Goal: Feedback & Contribution: Submit feedback/report problem

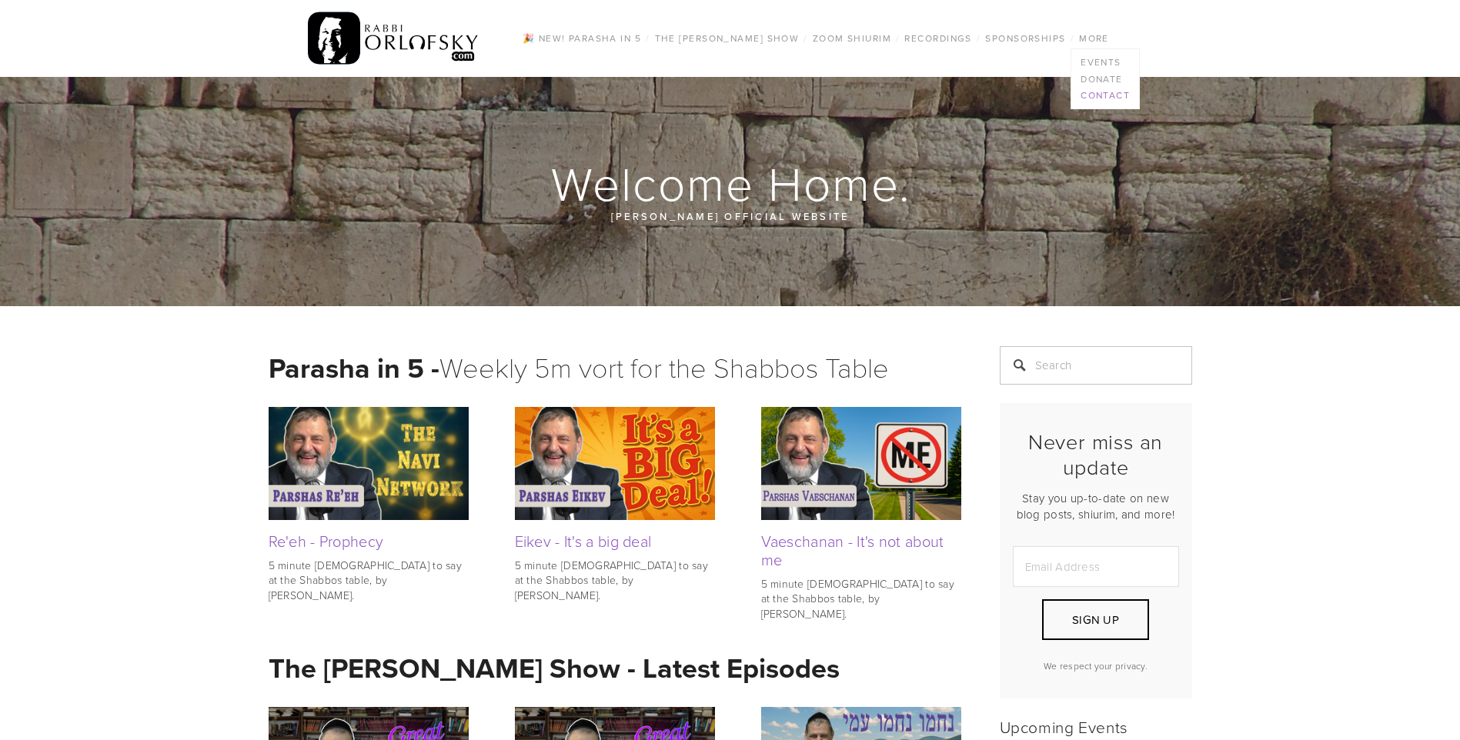
click at [1099, 93] on link "Contact" at bounding box center [1105, 95] width 68 height 17
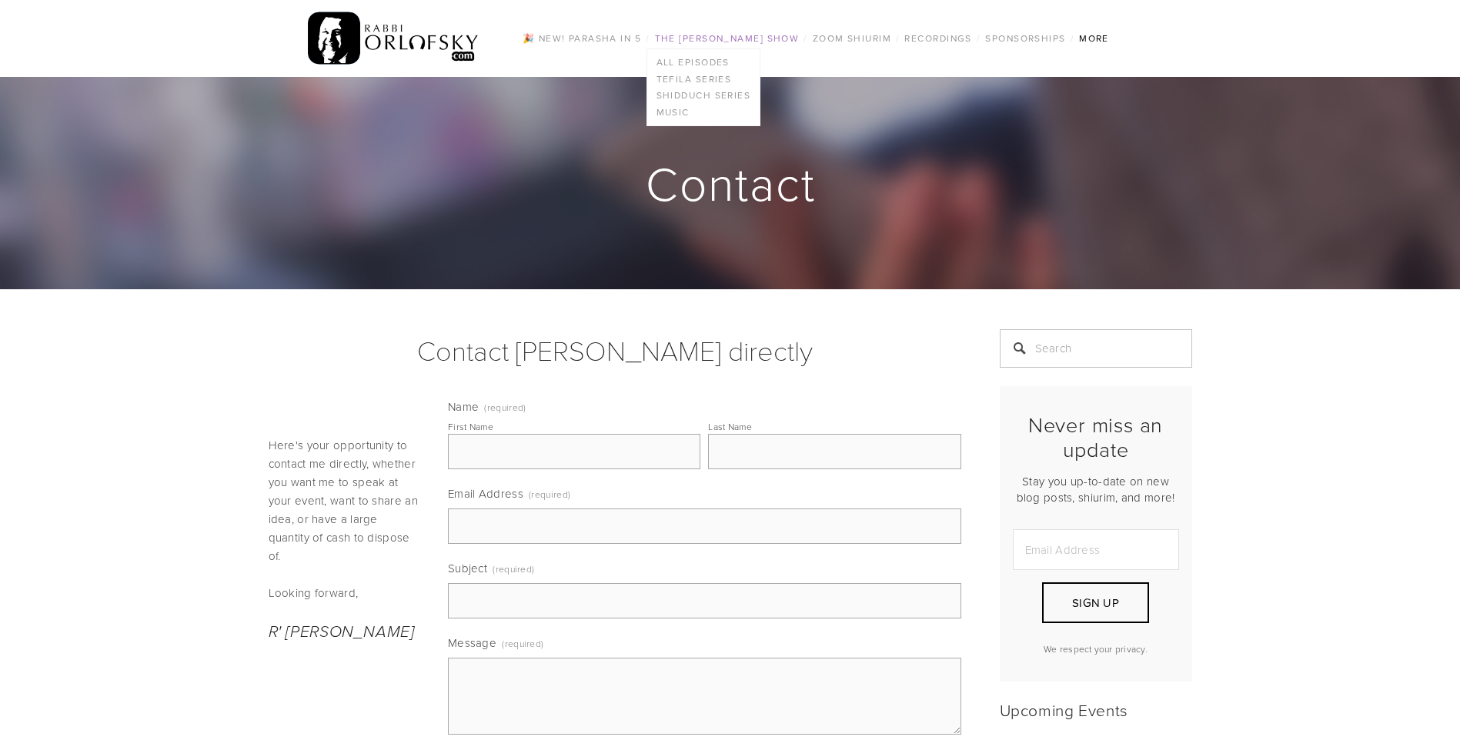
click at [723, 42] on link "The [PERSON_NAME] Show" at bounding box center [727, 38] width 154 height 20
click at [705, 62] on link "All Episodes" at bounding box center [703, 62] width 113 height 17
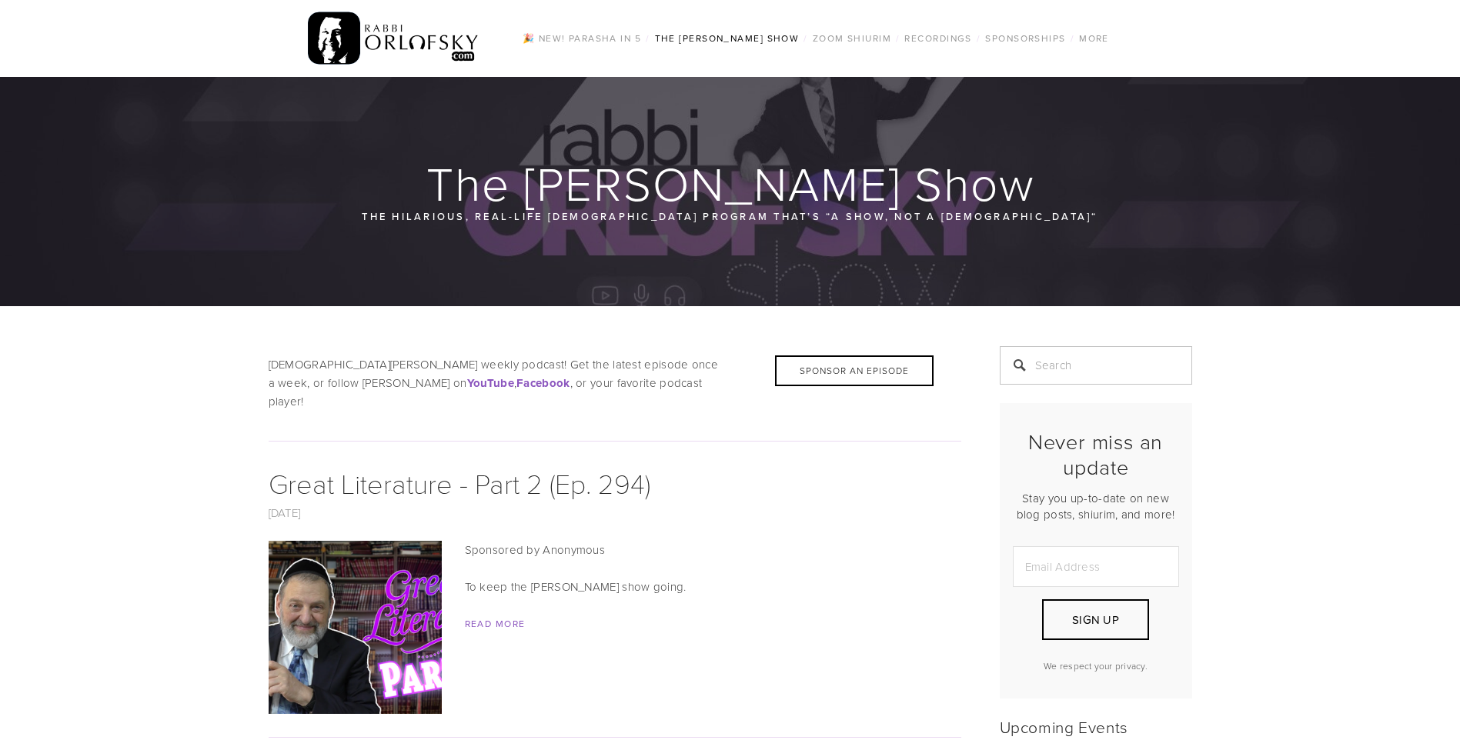
click at [419, 48] on img at bounding box center [394, 38] width 172 height 60
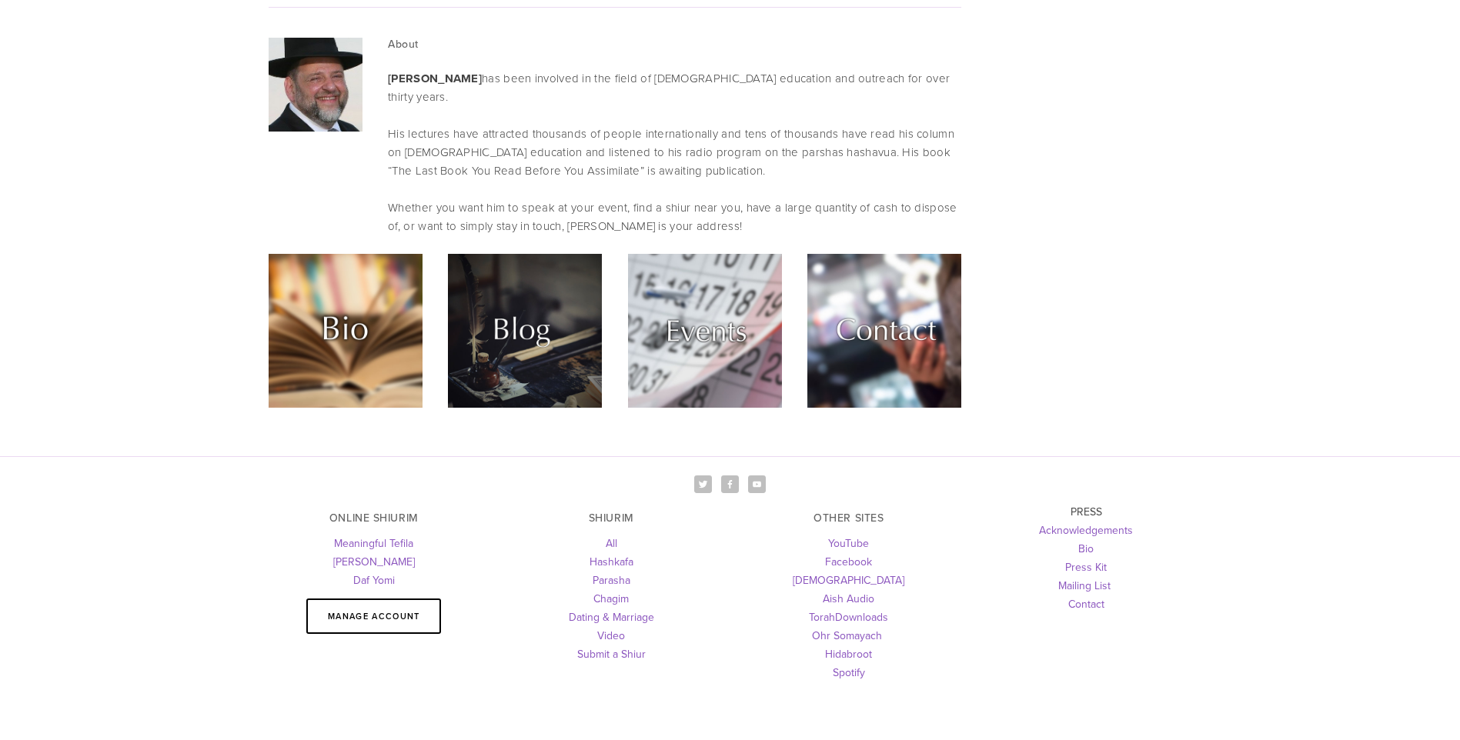
scroll to position [4252, 0]
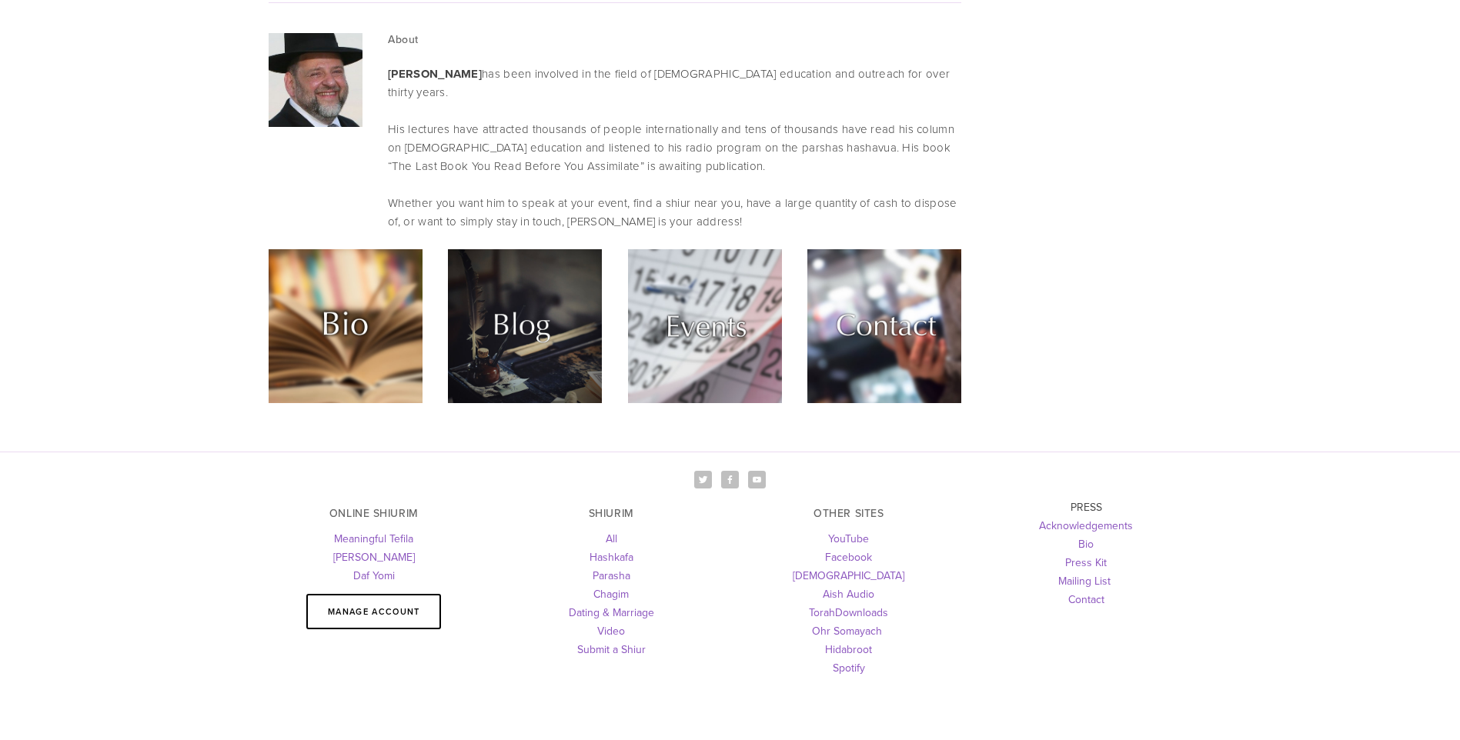
click at [911, 249] on img at bounding box center [884, 326] width 154 height 154
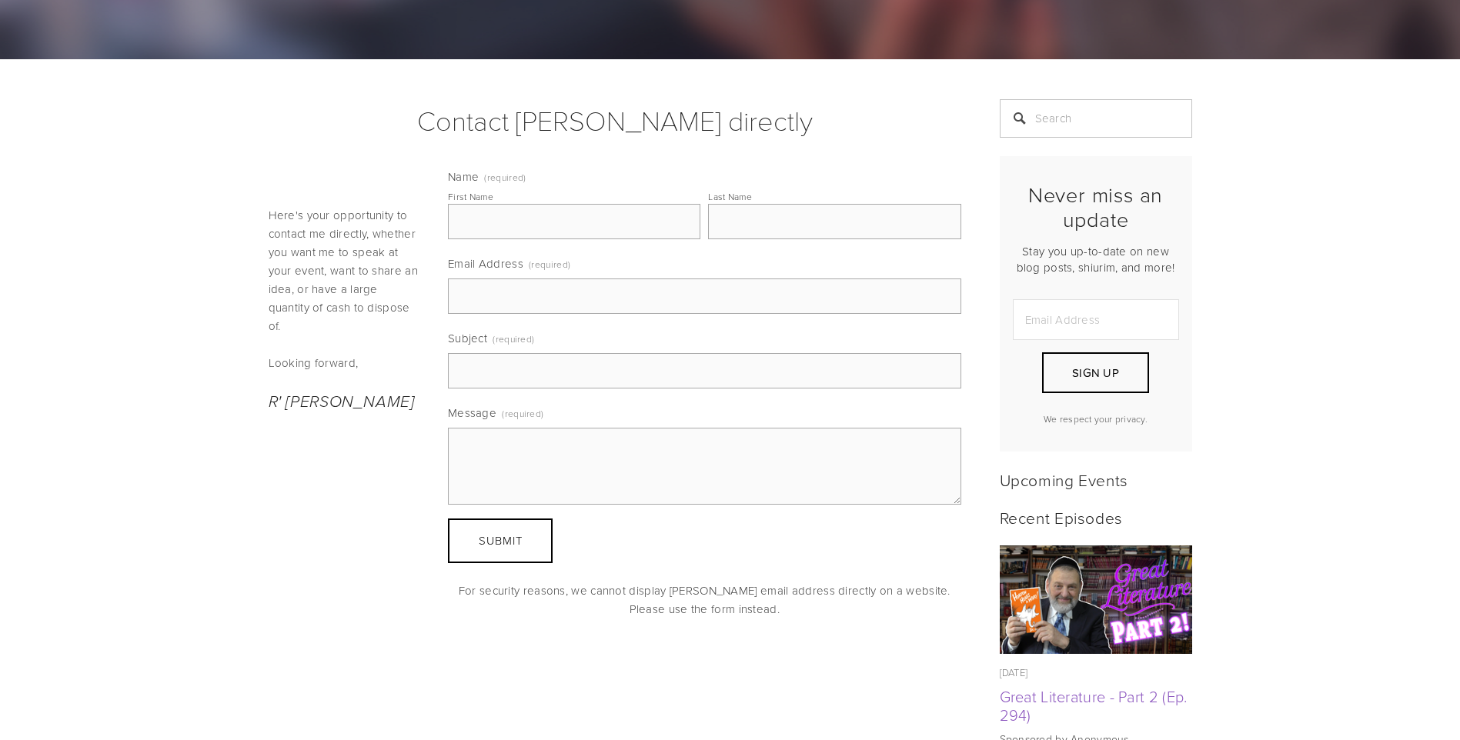
scroll to position [231, 0]
click at [575, 229] on input "First Name" at bounding box center [574, 220] width 252 height 35
type input "Aharon"
click at [749, 235] on input "Last Name" at bounding box center [834, 220] width 252 height 35
type input "Derman"
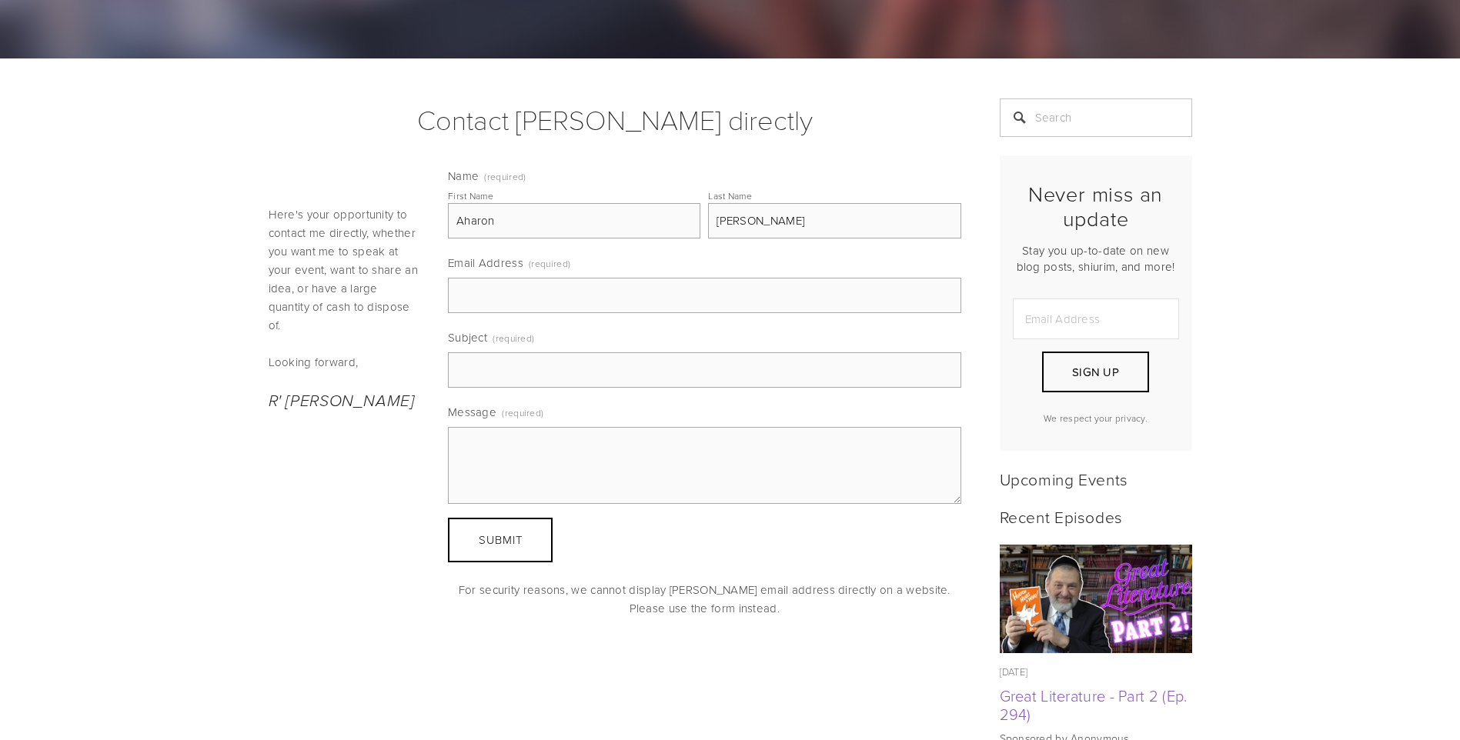
click at [828, 120] on h1 "Contact Rabbi Orlofsky directly" at bounding box center [615, 119] width 692 height 42
click at [594, 289] on input "Email Address (required)" at bounding box center [704, 295] width 513 height 35
type input "aharonderman@outlook.com"
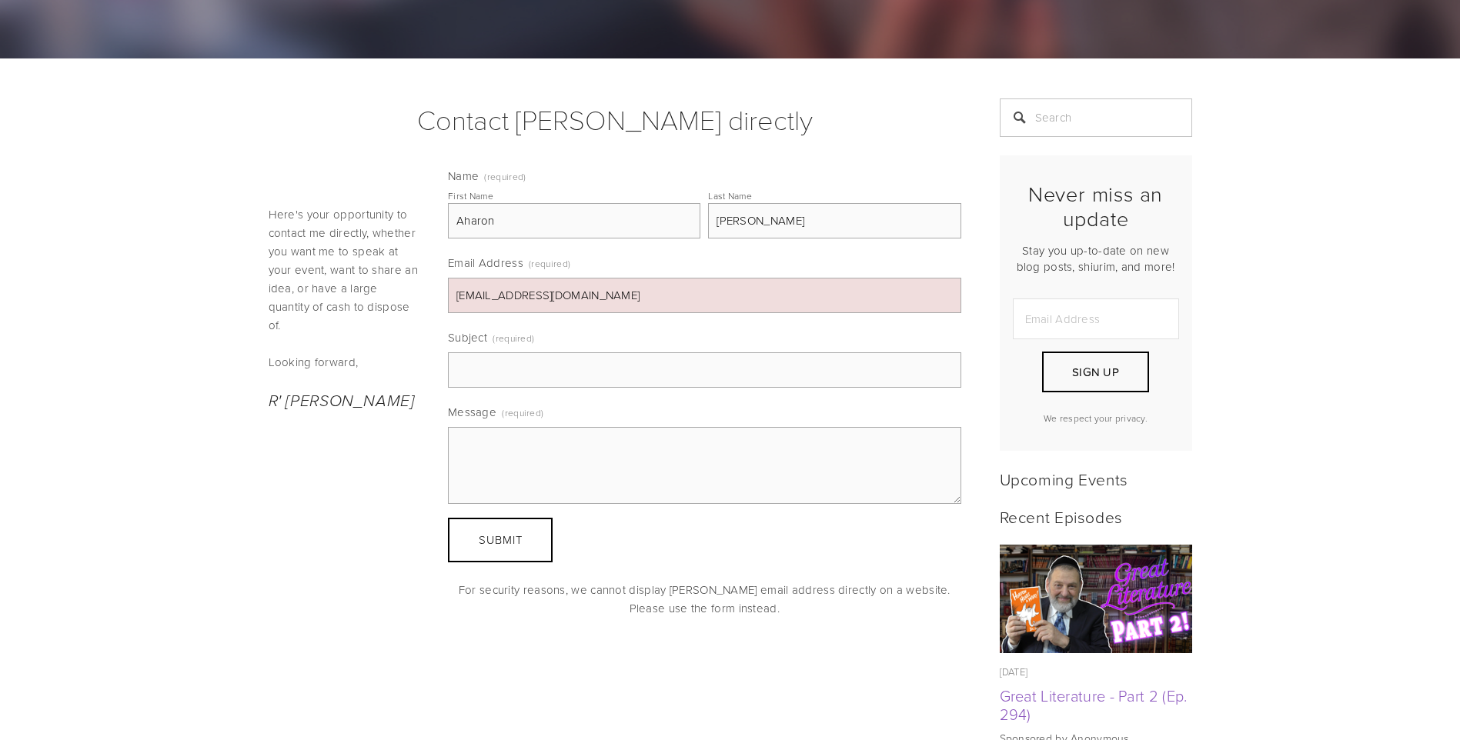
click at [416, 353] on p "Looking forward," at bounding box center [346, 362] width 154 height 18
click at [438, 326] on div "Name (required) First Name Aharon Last Name Derman Email Address (required) aha…" at bounding box center [704, 365] width 539 height 413
drag, startPoint x: 497, startPoint y: 379, endPoint x: 487, endPoint y: 395, distance: 19.7
click at [487, 395] on div "Name (required) First Name Aharon Last Name Derman Email Address (required) aha…" at bounding box center [704, 336] width 513 height 336
type input "Stroking Rabbi's Beard"
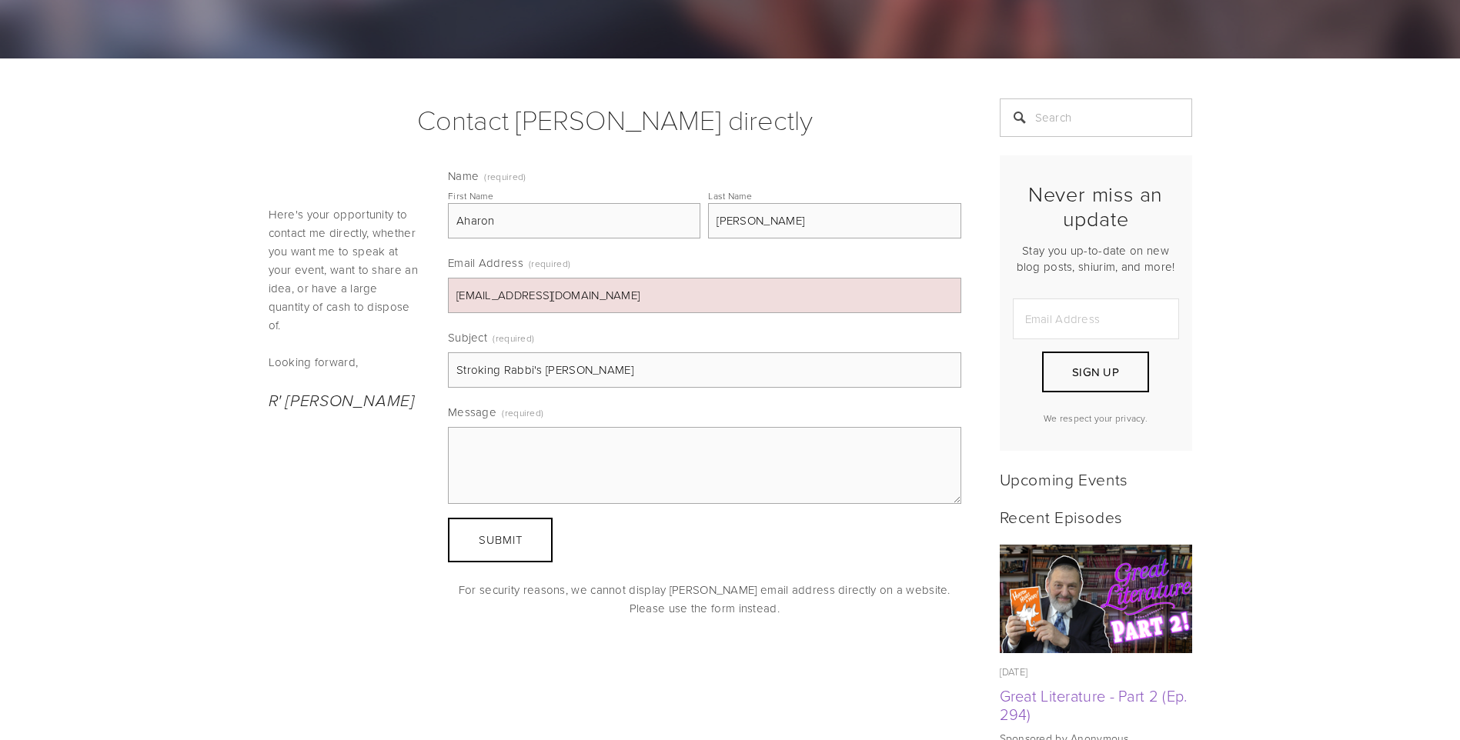
click at [568, 457] on textarea "Message (required)" at bounding box center [704, 465] width 513 height 77
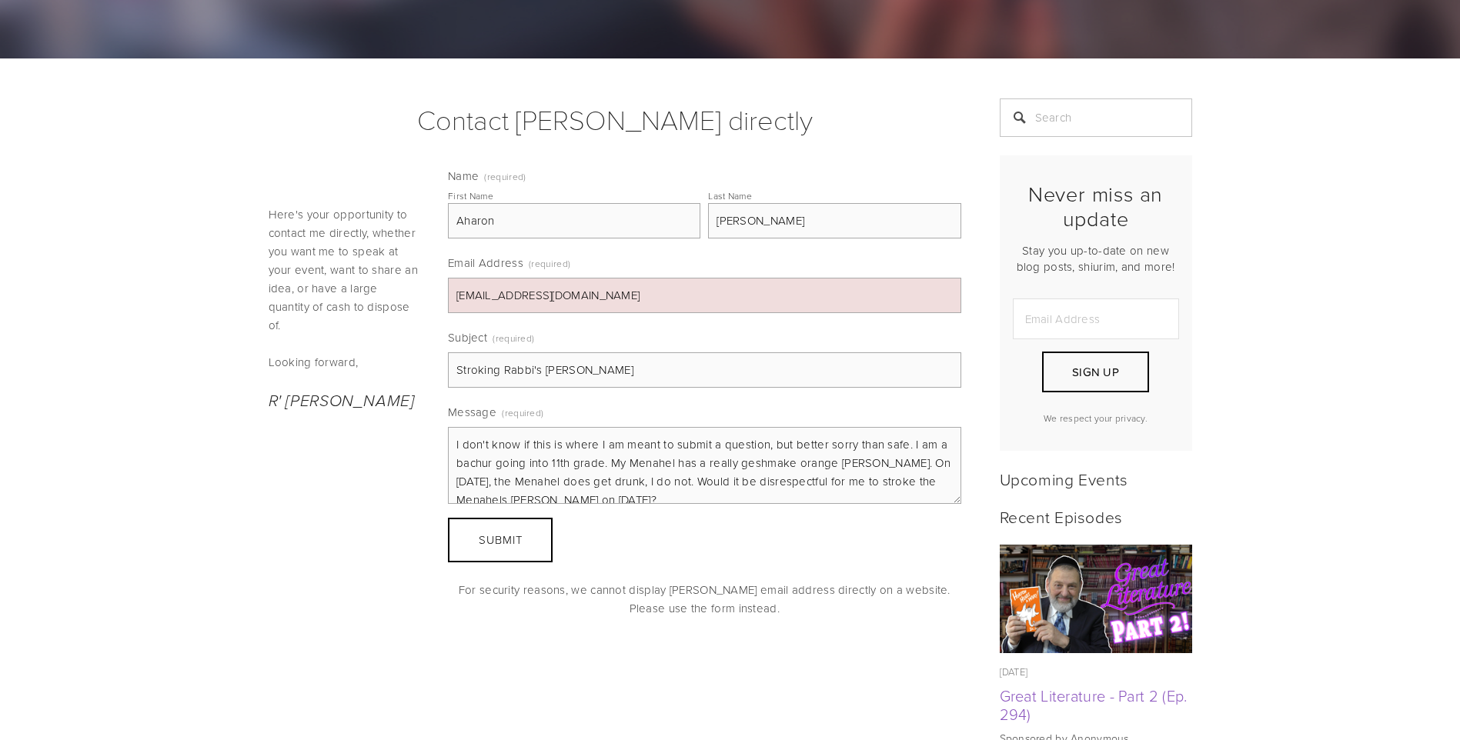
scroll to position [14, 0]
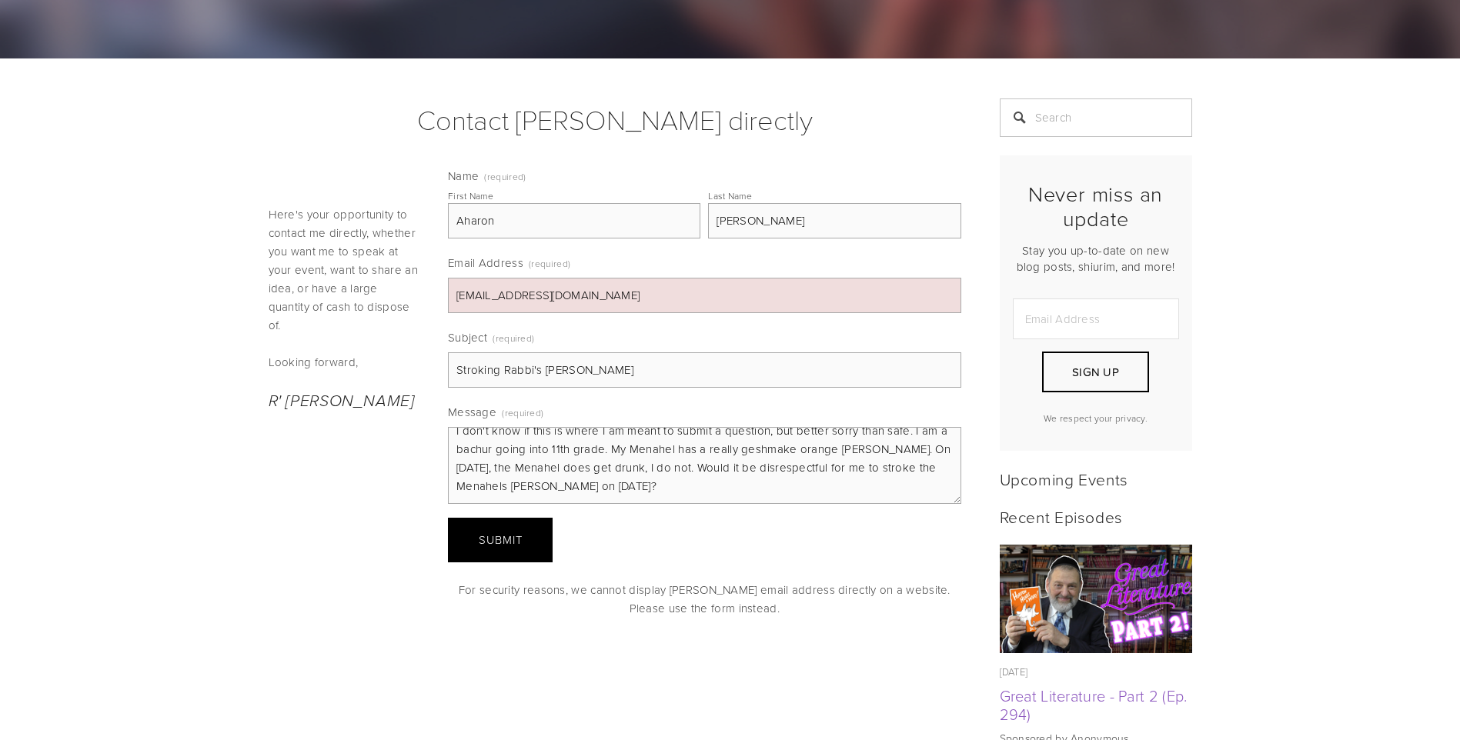
type textarea "I don't know if this is where I am meant to submit a question, but better sorry…"
click at [532, 536] on button "Submit Submit" at bounding box center [500, 540] width 105 height 45
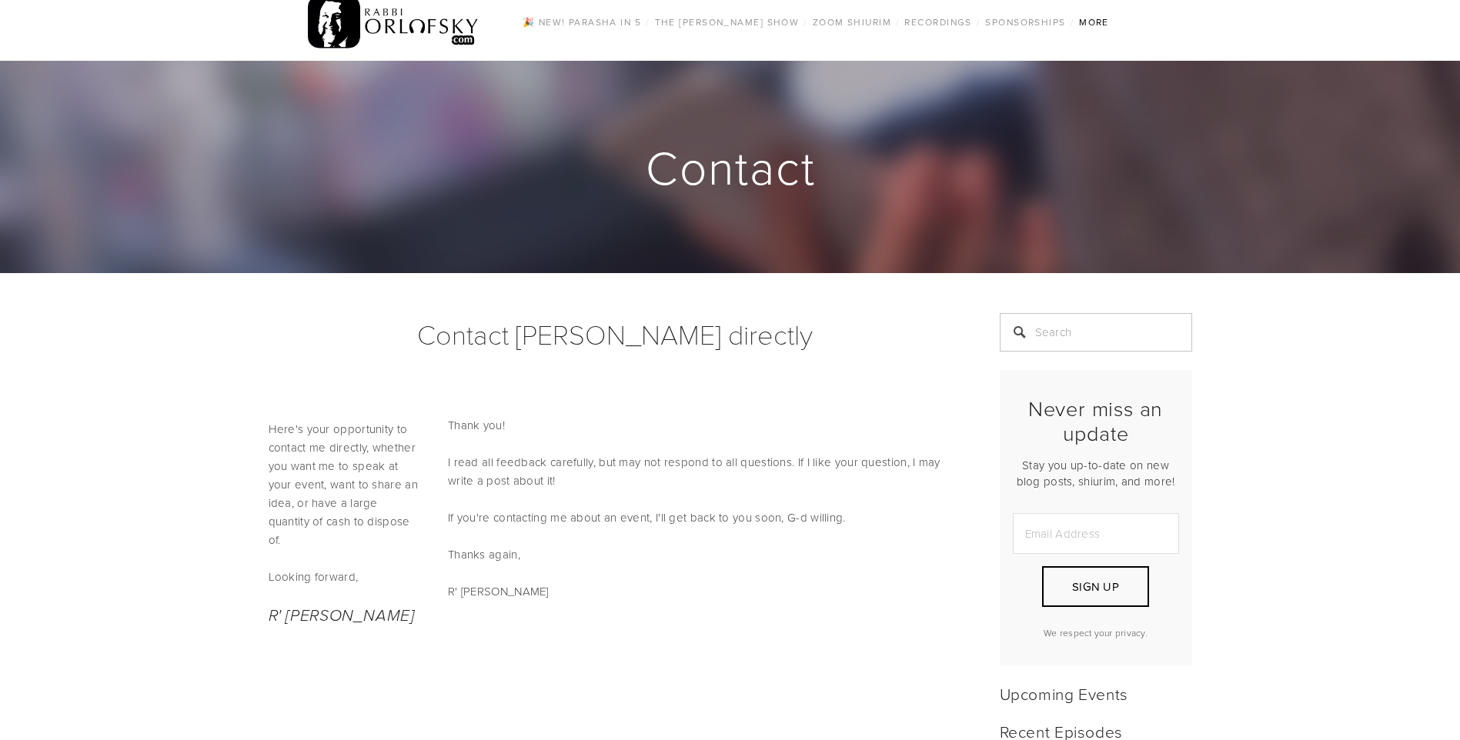
scroll to position [0, 0]
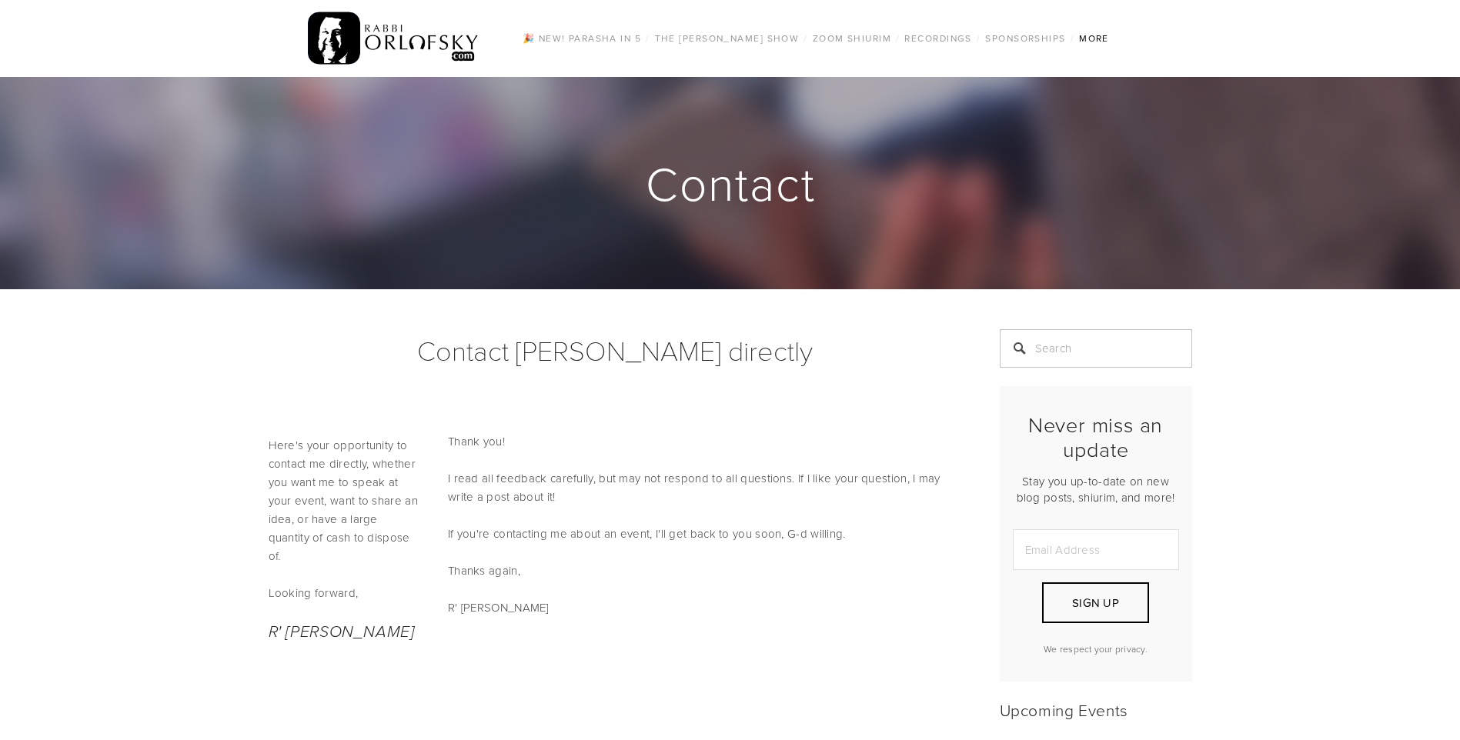
click at [370, 40] on img at bounding box center [394, 38] width 172 height 60
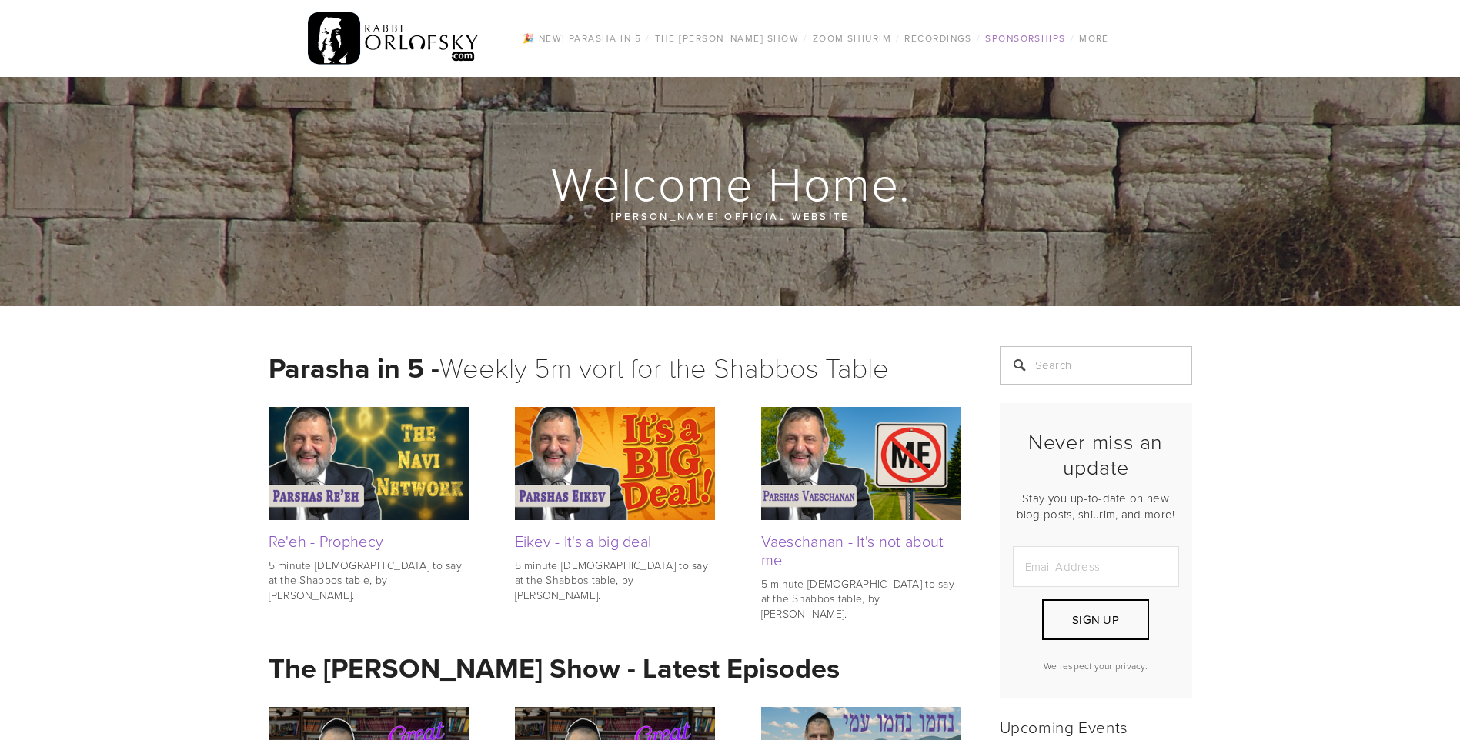
click at [1031, 35] on link "Sponsorships" at bounding box center [1024, 38] width 89 height 20
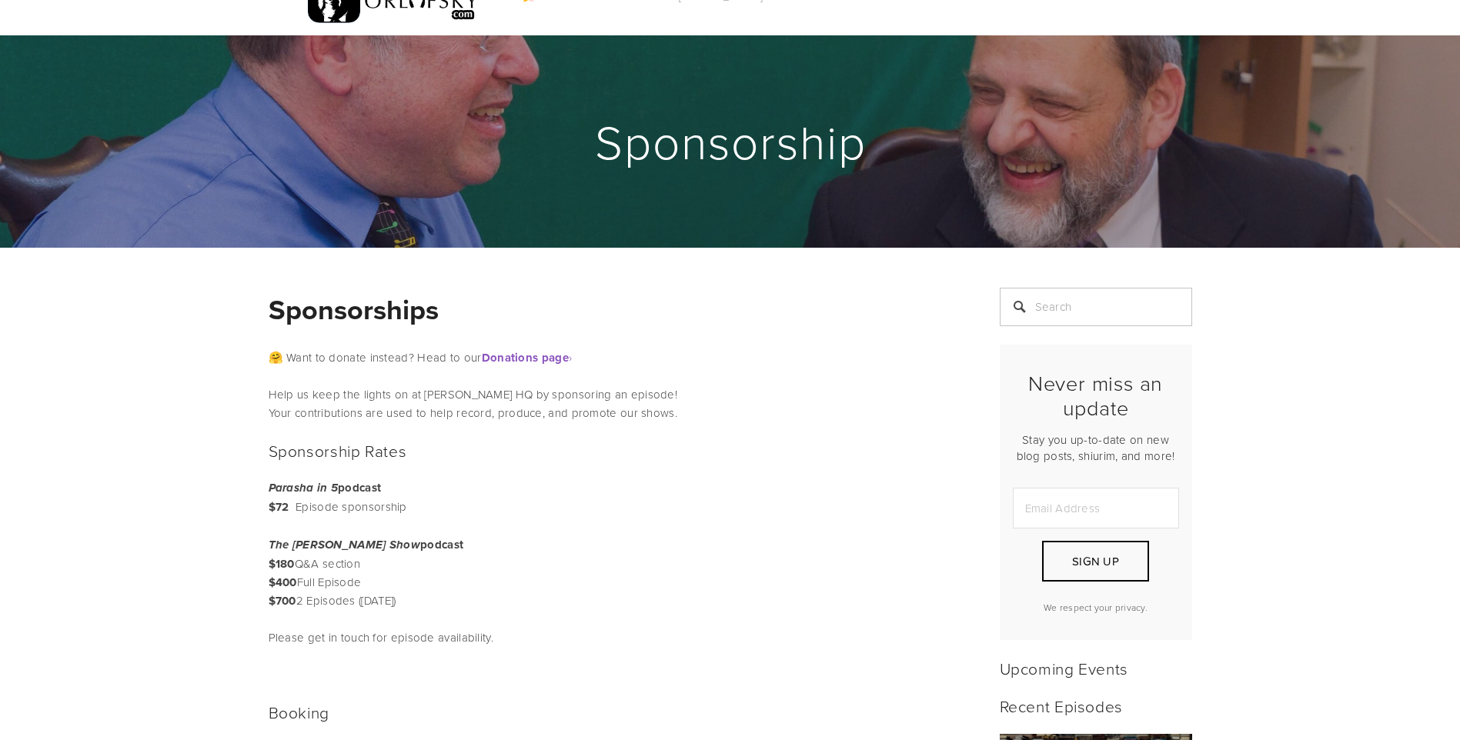
scroll to position [77, 0]
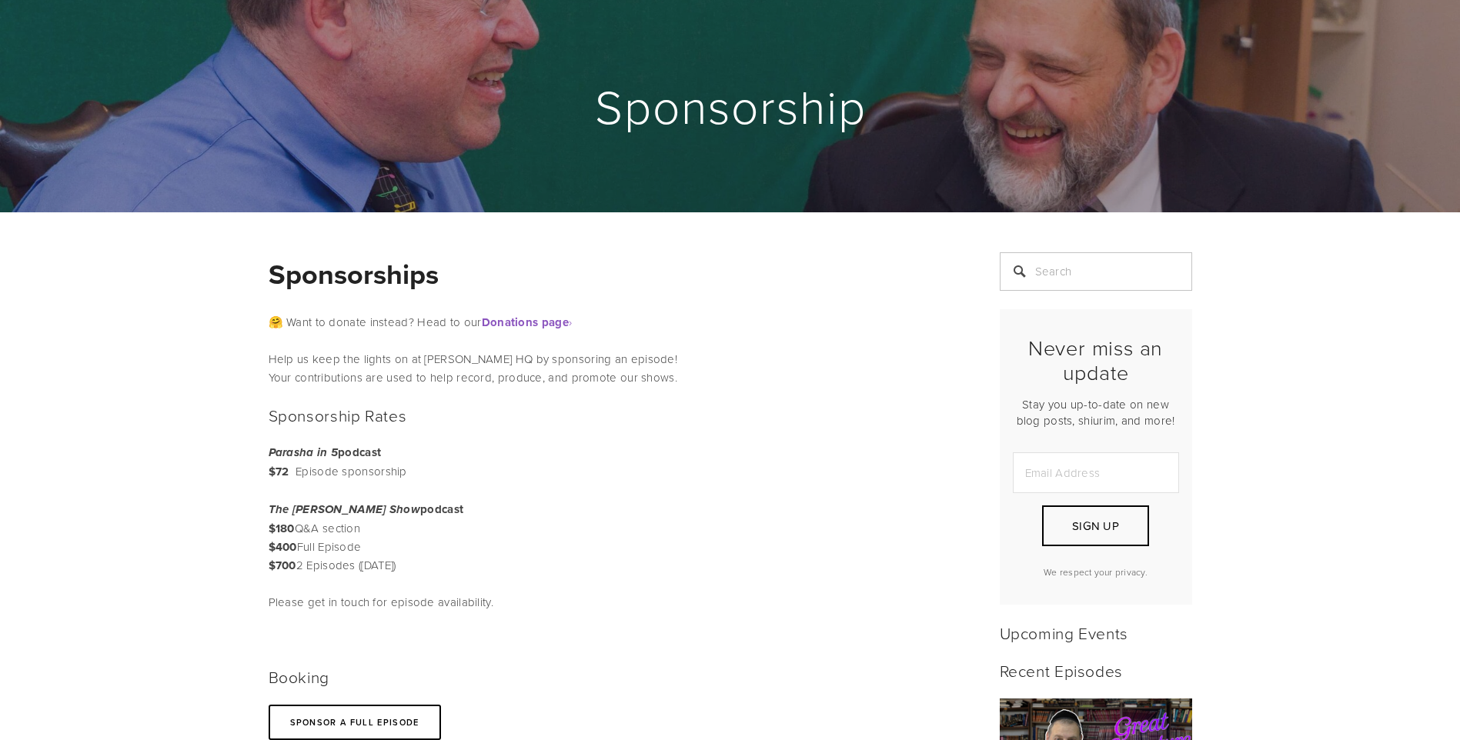
drag, startPoint x: 257, startPoint y: 469, endPoint x: 509, endPoint y: 472, distance: 251.6
click at [509, 472] on div "Sponsorship Rates Parasha in 5 podcast $72 Episode sponsorship The Rabbi Orlofs…" at bounding box center [404, 545] width 299 height 299
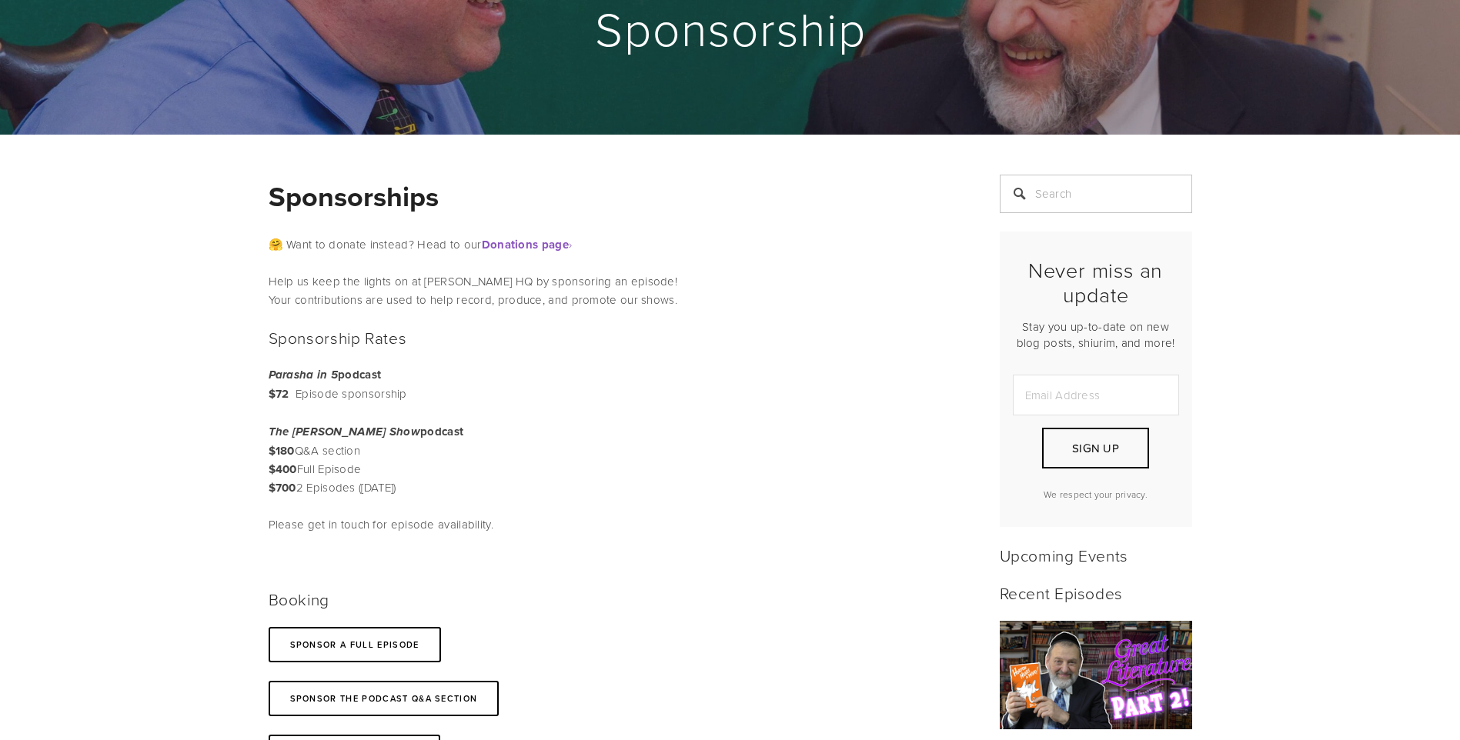
scroll to position [154, 0]
drag, startPoint x: 262, startPoint y: 467, endPoint x: 412, endPoint y: 474, distance: 150.2
click at [412, 474] on div "Sponsorship Rates Parasha in 5 podcast $72 Episode sponsorship The Rabbi Orlofs…" at bounding box center [404, 468] width 299 height 299
drag, startPoint x: 412, startPoint y: 474, endPoint x: -3, endPoint y: 468, distance: 414.8
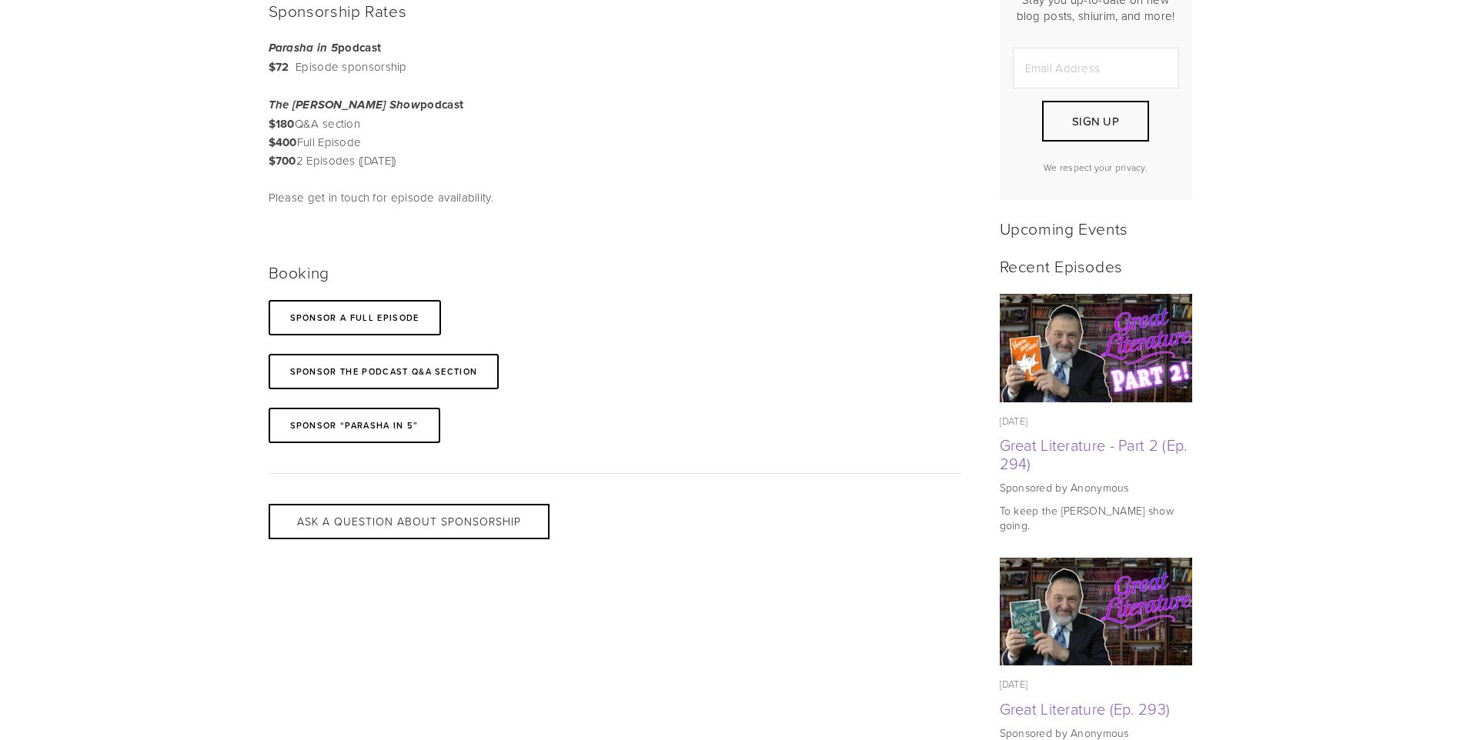
scroll to position [692, 0]
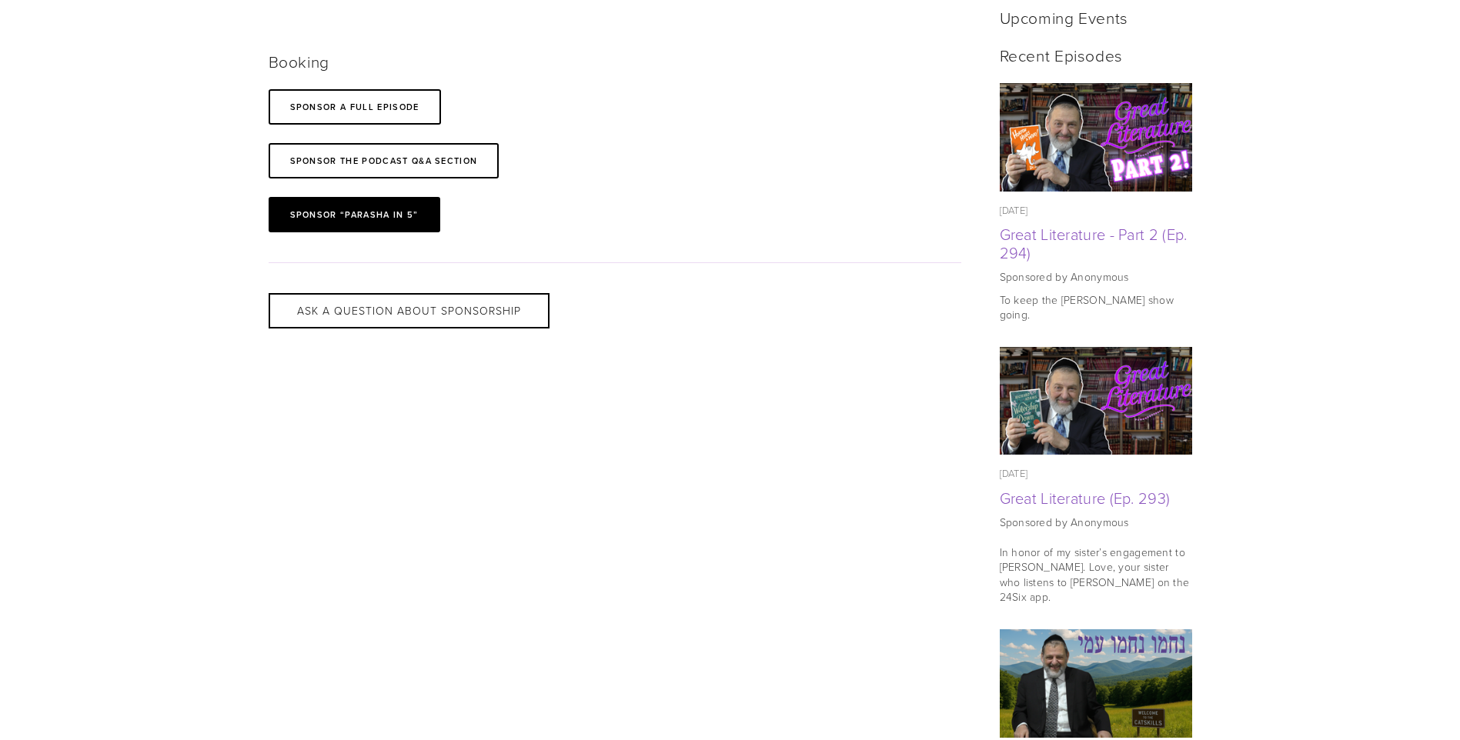
click at [379, 215] on link "Sponsor “Parasha in 5”" at bounding box center [355, 214] width 172 height 35
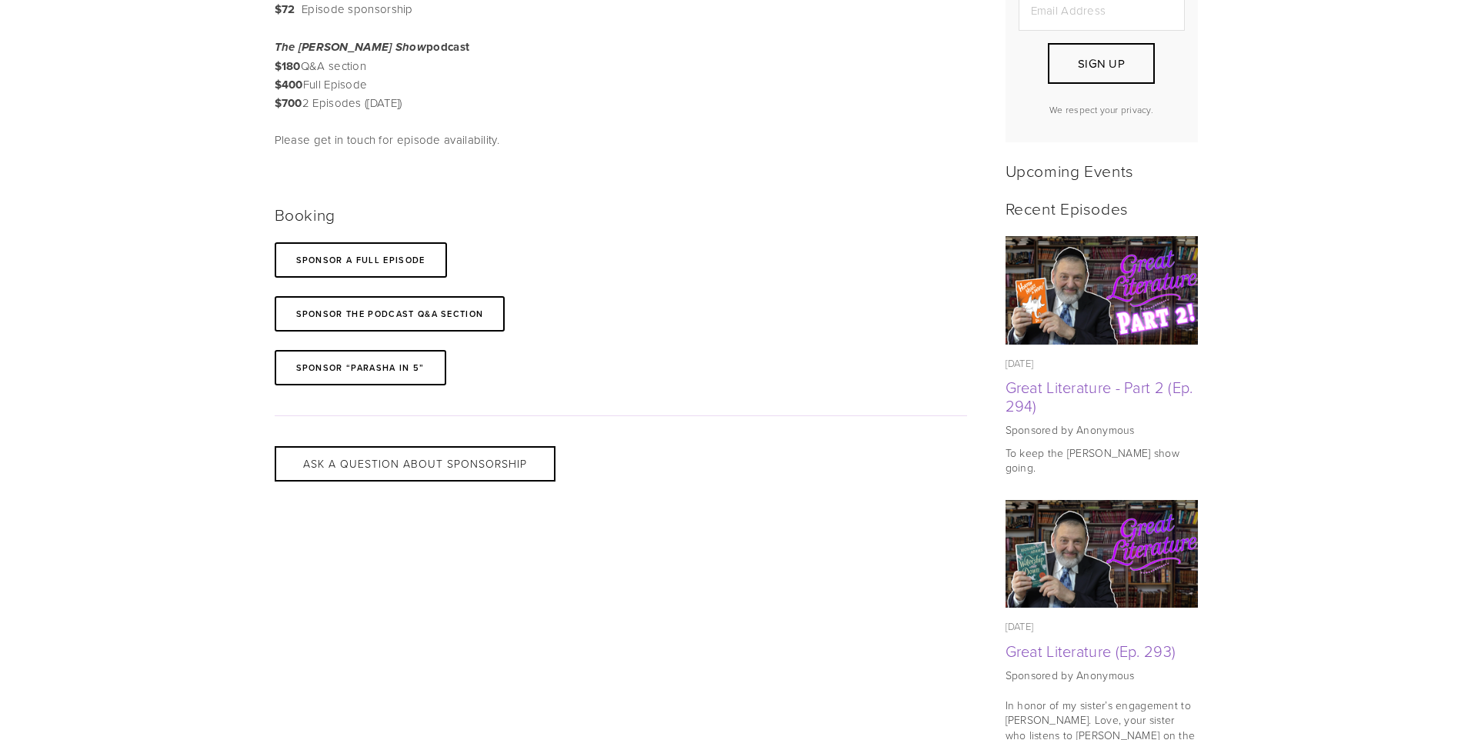
scroll to position [539, 0]
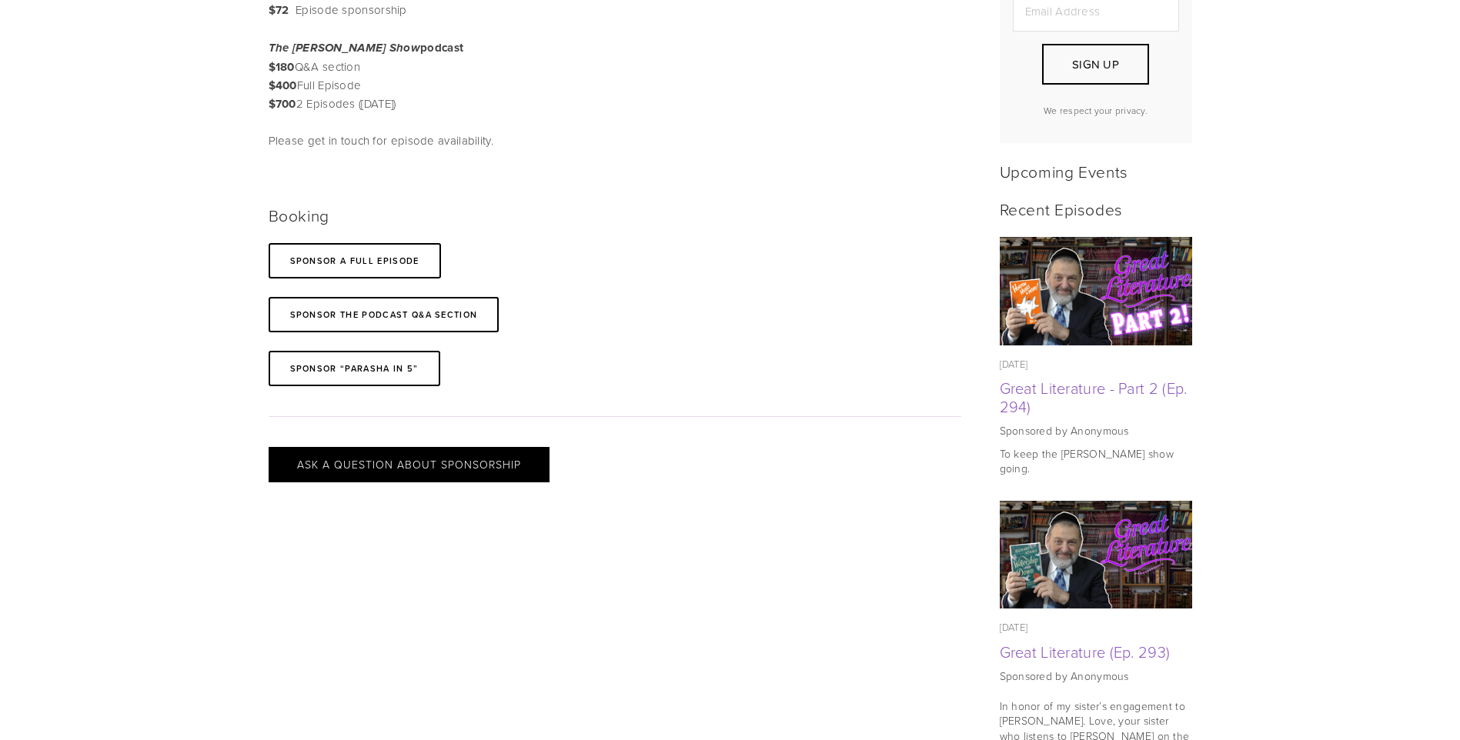
click at [495, 458] on button "ask a question about sponsorship" at bounding box center [409, 464] width 281 height 35
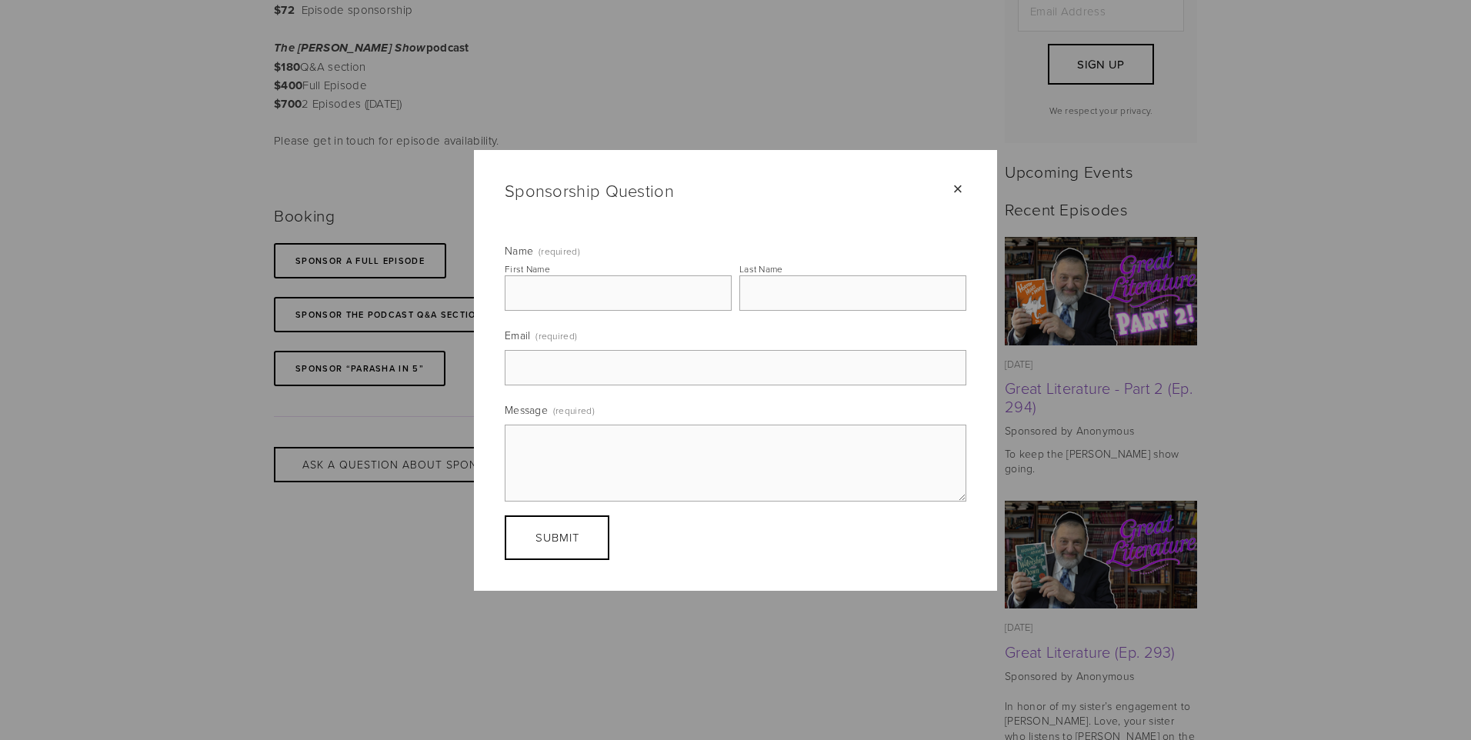
click at [599, 288] on input "First Name" at bounding box center [618, 292] width 227 height 35
type input "Shmuel"
click at [736, 292] on fieldset "Name (required) First Name Shmuel Last Name" at bounding box center [736, 284] width 462 height 82
click at [756, 290] on input "Last Name" at bounding box center [852, 292] width 227 height 35
type input "Samuels"
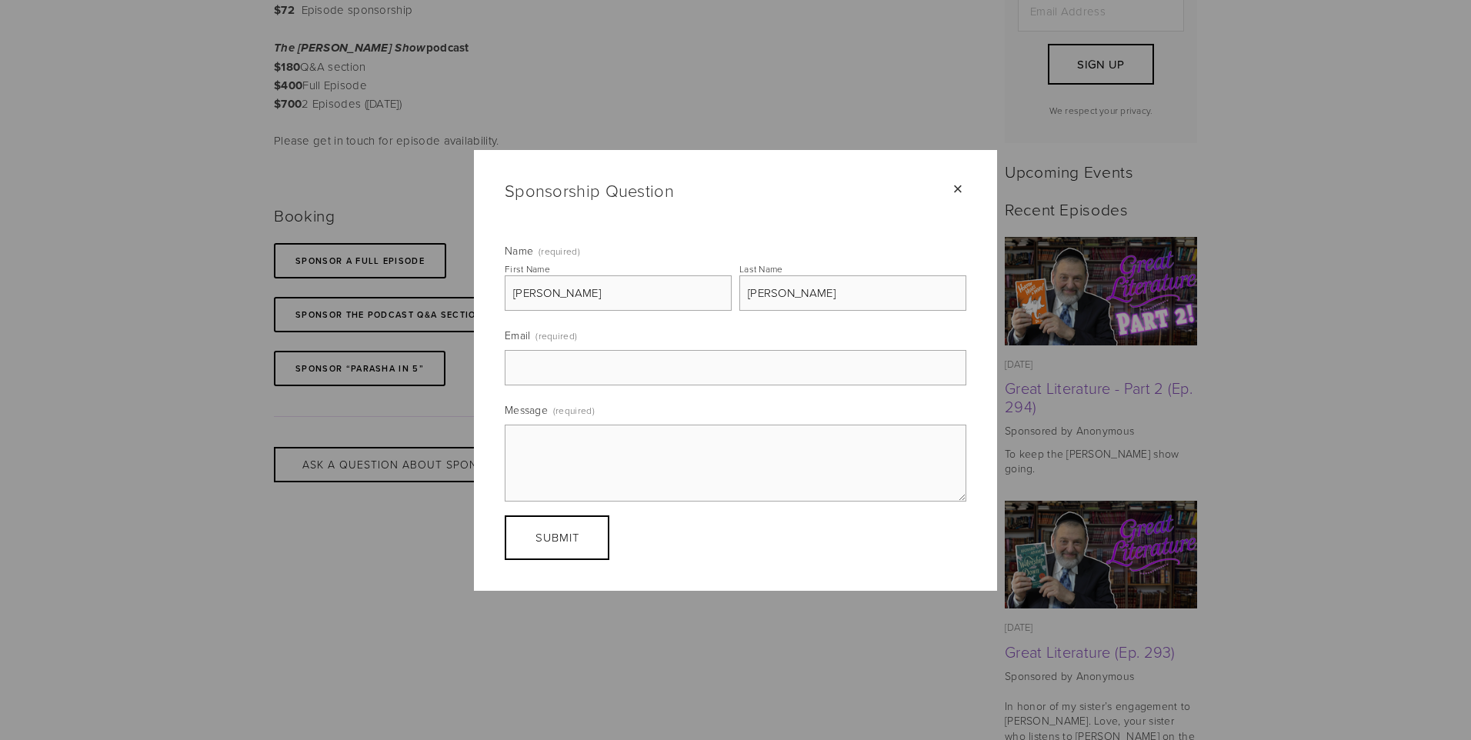
click at [608, 369] on input "Email (required)" at bounding box center [736, 367] width 462 height 35
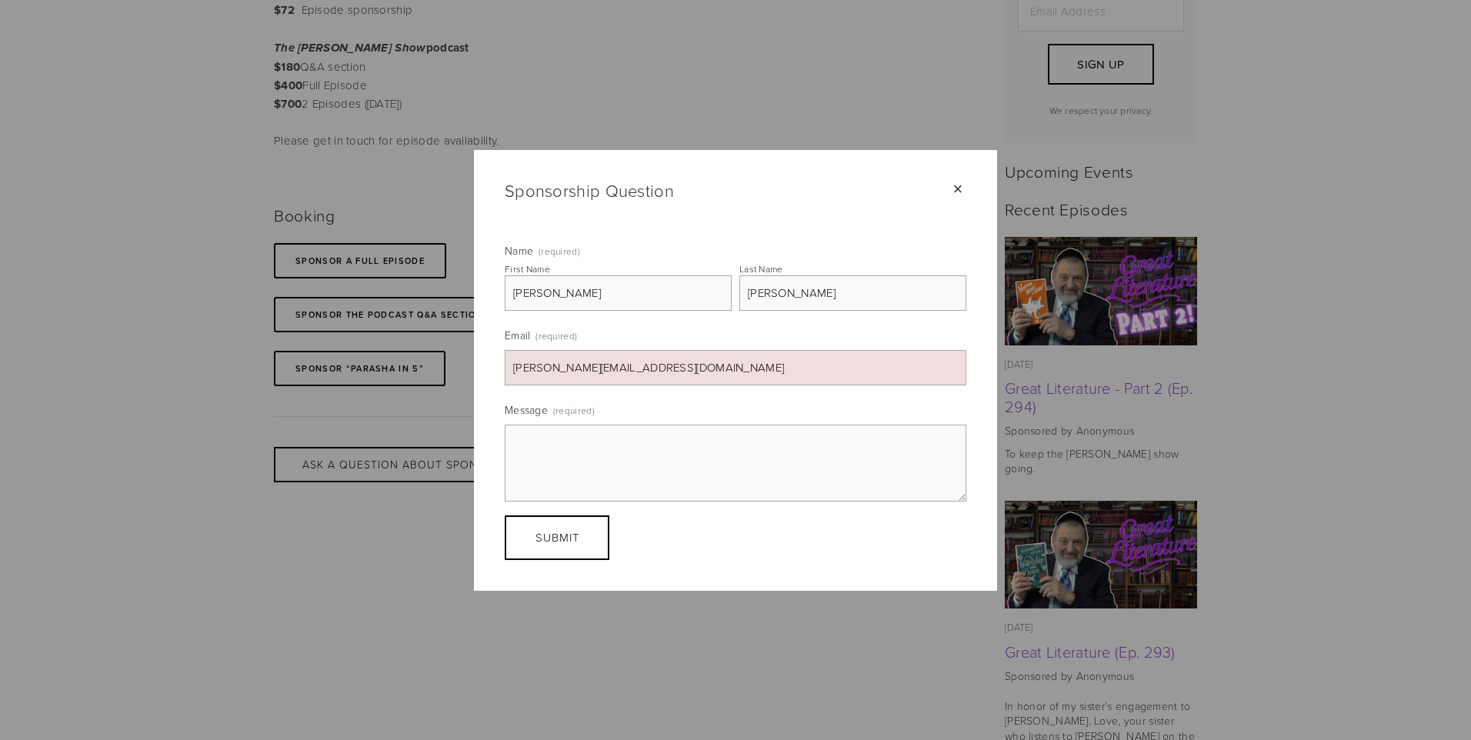
click at [555, 370] on input "Sammy@Gmail.com" at bounding box center [736, 367] width 462 height 35
click at [640, 466] on textarea "Message (required)" at bounding box center [736, 463] width 462 height 77
drag, startPoint x: 705, startPoint y: 382, endPoint x: 421, endPoint y: 361, distance: 284.7
click at [421, 361] on div "× Sponsorship Question Name (required) First Name Shmuel Last Name Samuels Emai…" at bounding box center [735, 370] width 1471 height 740
type input "JohnWillhauntYou@gmail.com"
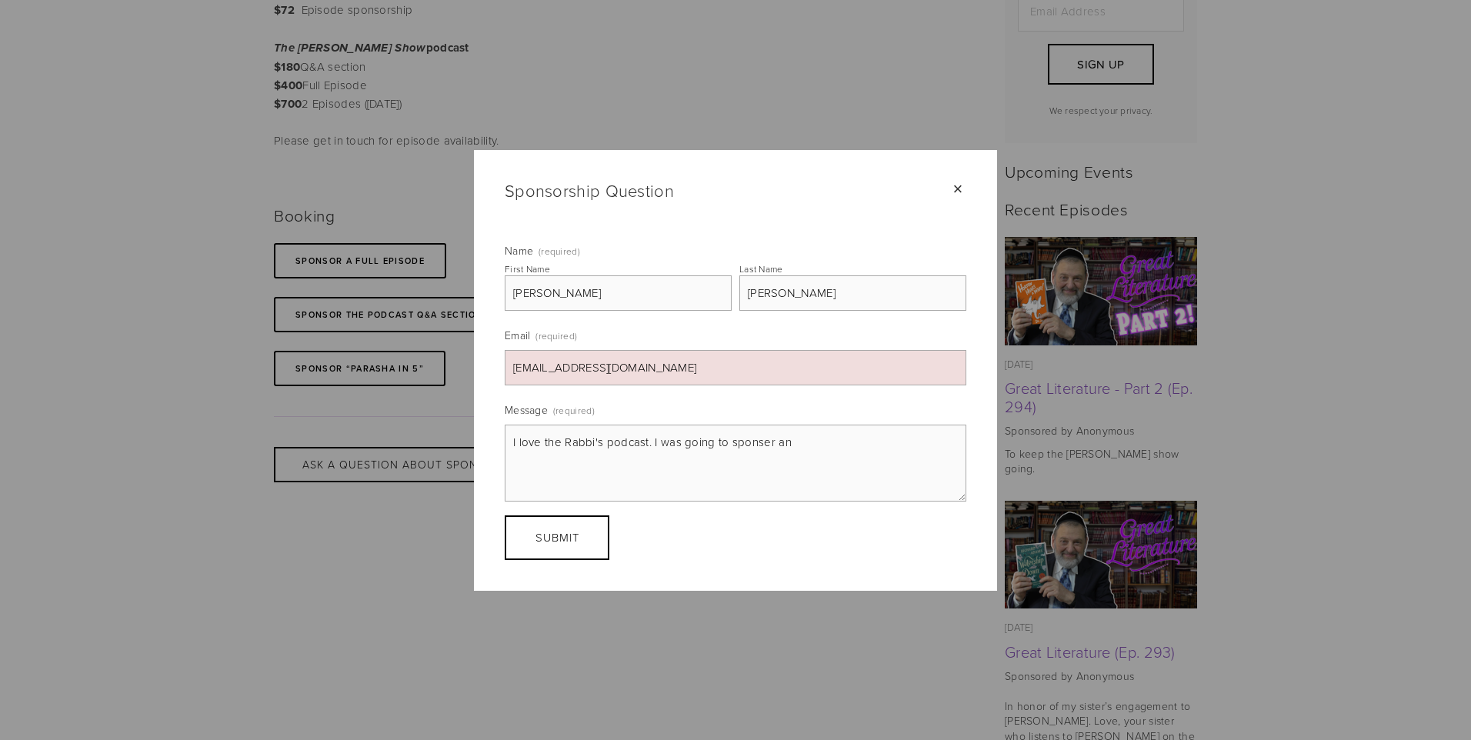
drag, startPoint x: 746, startPoint y: 455, endPoint x: 742, endPoint y: 447, distance: 8.6
click at [799, 449] on textarea "I love the Rabbi's podcast. I was going to sponsor an" at bounding box center [736, 463] width 462 height 77
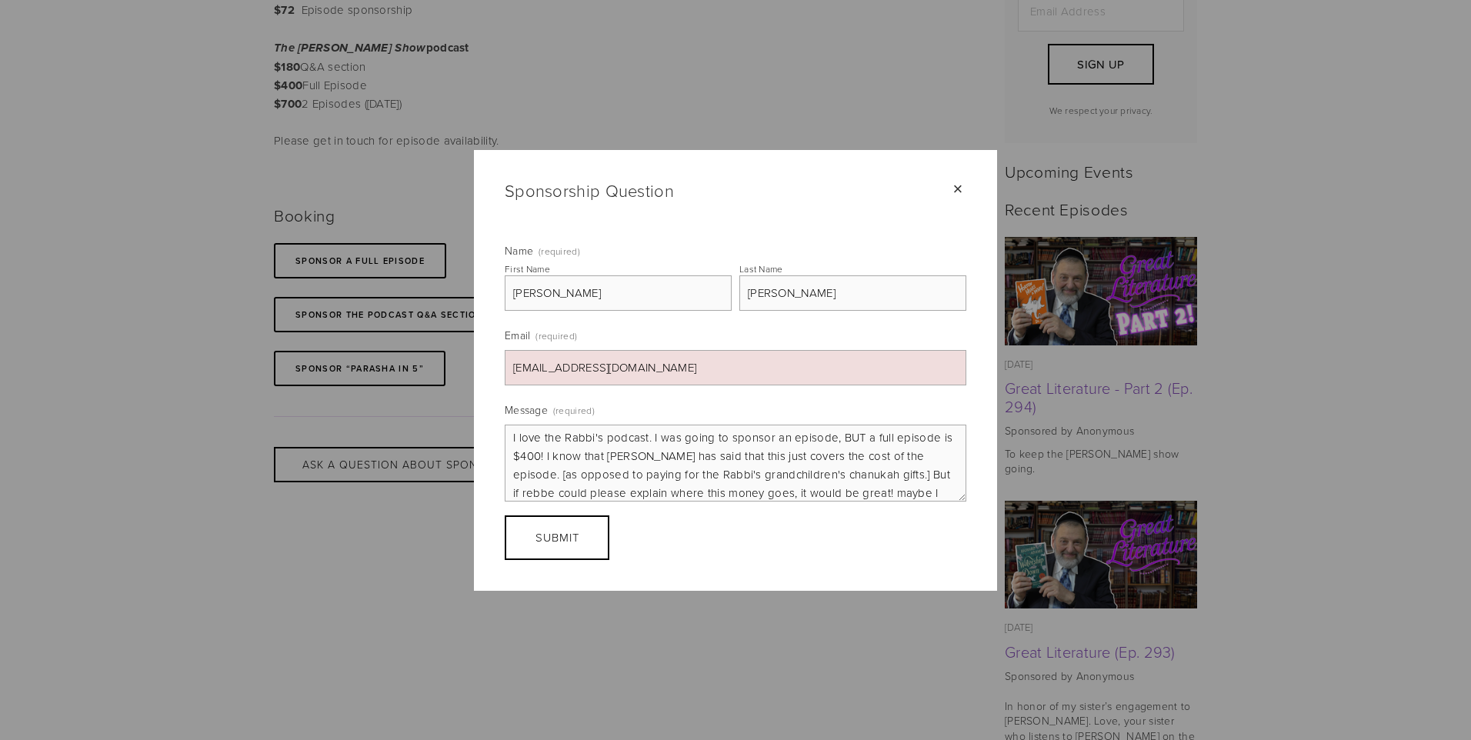
scroll to position [23, 0]
type textarea "I love the Rabbi's podcast. I was going to sponsor an episode, BUT a full episo…"
drag, startPoint x: 809, startPoint y: 299, endPoint x: 688, endPoint y: 300, distance: 121.6
click at [688, 300] on fieldset "Name (required) First Name Shmuel Last Name Samuels" at bounding box center [736, 284] width 462 height 82
type input "Lowenstein"
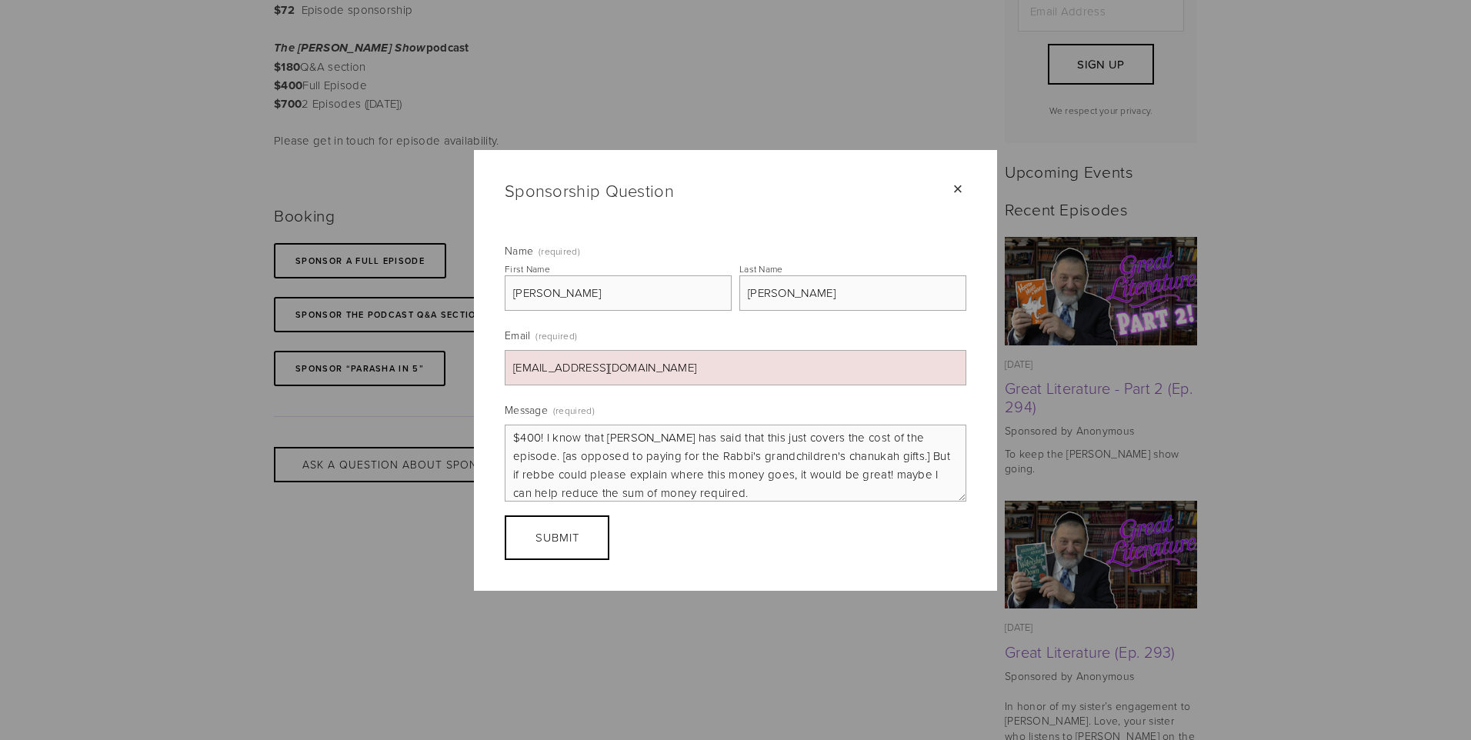
drag, startPoint x: 699, startPoint y: 362, endPoint x: 412, endPoint y: 416, distance: 292.1
click at [412, 416] on div "× Sponsorship Question Name (required) First Name Shmuel Last Name Lowenstein E…" at bounding box center [735, 370] width 1471 height 740
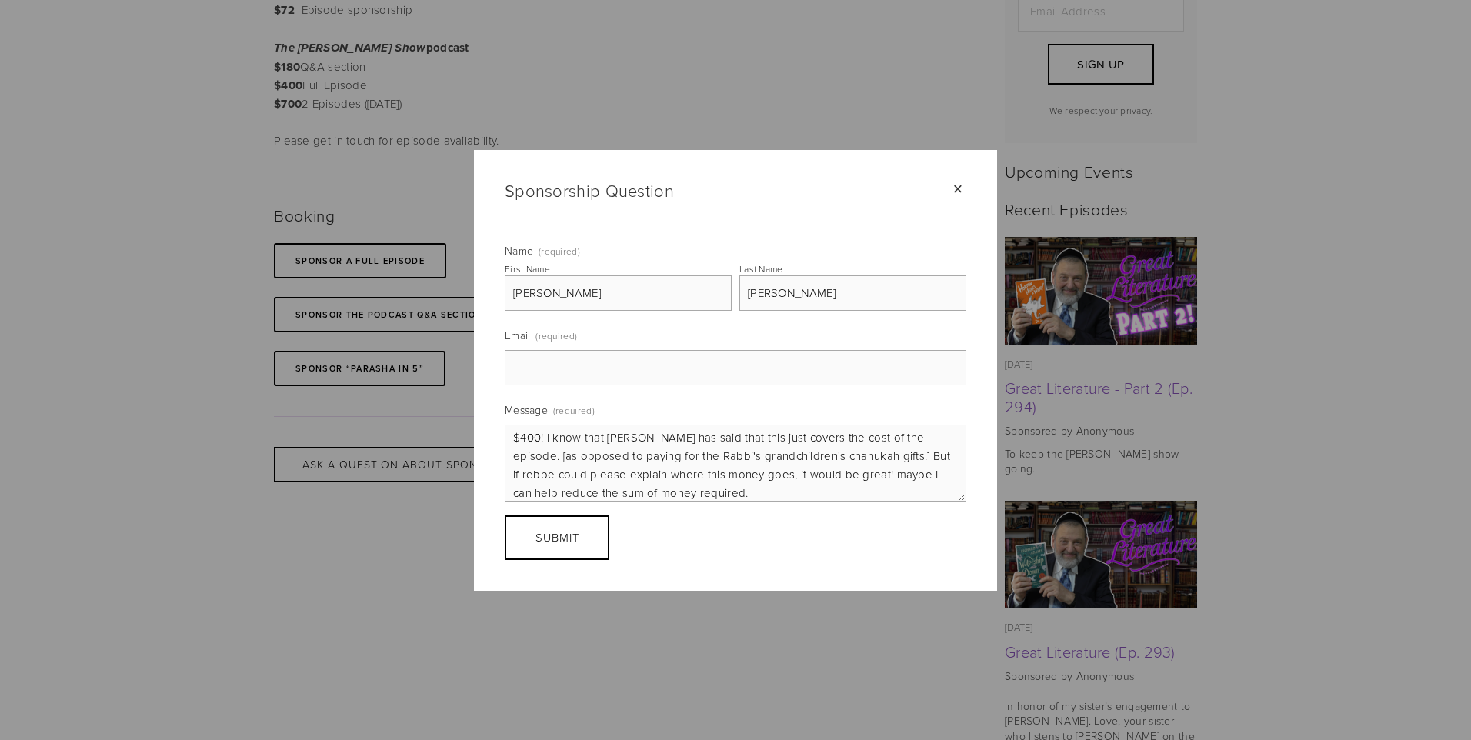
click at [622, 354] on input "Email (required)" at bounding box center [736, 367] width 462 height 35
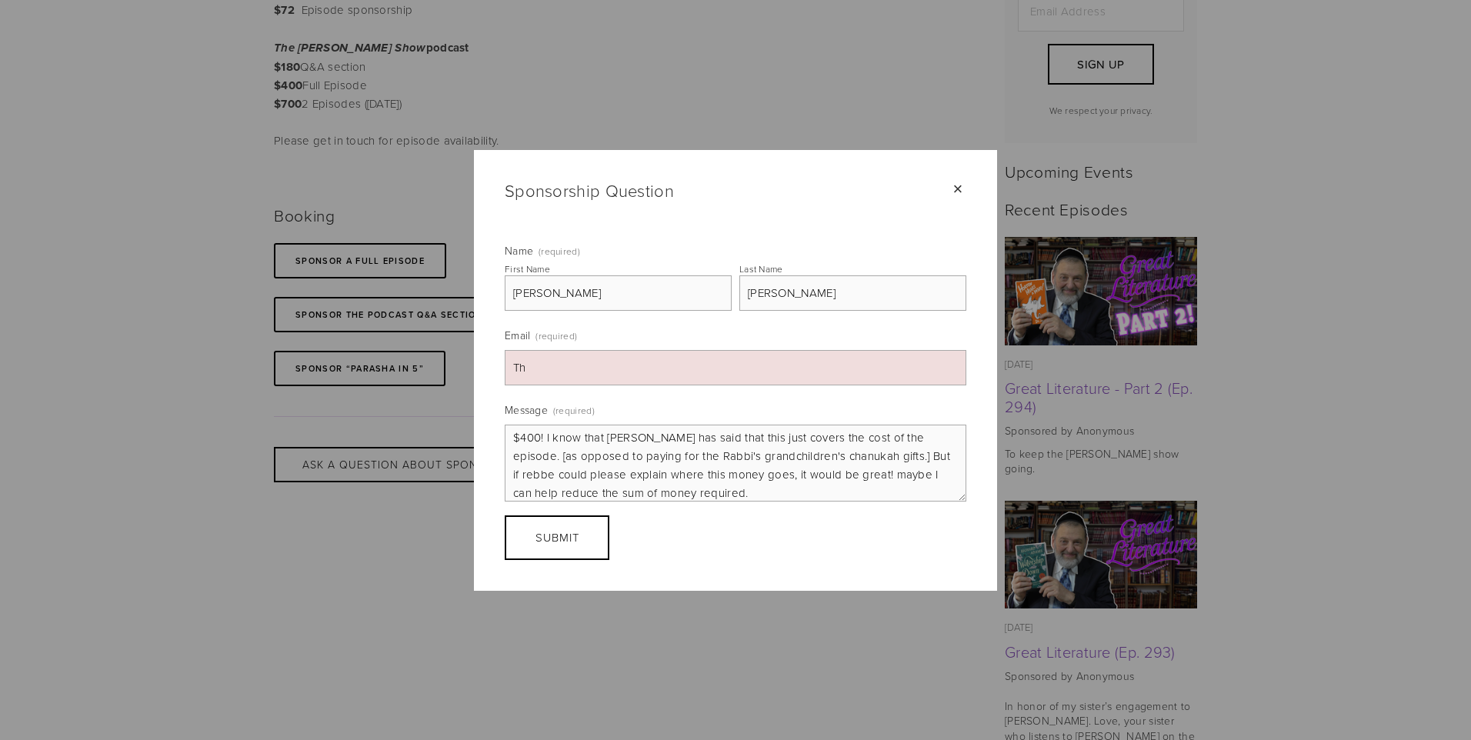
type input "TheSockGuy@Outlook.com"
drag, startPoint x: 919, startPoint y: 428, endPoint x: 855, endPoint y: 456, distance: 69.6
click at [855, 456] on textarea "I love the Rabbi's podcast. I was going to sponsor an episode, BUT a full episo…" at bounding box center [736, 463] width 462 height 77
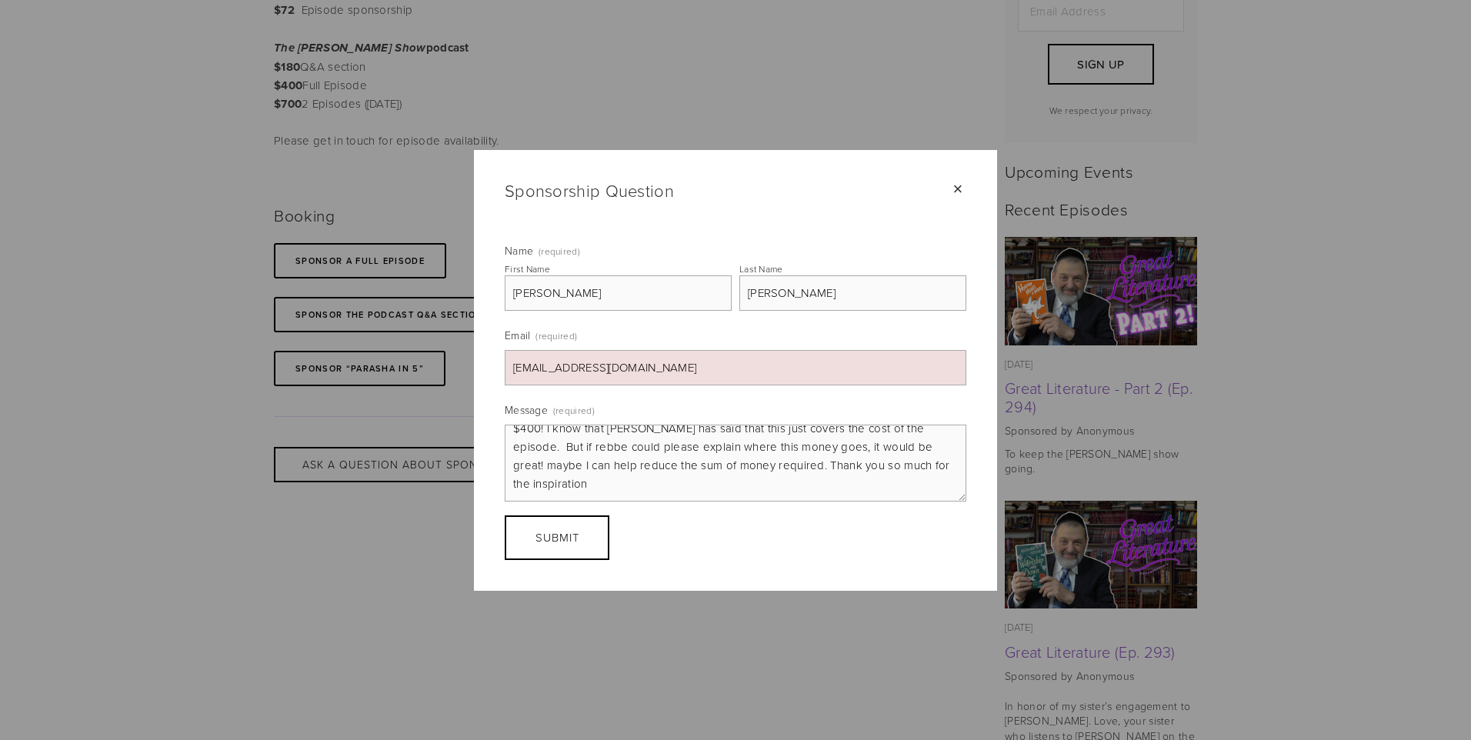
scroll to position [14, 0]
click at [921, 485] on textarea "I love the Rabbi's podcast. I was going to sponsor an episode, BUT a full episo…" at bounding box center [736, 463] width 462 height 77
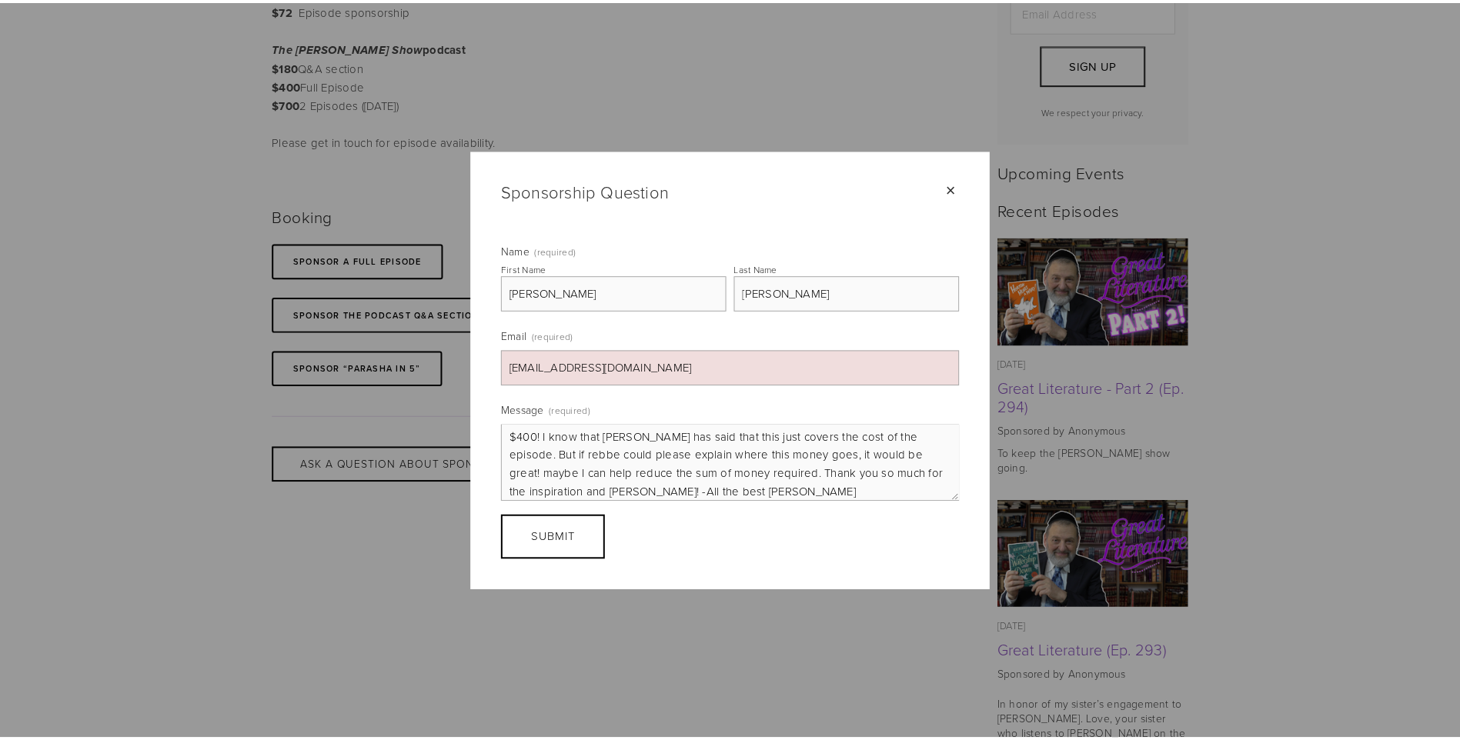
scroll to position [32, 0]
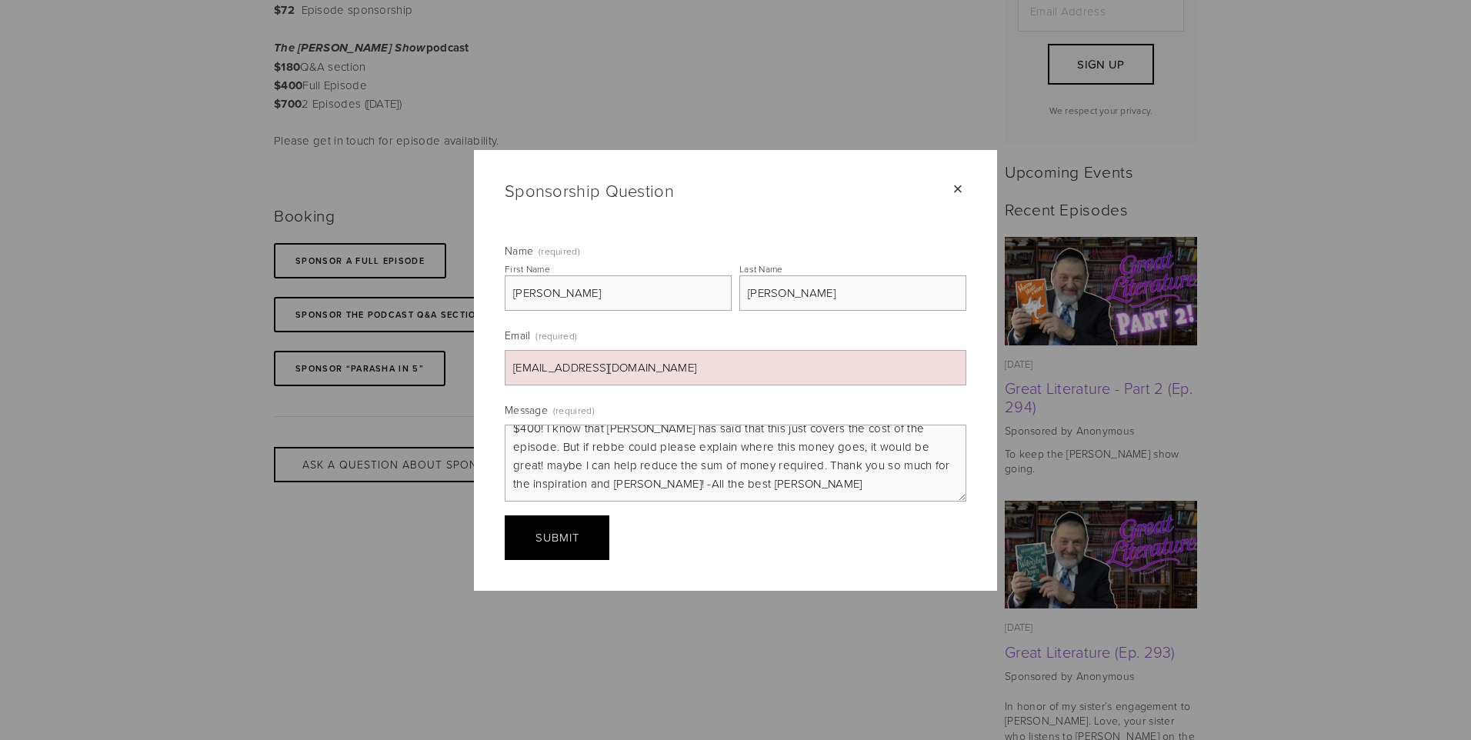
type textarea "I love the Rabbi's podcast. I was going to sponsor an episode, BUT a full episo…"
click at [532, 532] on button "Submit Submit" at bounding box center [557, 538] width 105 height 45
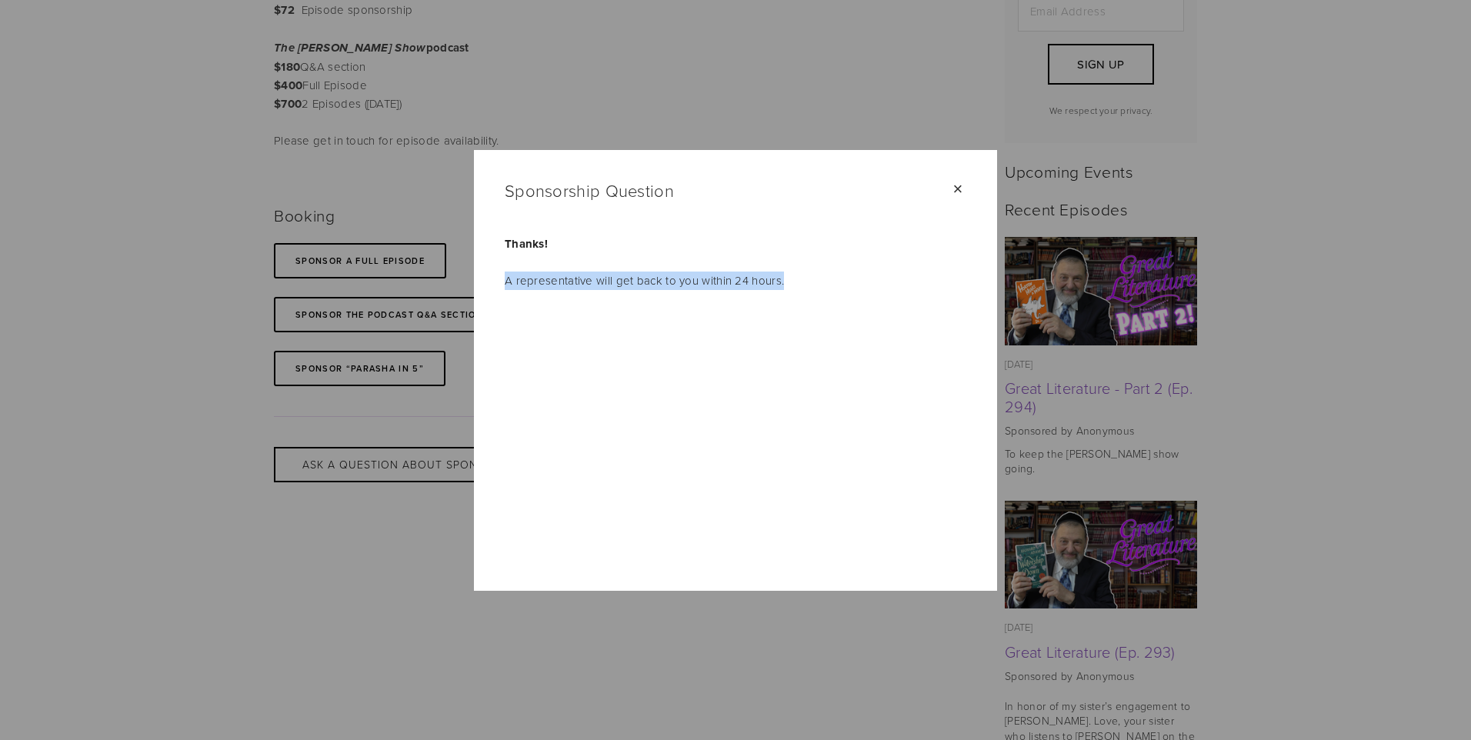
drag, startPoint x: 508, startPoint y: 279, endPoint x: 838, endPoint y: 343, distance: 336.2
click at [838, 343] on div "Thanks! A representative will get back to you within 24 hours." at bounding box center [736, 380] width 462 height 359
drag, startPoint x: 838, startPoint y: 343, endPoint x: 719, endPoint y: 282, distance: 133.2
click at [719, 282] on p "A representative will get back to you within 24 hours." at bounding box center [736, 281] width 462 height 18
click at [953, 190] on div "×" at bounding box center [957, 189] width 17 height 17
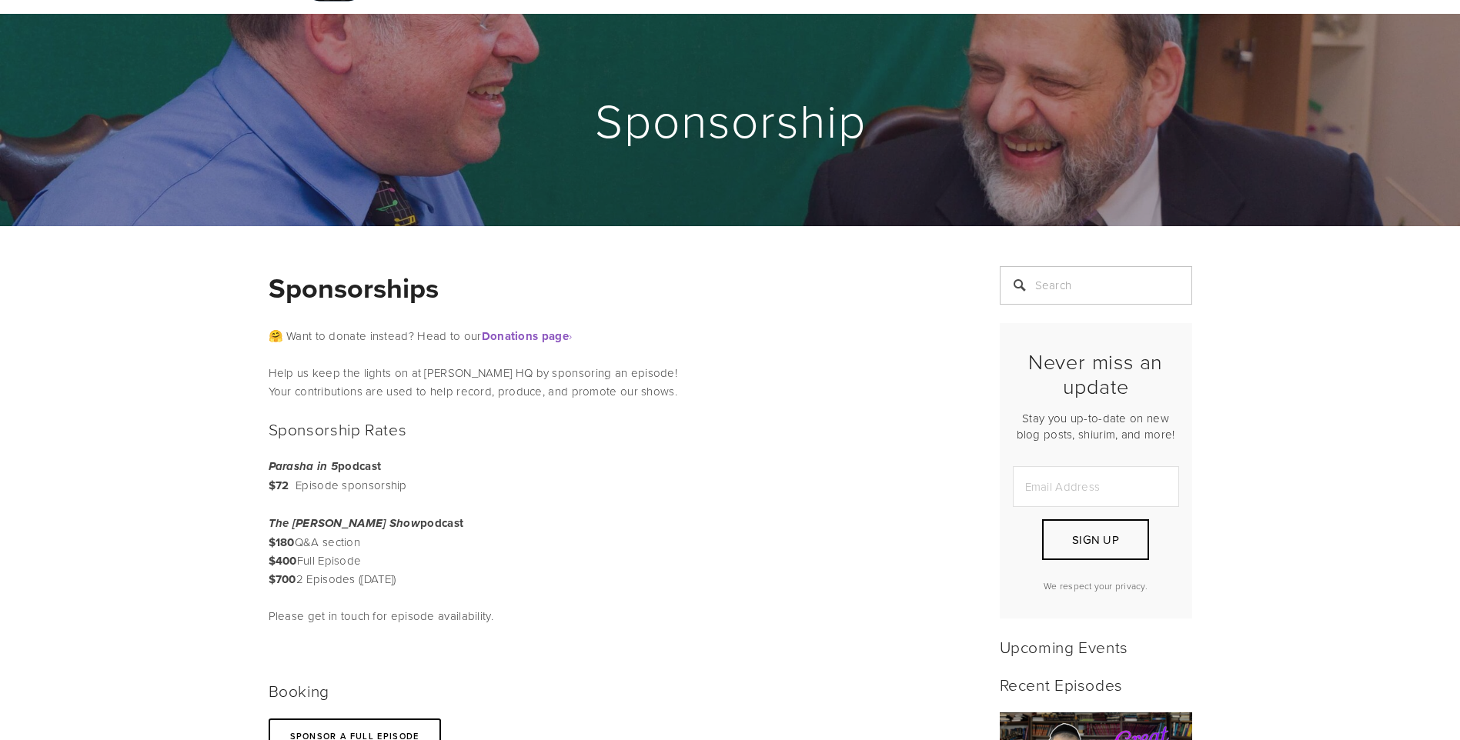
scroll to position [0, 0]
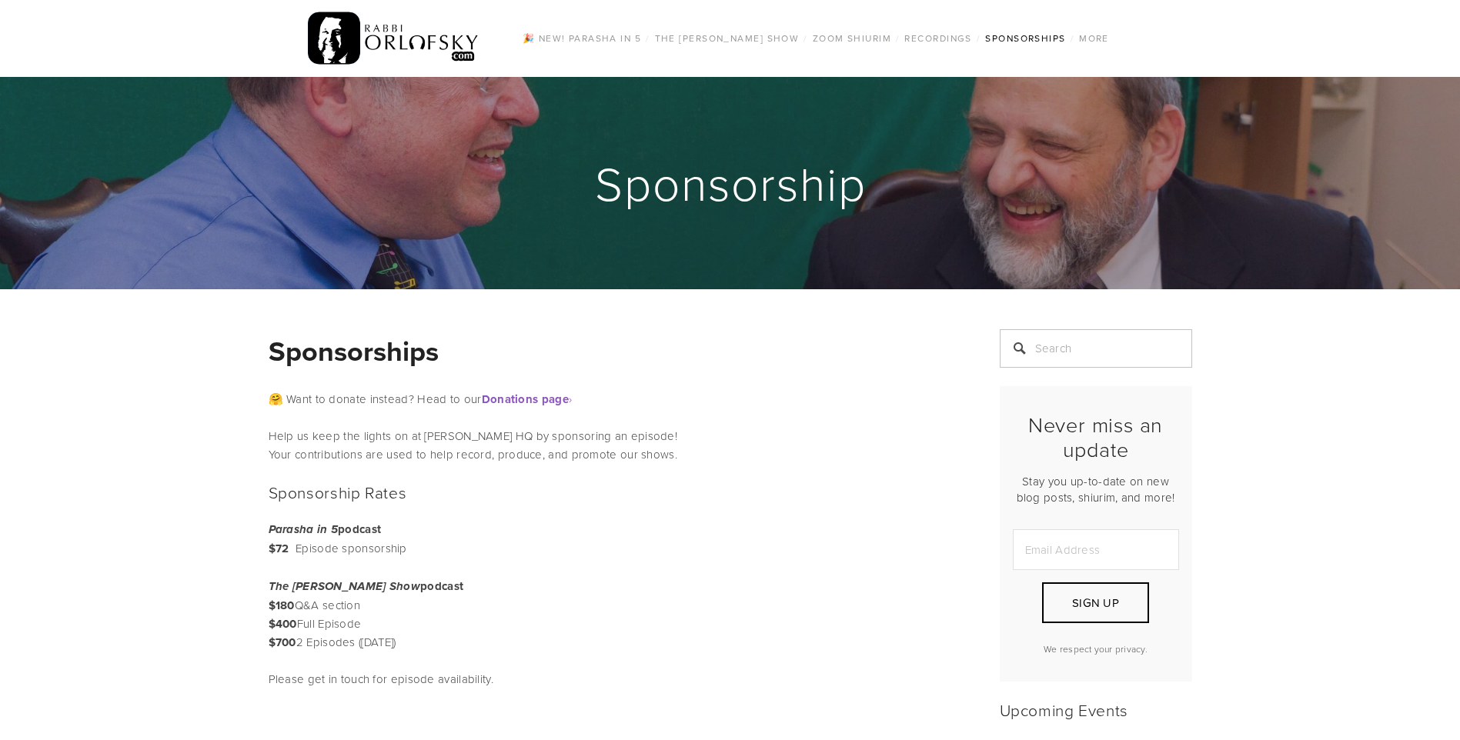
click at [719, 20] on div "🎉 NEW! Parasha in 5 / The Rabbi Orlofsky Show / All Episodes Tefila series Shid…" at bounding box center [730, 38] width 923 height 77
click at [719, 42] on link "The [PERSON_NAME] Show" at bounding box center [727, 38] width 154 height 20
click at [716, 36] on link "The [PERSON_NAME] Show" at bounding box center [727, 38] width 154 height 20
click at [773, 39] on link "The [PERSON_NAME] Show" at bounding box center [727, 38] width 154 height 20
click at [856, 24] on div "🎉 NEW! Parasha in 5 / The Rabbi Orlofsky Show / All Episodes Tefila series Shid…" at bounding box center [730, 38] width 923 height 77
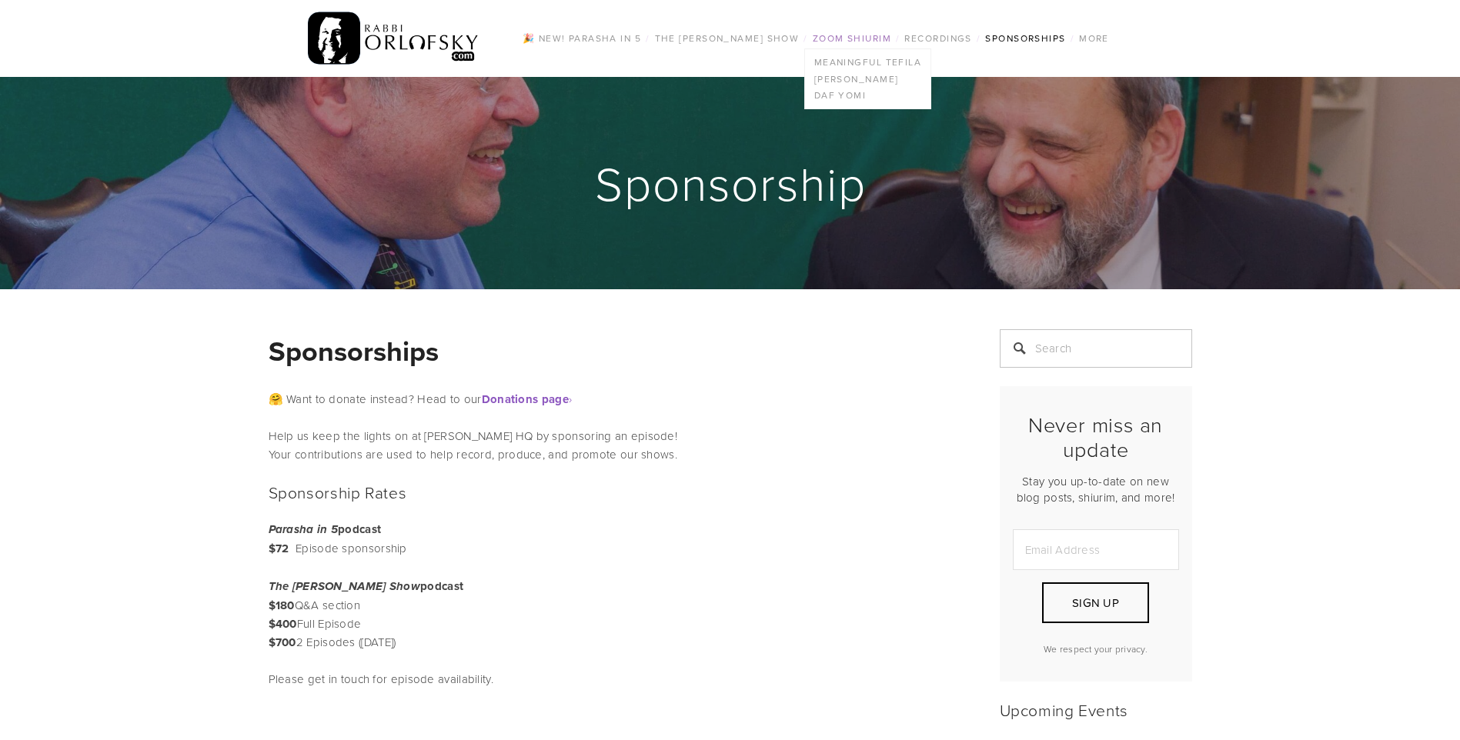
click at [848, 42] on link "Zoom Shiurim" at bounding box center [852, 38] width 88 height 20
click at [851, 84] on link "[PERSON_NAME]" at bounding box center [867, 79] width 125 height 17
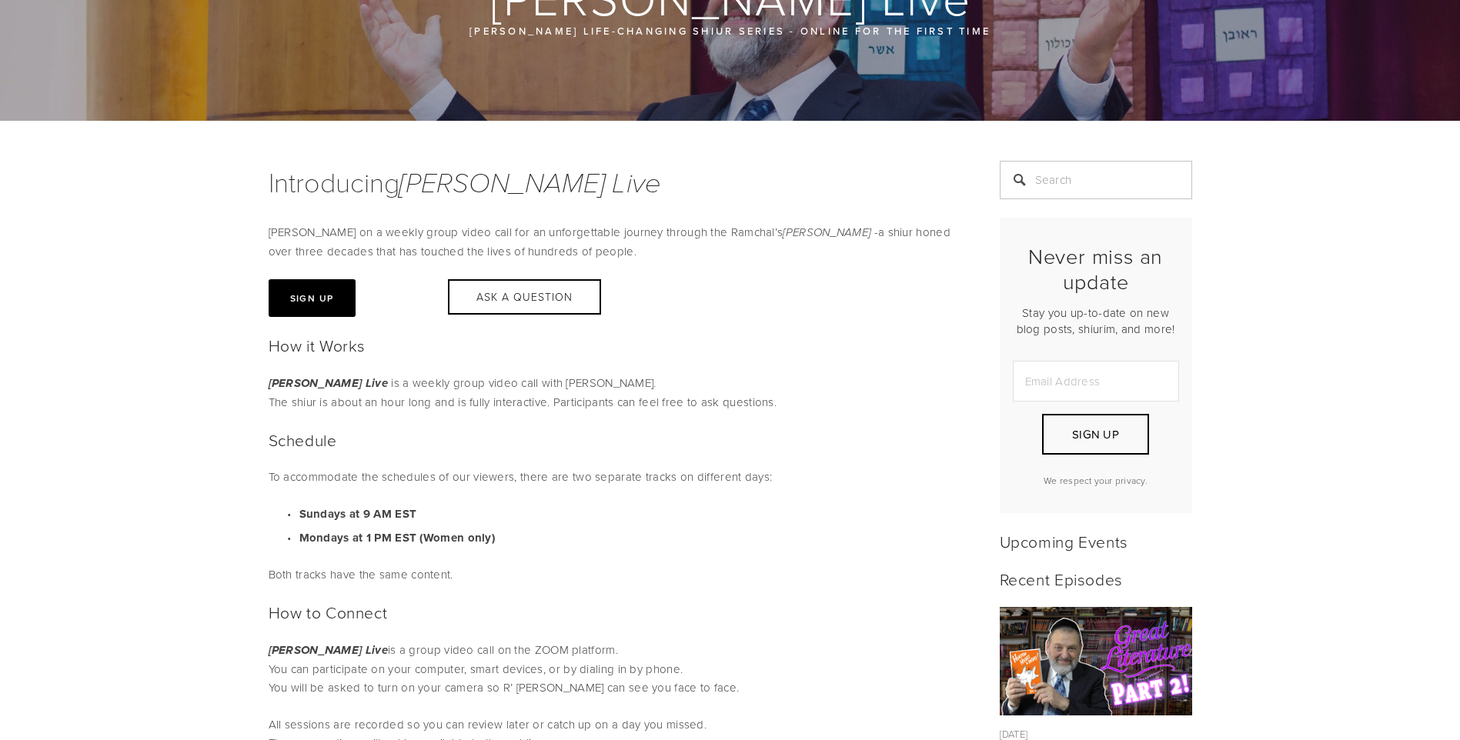
scroll to position [231, 0]
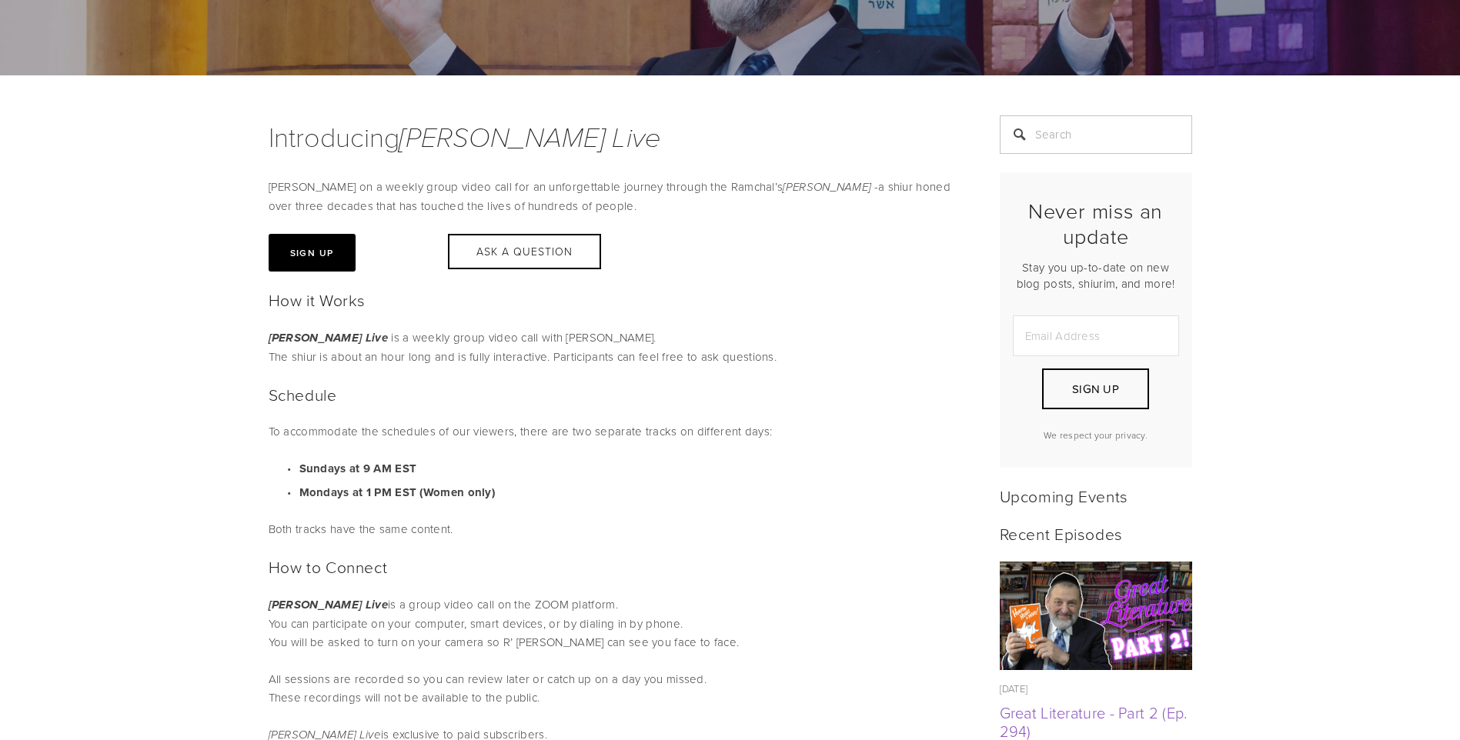
drag, startPoint x: 523, startPoint y: 259, endPoint x: 706, endPoint y: 321, distance: 193.2
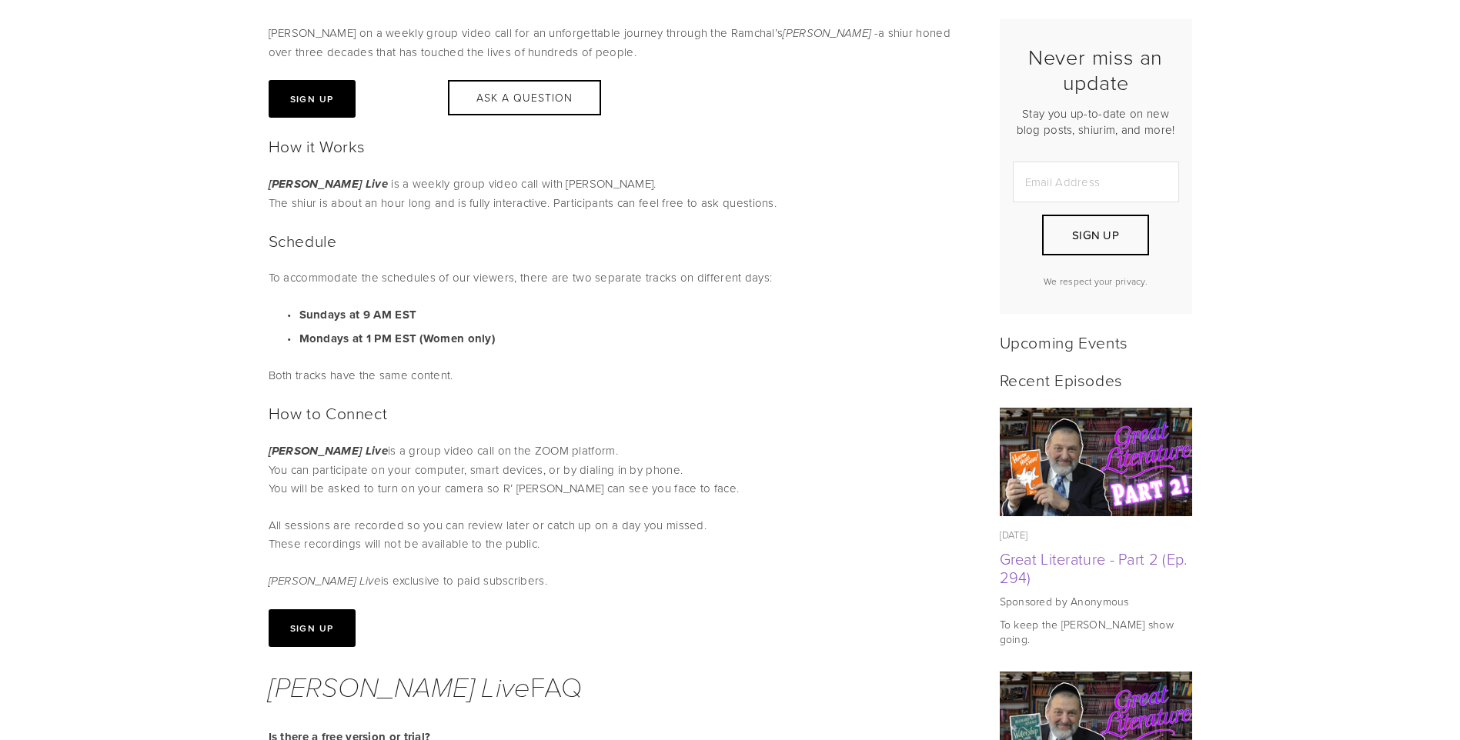
scroll to position [0, 0]
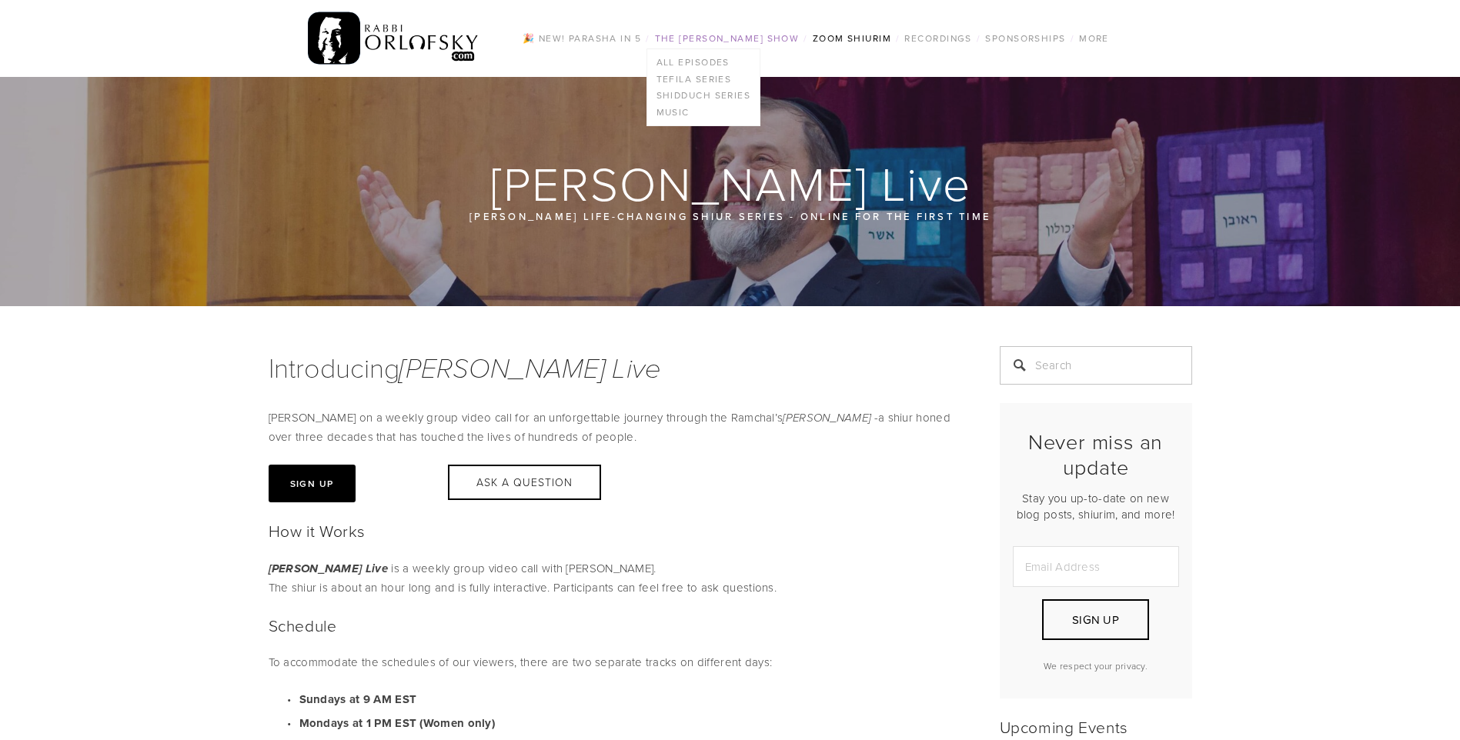
click at [726, 34] on link "The [PERSON_NAME] Show" at bounding box center [727, 38] width 154 height 20
click at [709, 55] on link "All Episodes" at bounding box center [703, 62] width 113 height 17
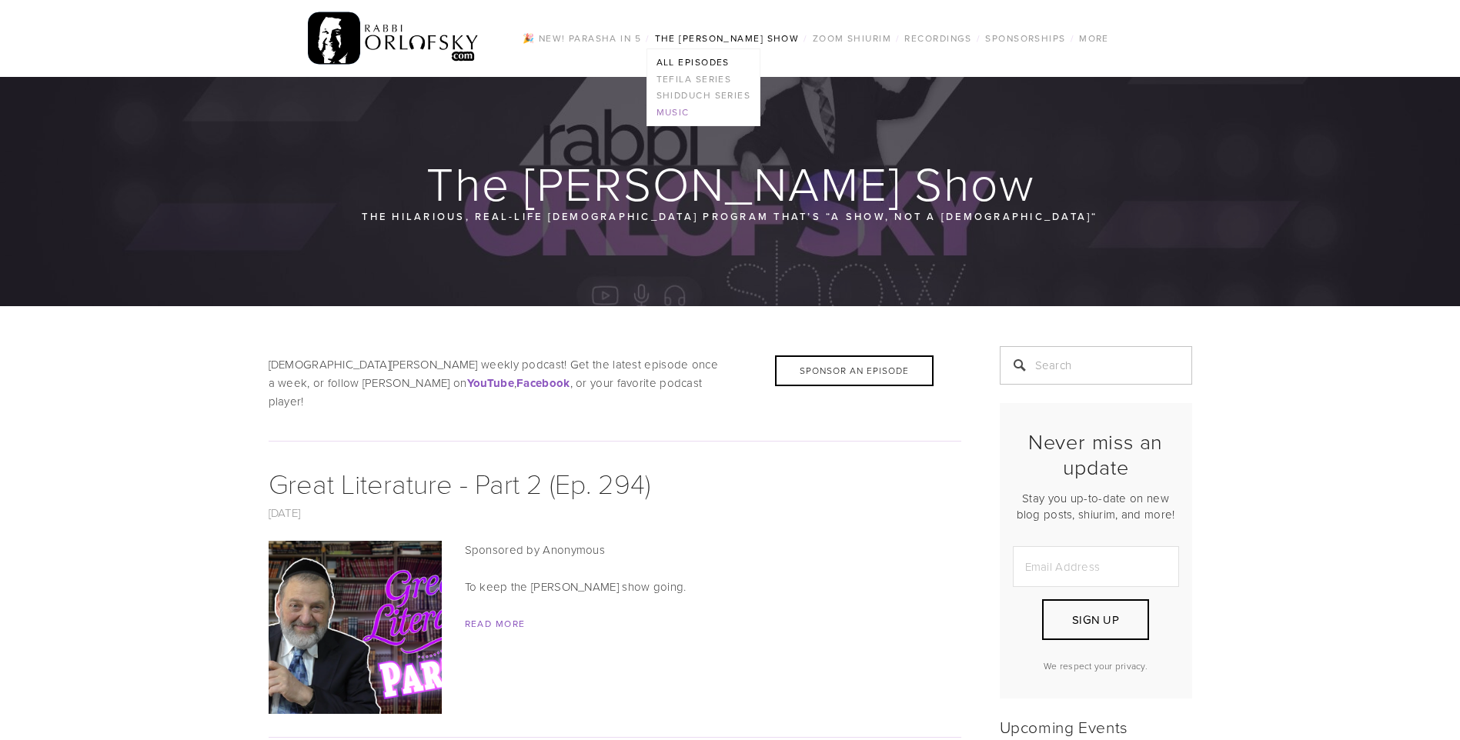
click at [676, 111] on link "Music" at bounding box center [703, 112] width 113 height 17
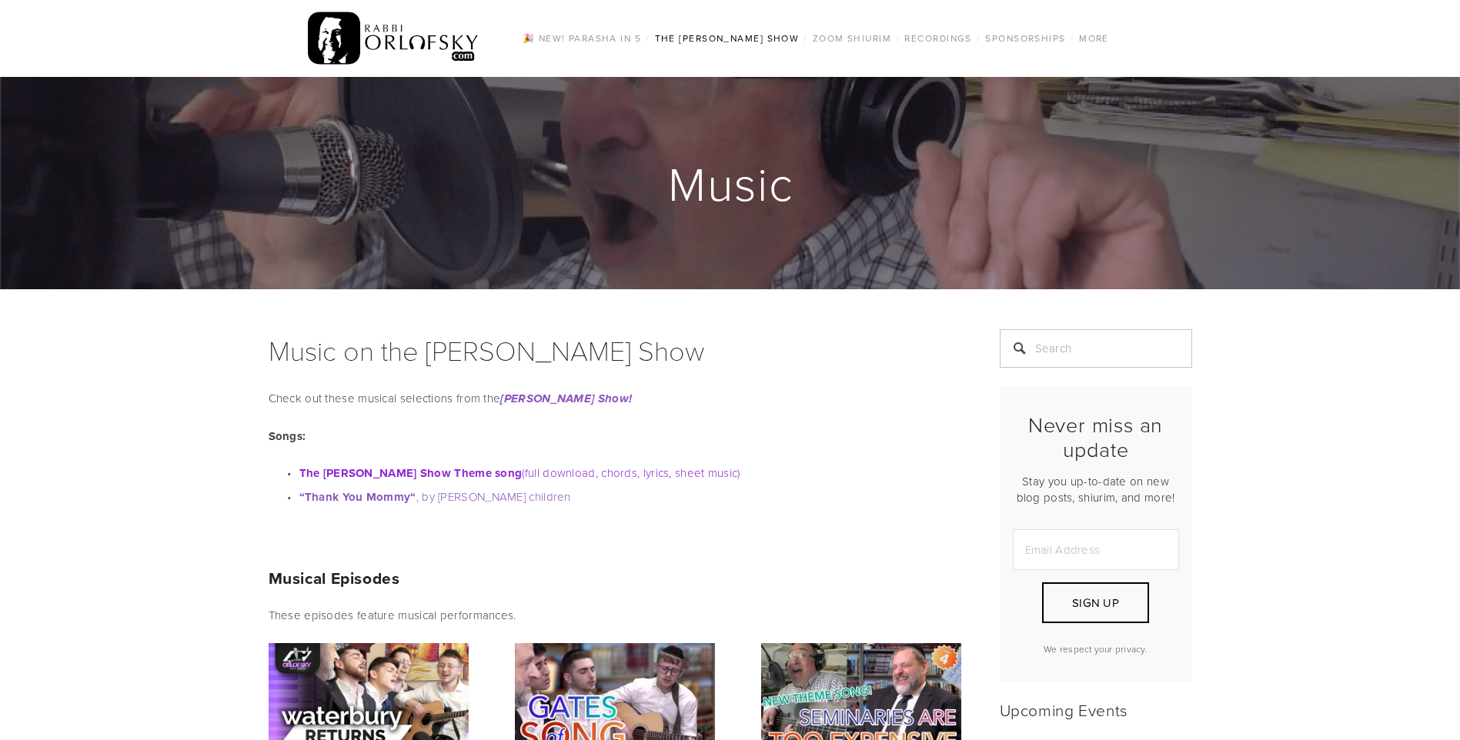
click at [485, 476] on strong "The Rabbi Orlofsky Show Theme song" at bounding box center [410, 473] width 223 height 17
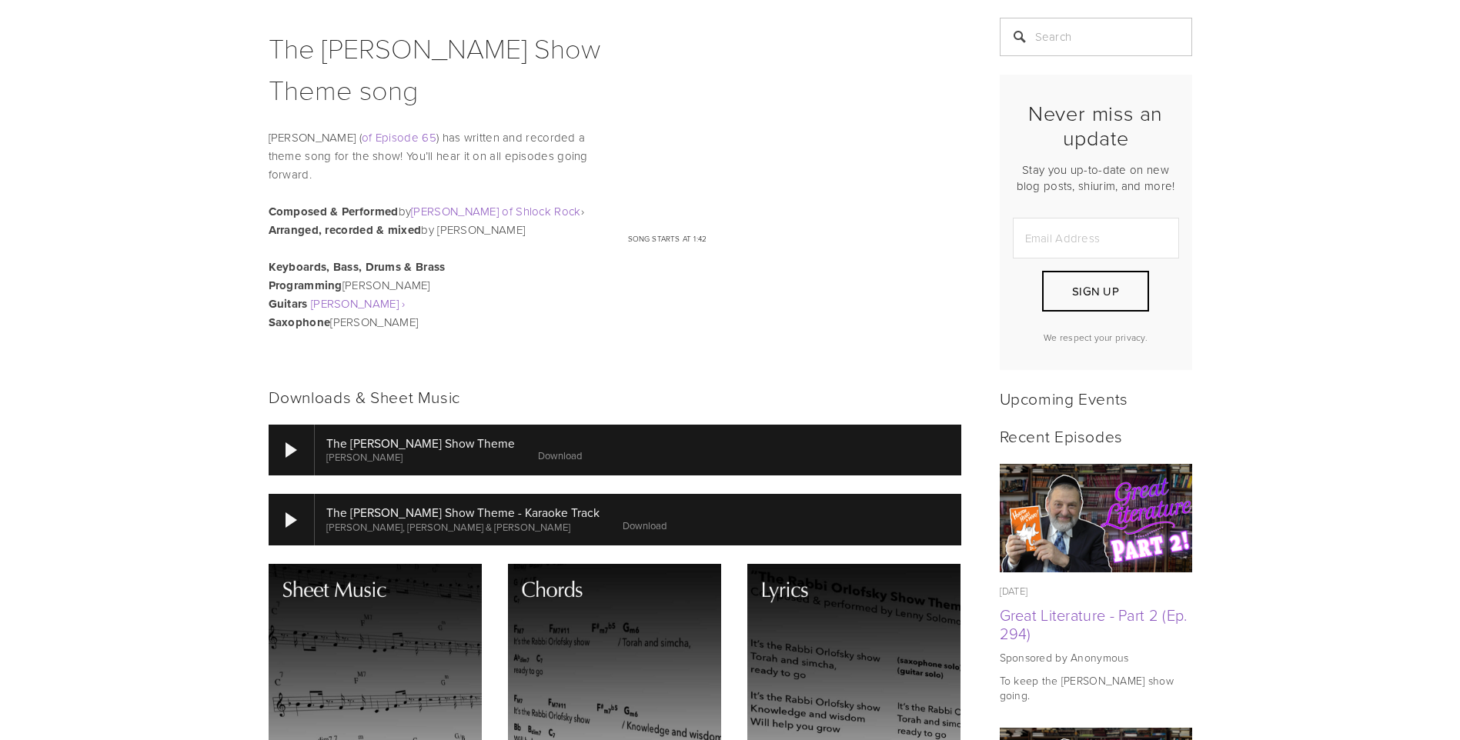
scroll to position [385, 0]
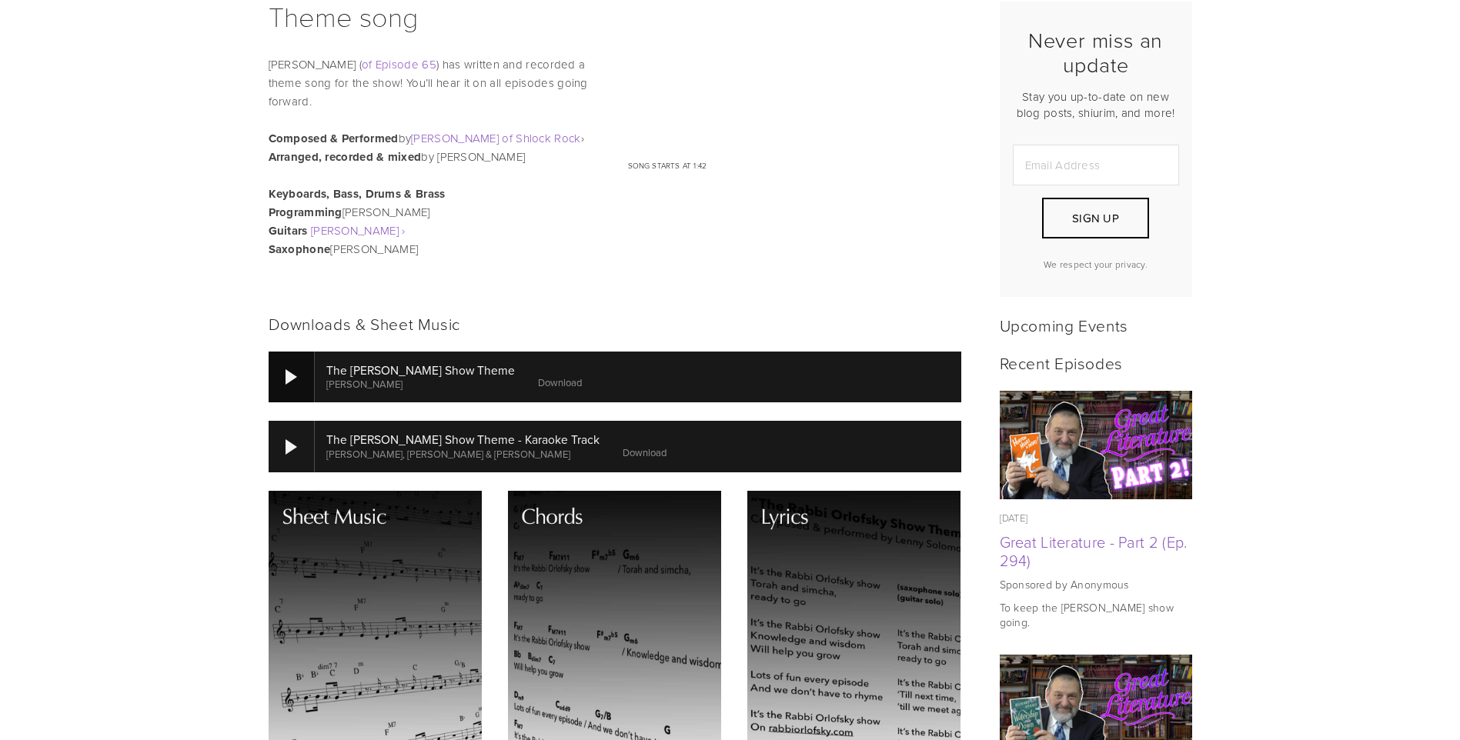
click at [285, 373] on div at bounding box center [291, 376] width 12 height 15
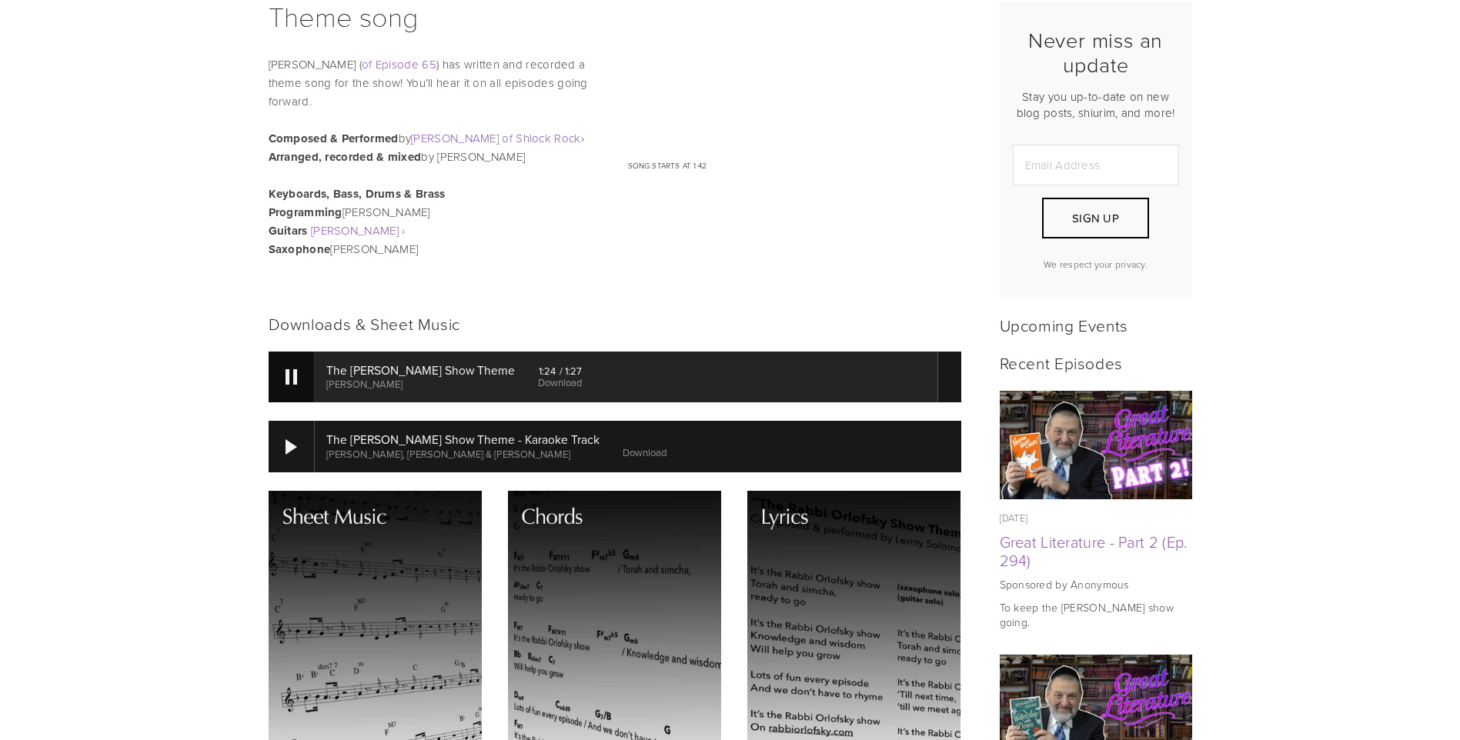
click at [305, 371] on div at bounding box center [292, 377] width 46 height 51
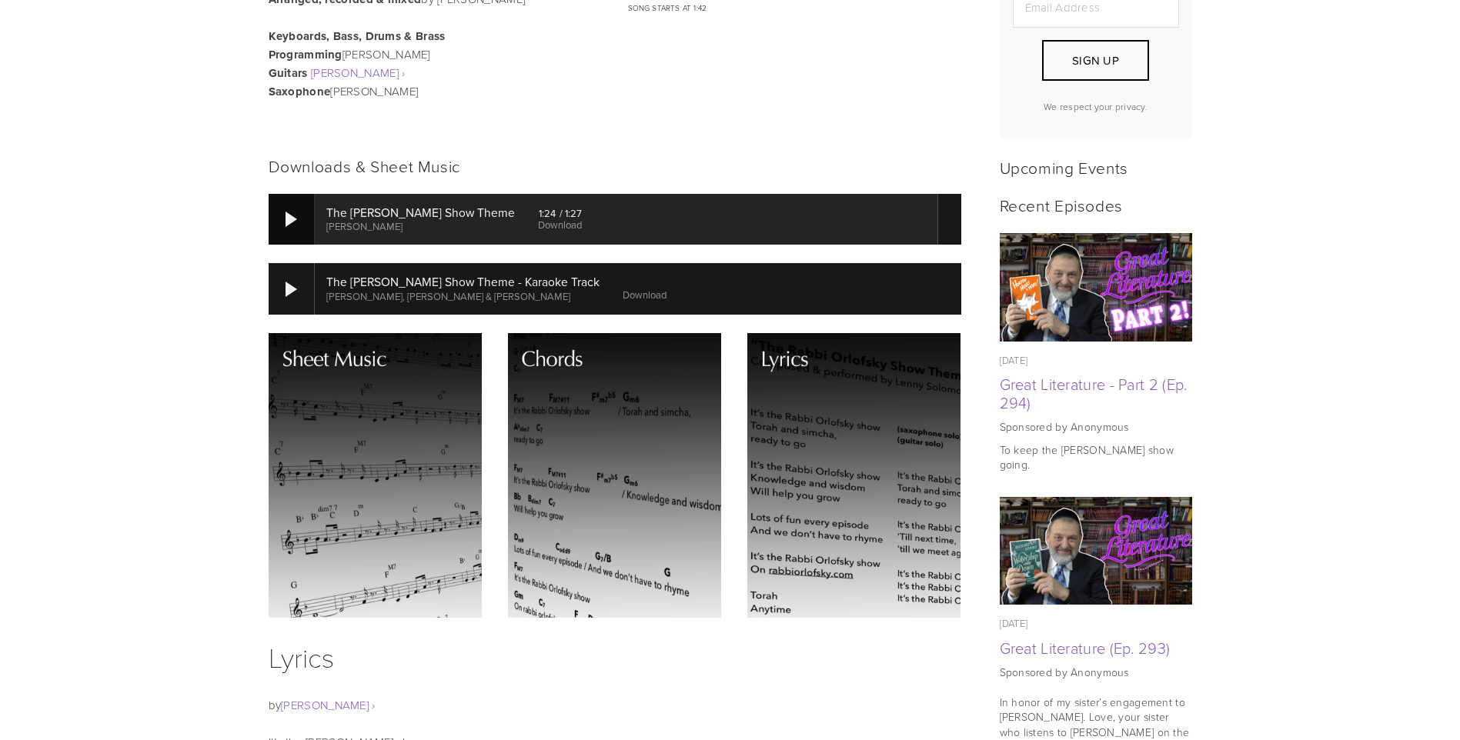
scroll to position [616, 0]
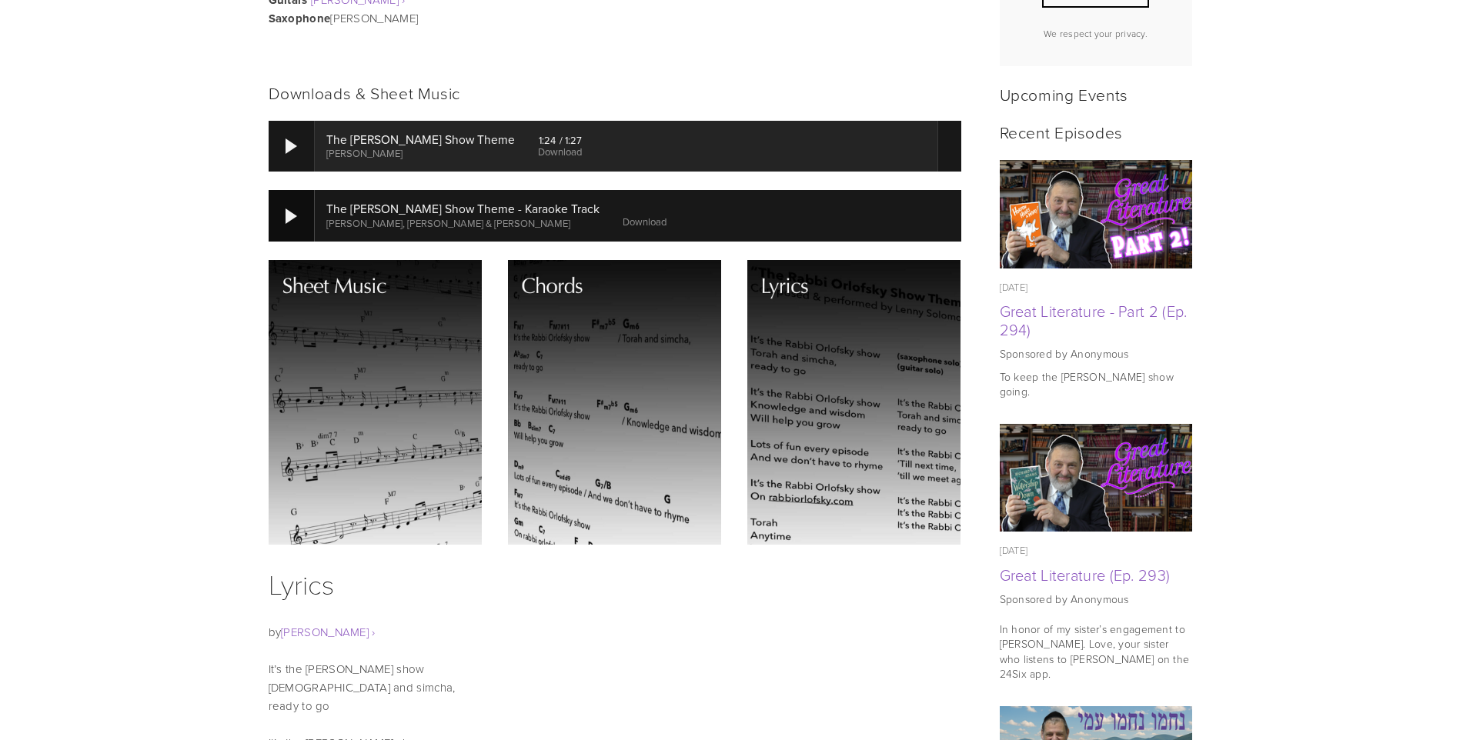
click at [303, 209] on div at bounding box center [292, 215] width 46 height 51
click at [294, 229] on div at bounding box center [292, 215] width 46 height 51
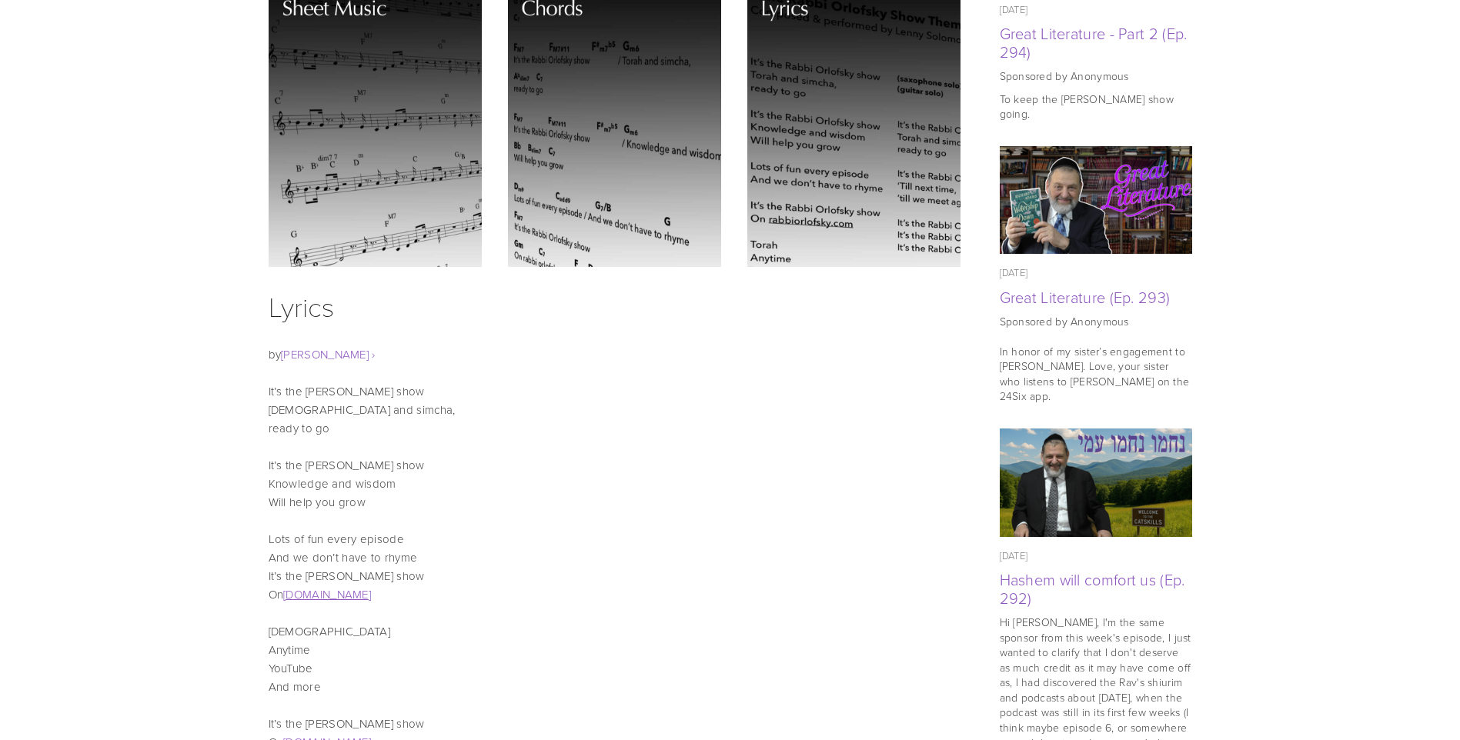
scroll to position [692, 0]
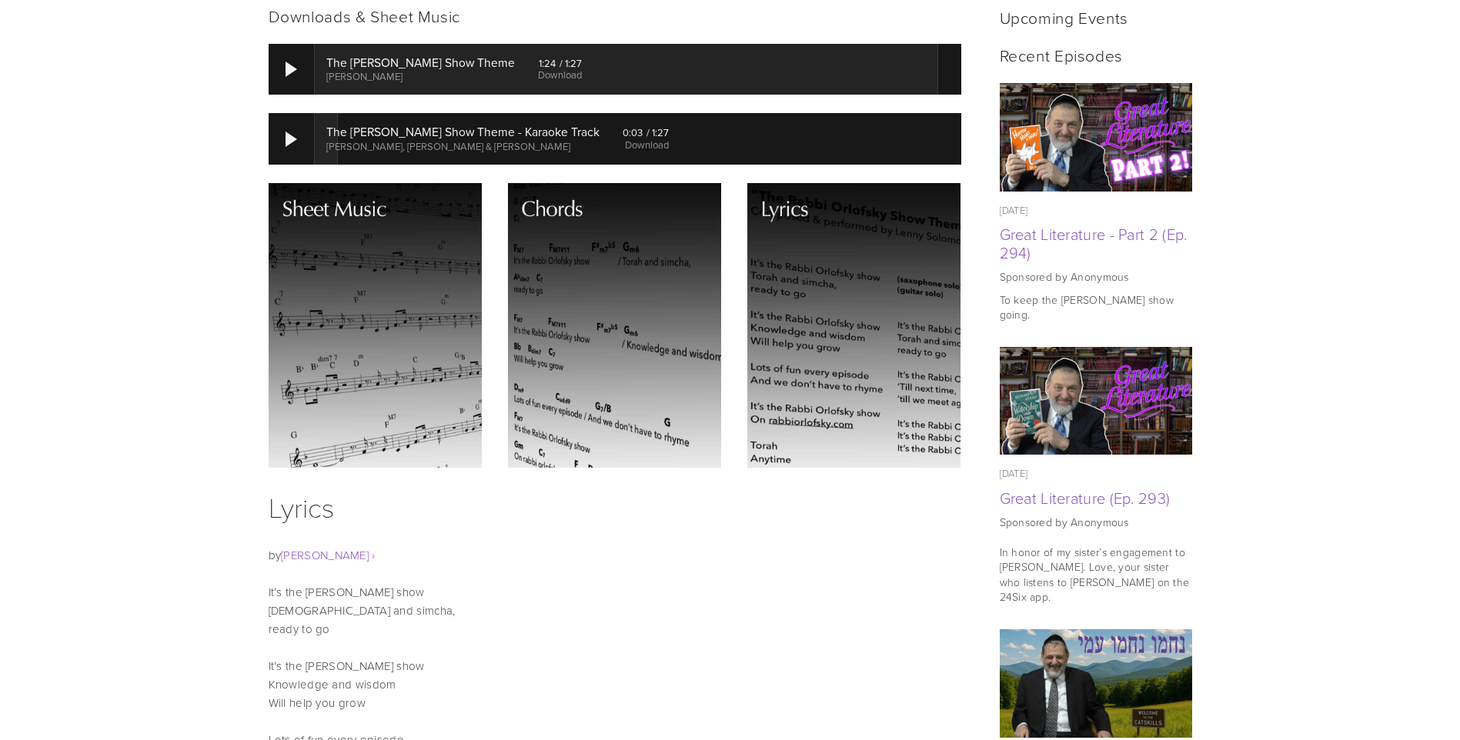
click at [780, 356] on img at bounding box center [853, 325] width 213 height 285
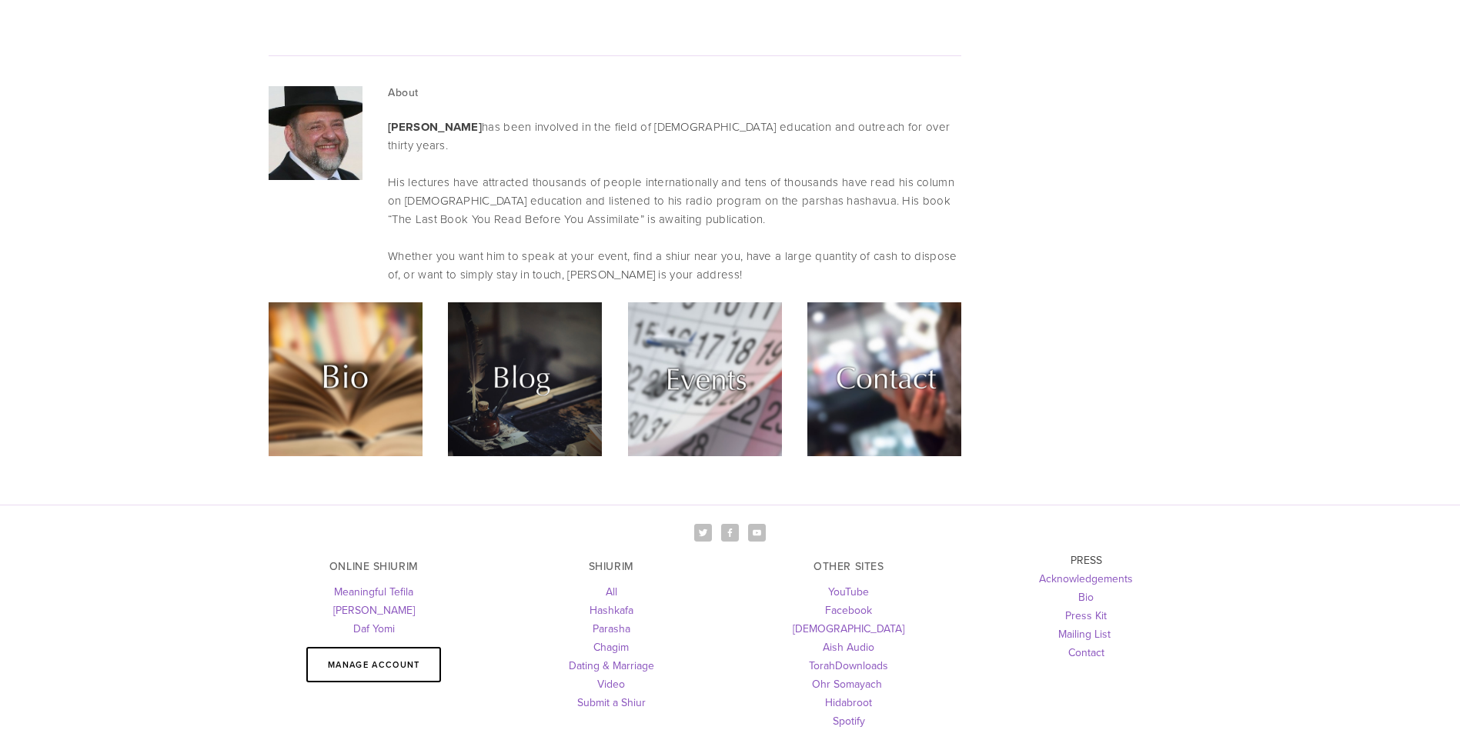
scroll to position [4252, 0]
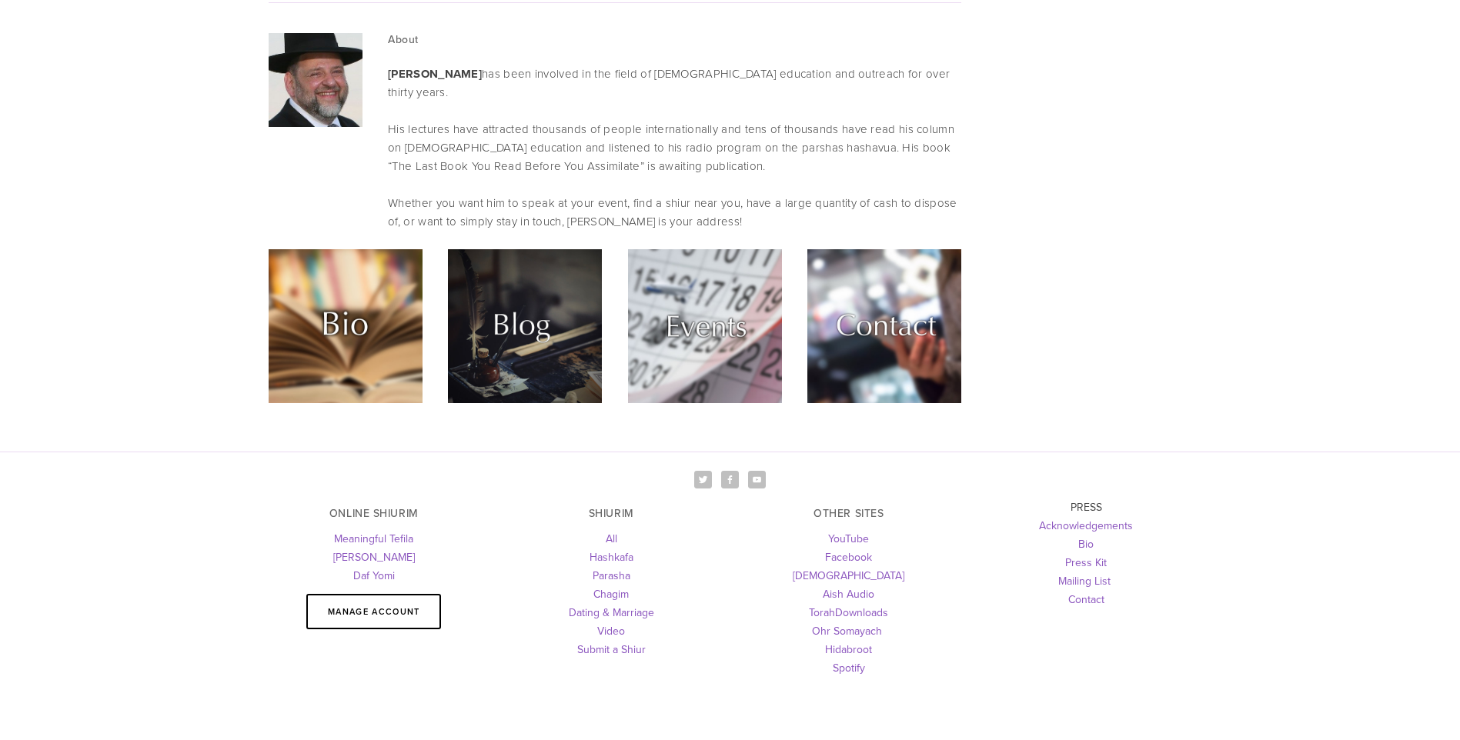
click at [329, 249] on img at bounding box center [346, 326] width 154 height 154
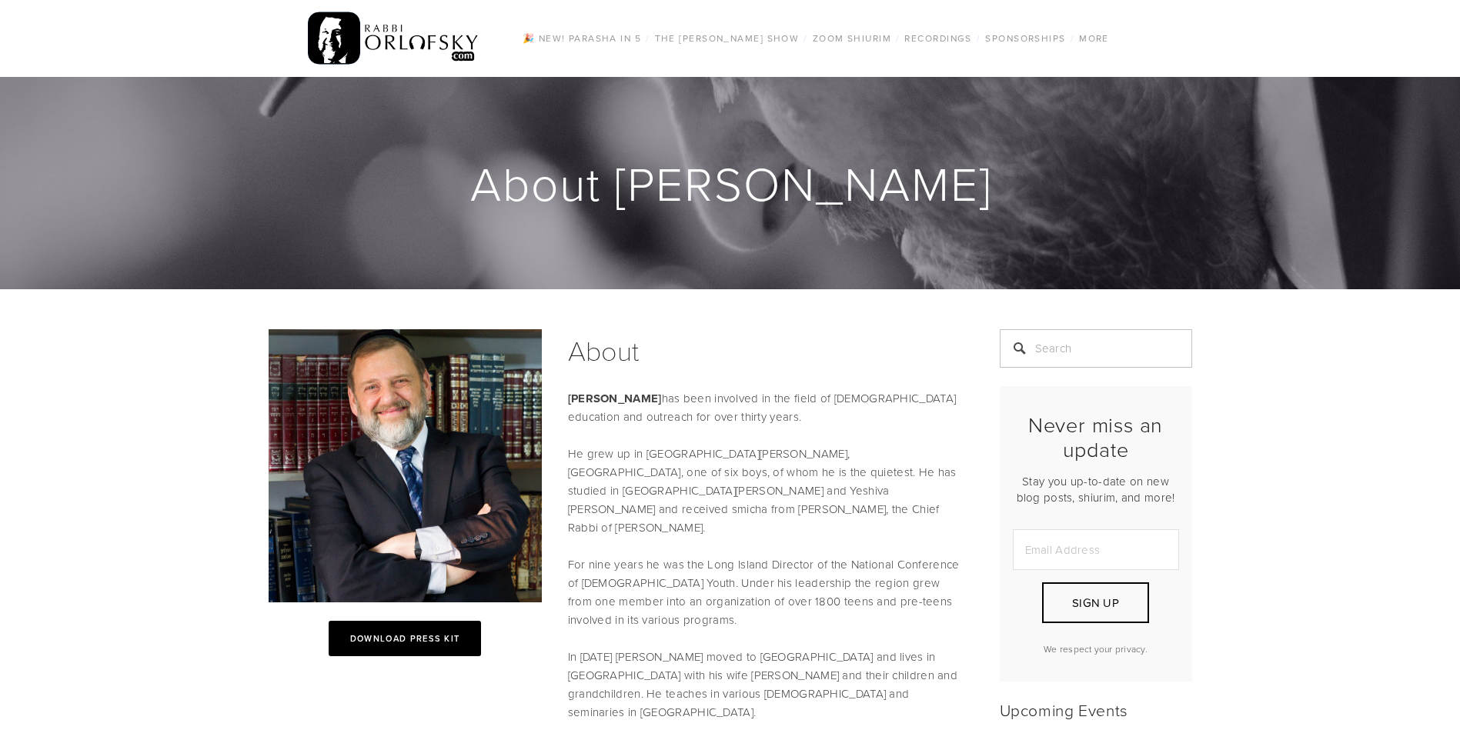
click at [422, 644] on link "Download Press kit" at bounding box center [405, 638] width 153 height 35
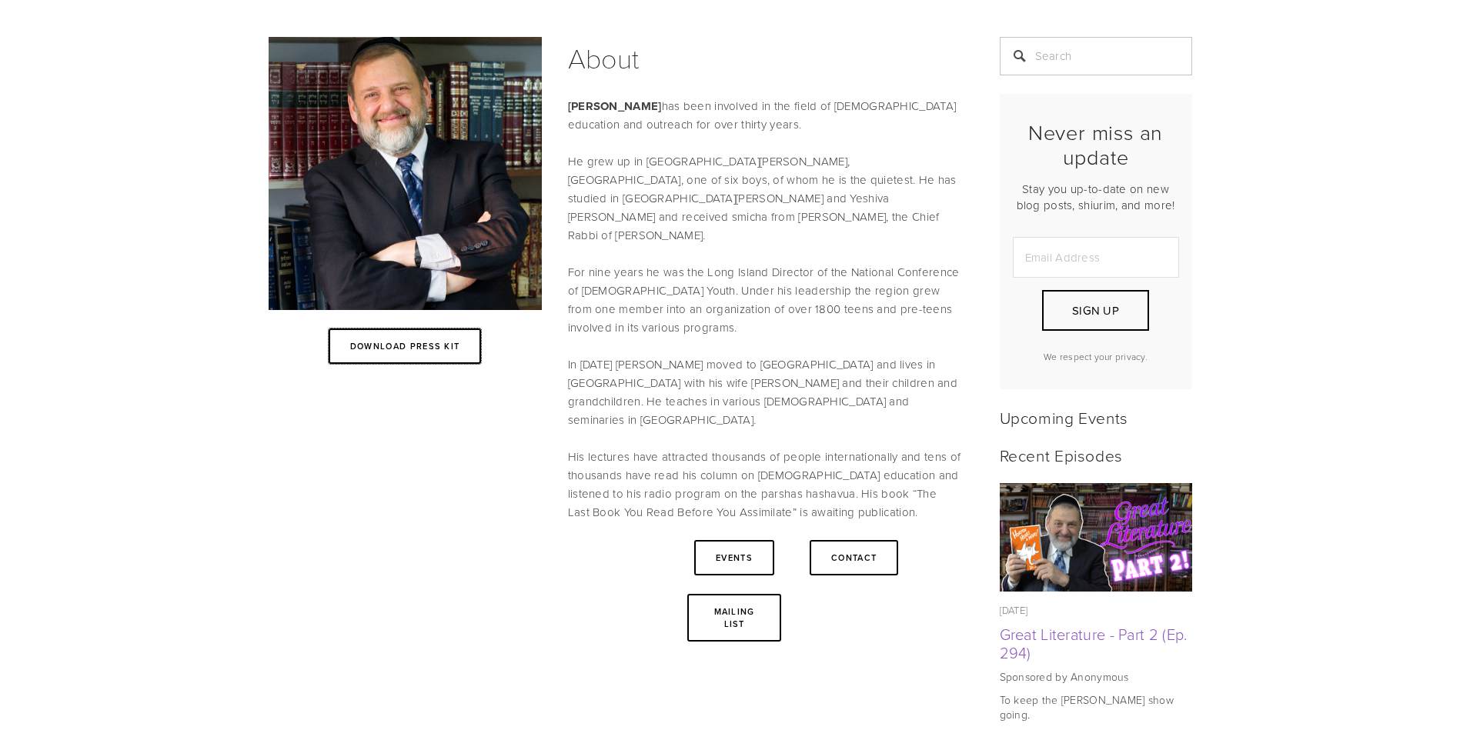
scroll to position [462, 0]
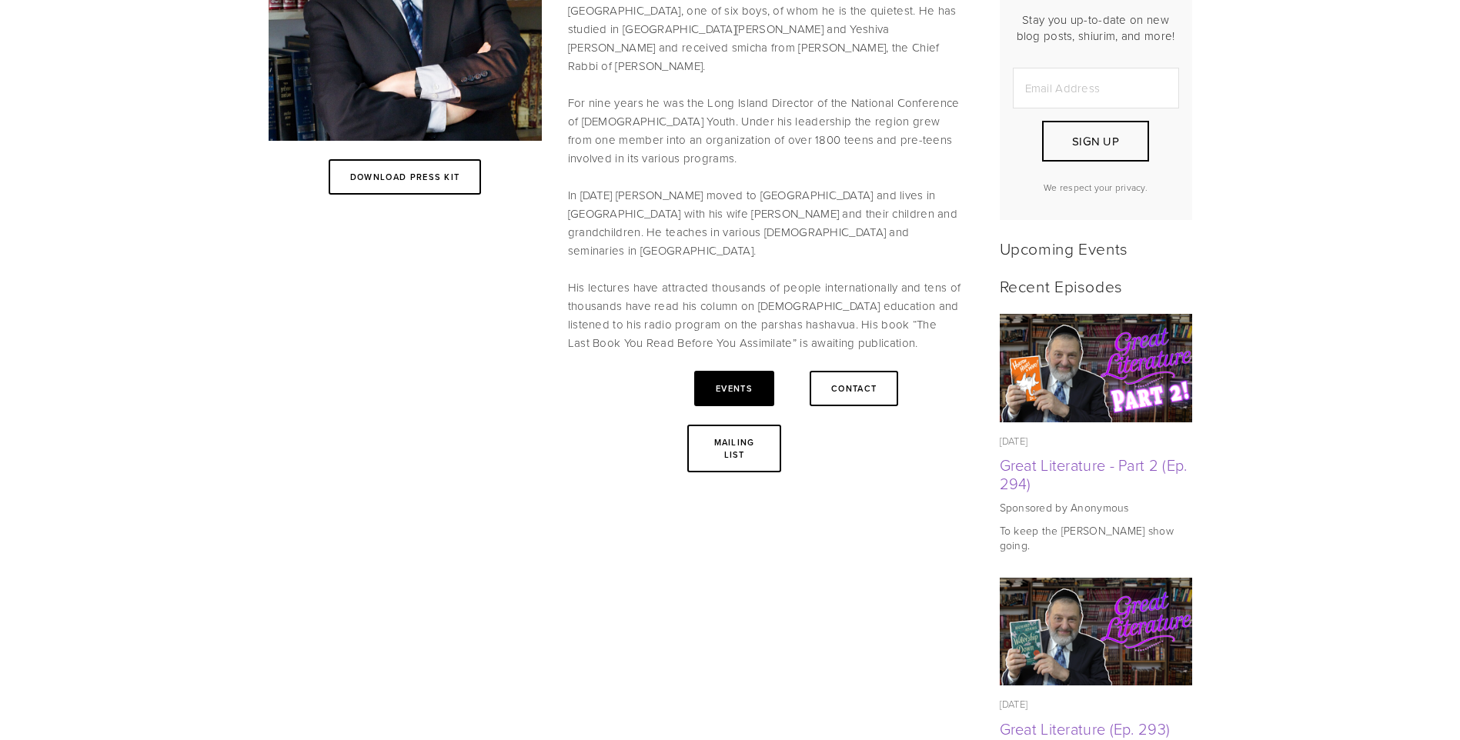
click at [732, 371] on link "Events" at bounding box center [734, 388] width 80 height 35
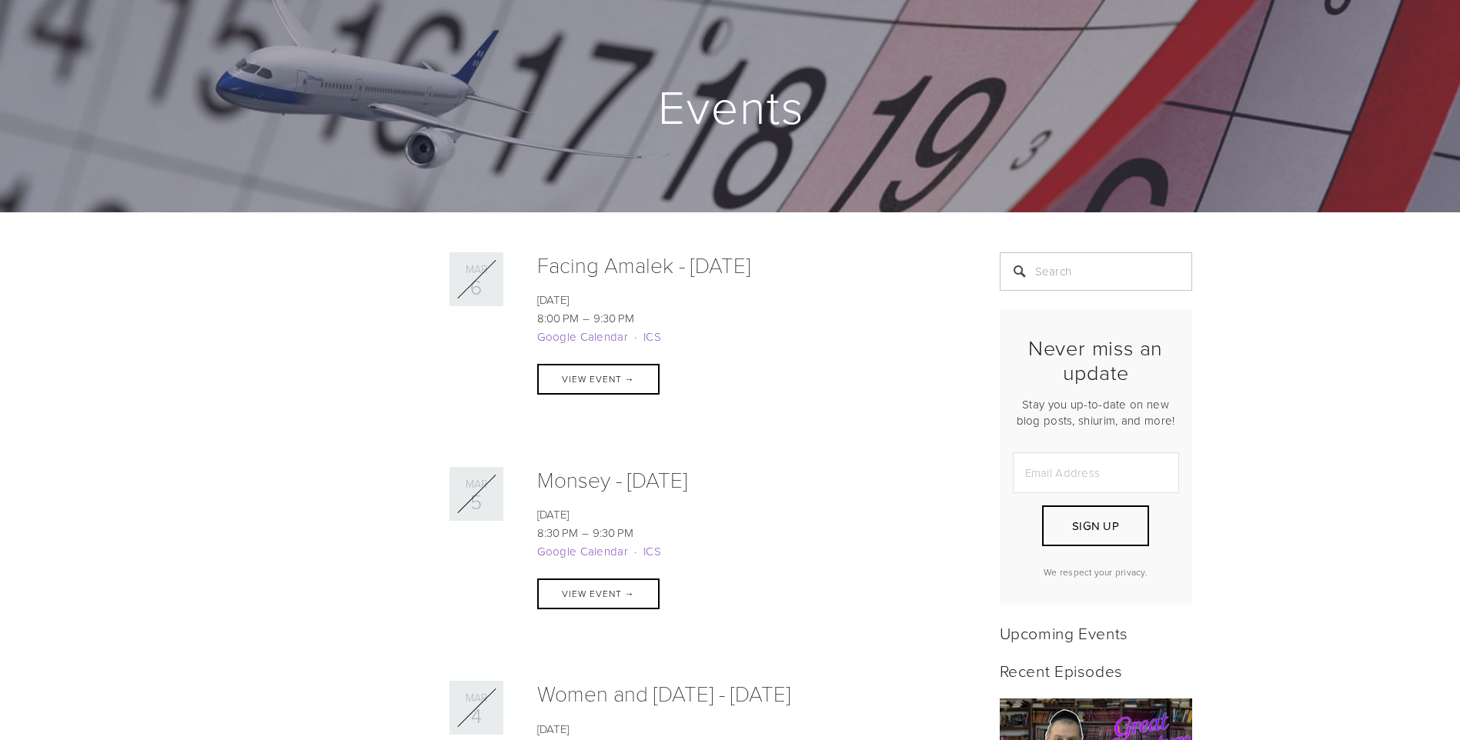
scroll to position [154, 0]
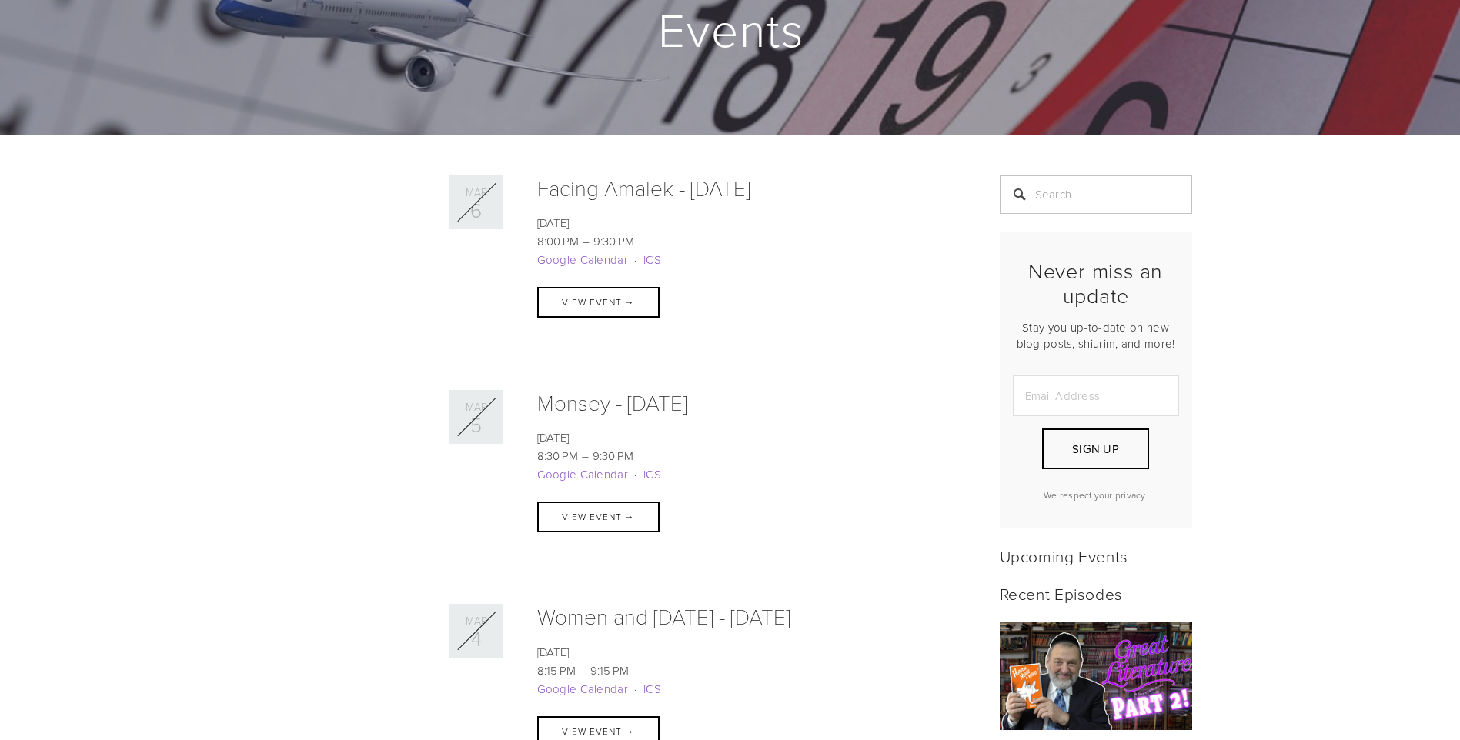
drag, startPoint x: 528, startPoint y: 412, endPoint x: 527, endPoint y: 389, distance: 23.1
click at [527, 390] on div "Monsey - [DATE] [DATE] 8:30 PM 9:30 PM 20:30 21:30 Google Calendar ICS [STREET_…" at bounding box center [736, 471] width 450 height 162
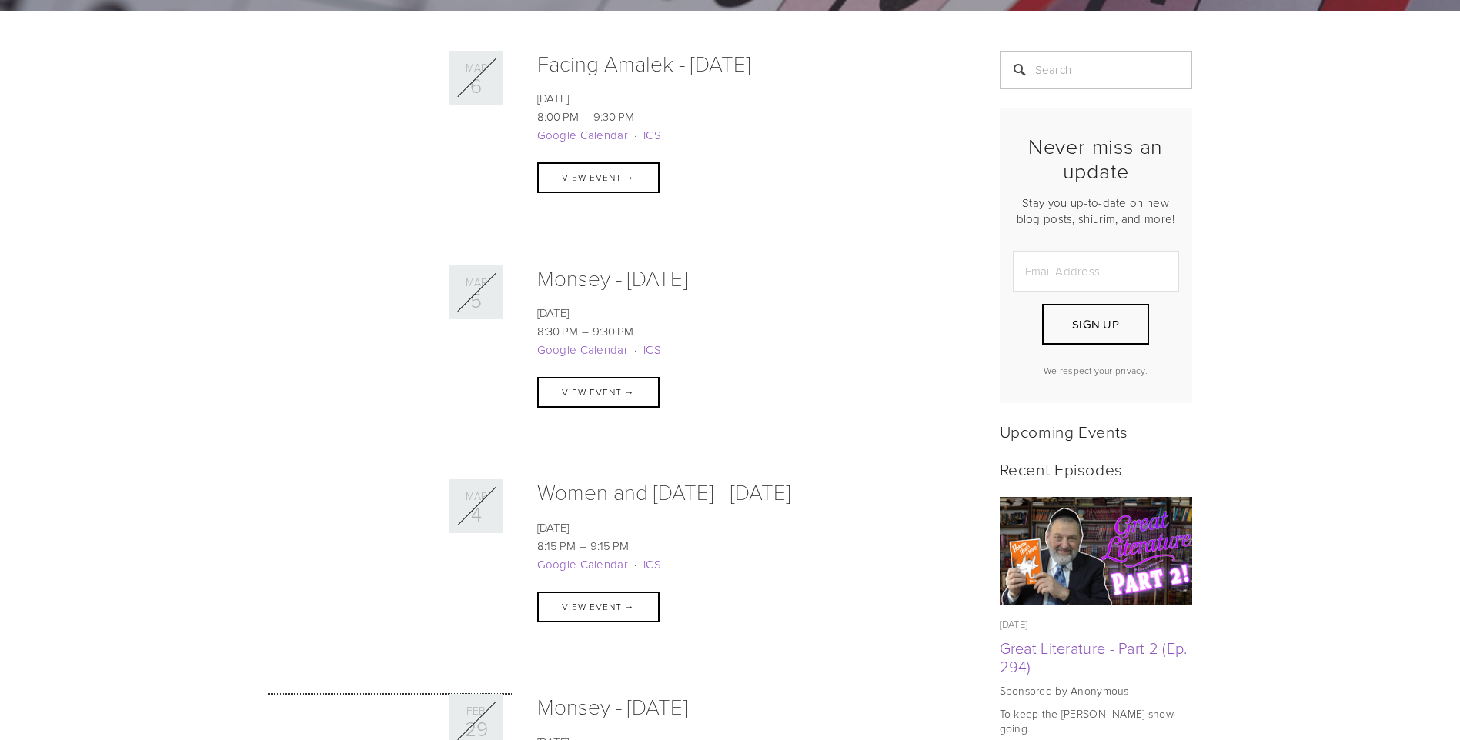
scroll to position [308, 0]
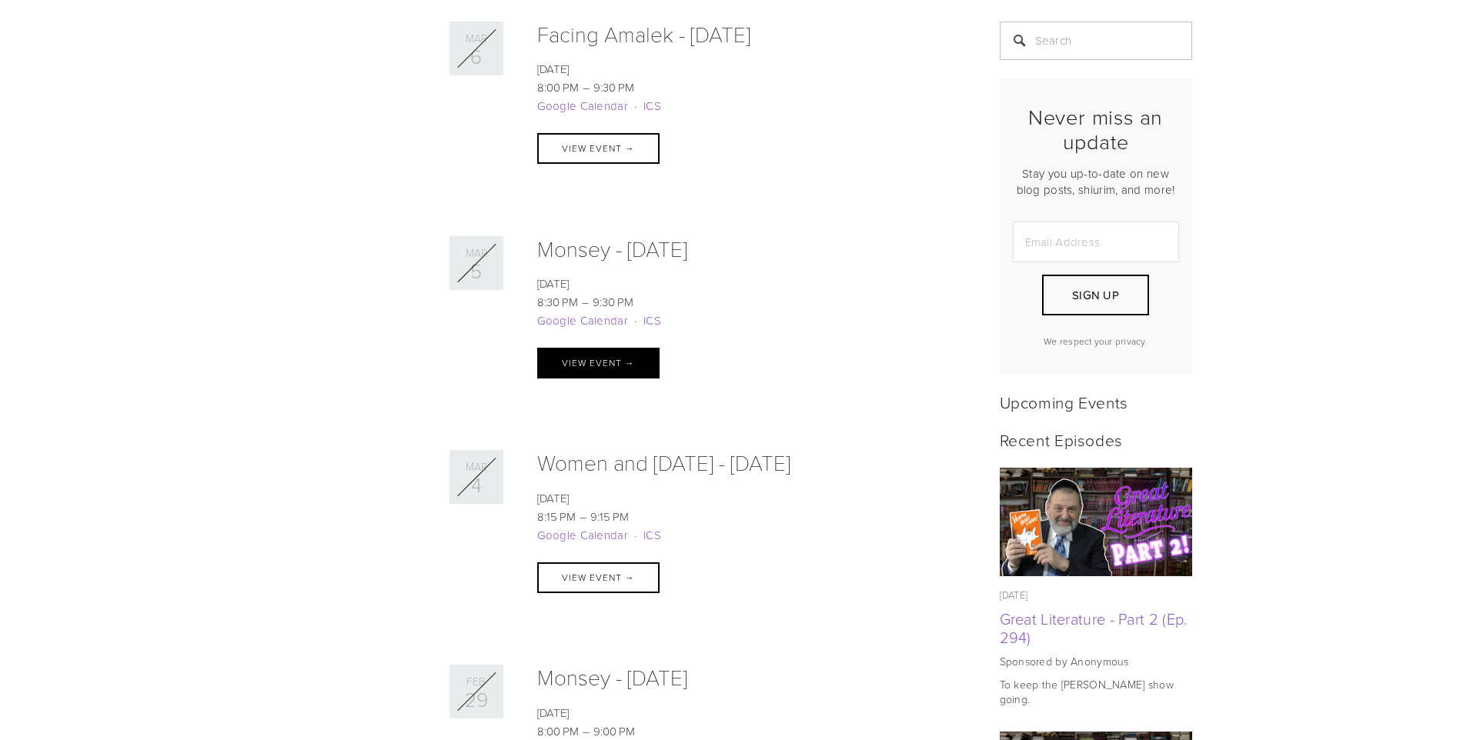
click at [639, 355] on link "View Event →" at bounding box center [598, 363] width 122 height 31
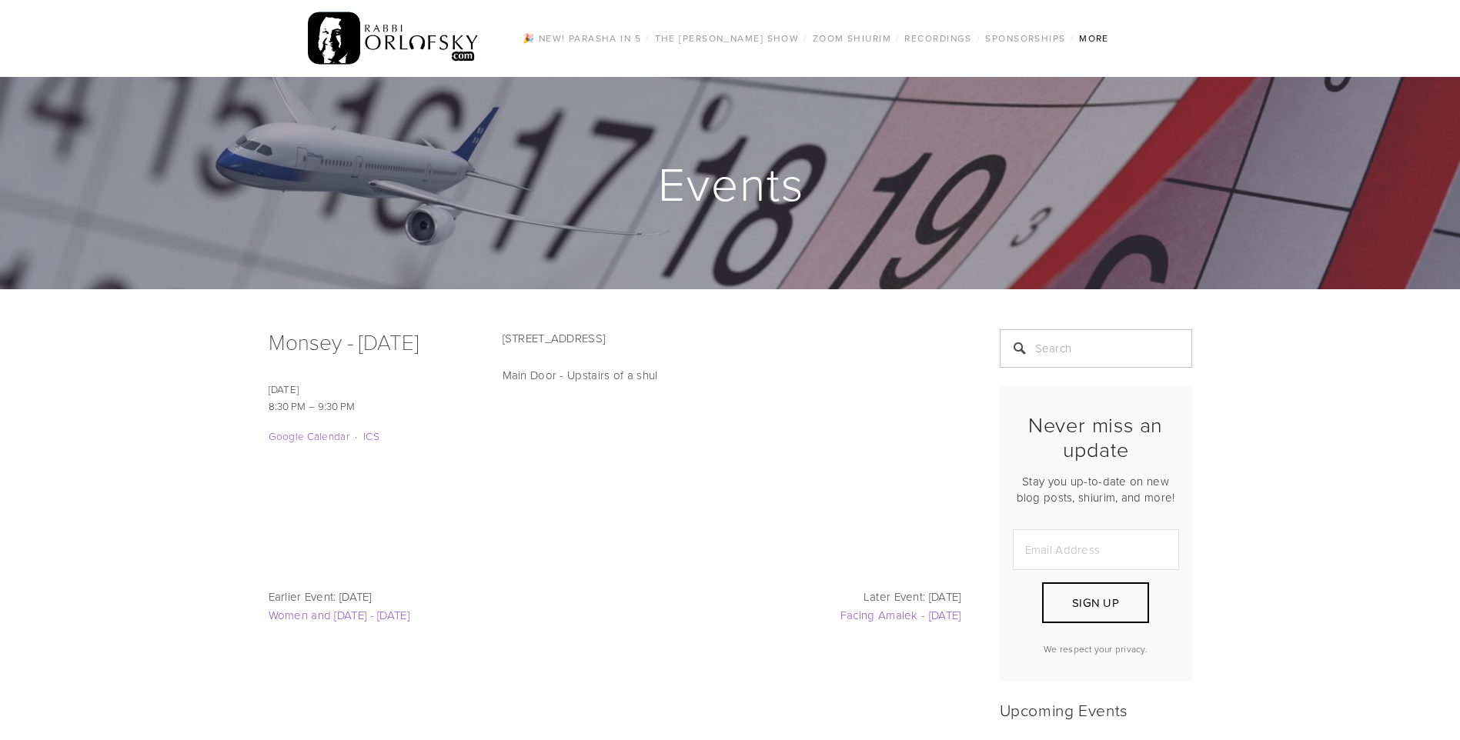
drag, startPoint x: 496, startPoint y: 338, endPoint x: 678, endPoint y: 335, distance: 181.6
click at [678, 335] on div "[STREET_ADDRESS] Main Door - Upstairs of a shul" at bounding box center [731, 375] width 485 height 92
drag, startPoint x: 678, startPoint y: 335, endPoint x: 651, endPoint y: 355, distance: 33.1
click at [651, 355] on div "27 Eldorado Dr, Spring Valley, NY Main Door - Upstairs of a shul" at bounding box center [731, 375] width 459 height 92
drag, startPoint x: 632, startPoint y: 180, endPoint x: 842, endPoint y: 219, distance: 212.9
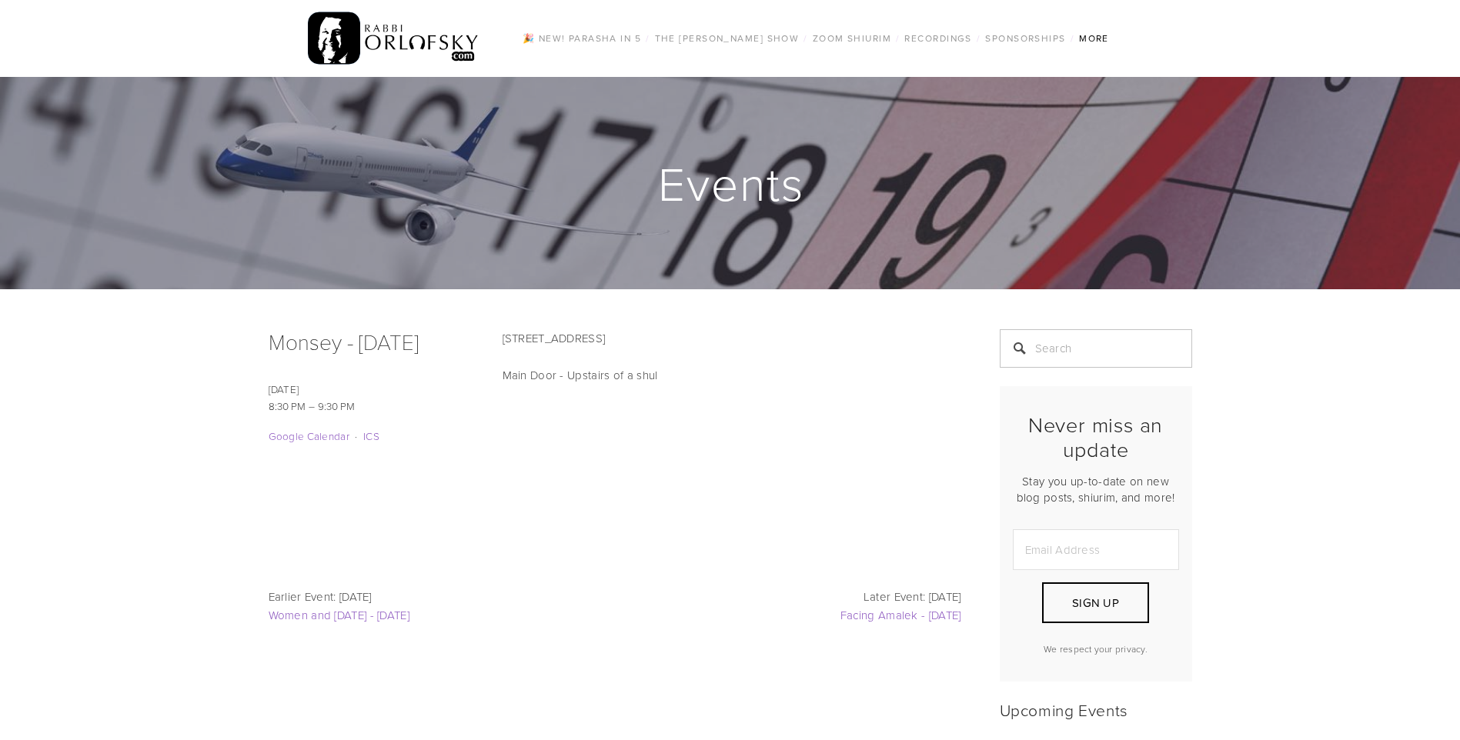
click at [842, 219] on div "Events" at bounding box center [730, 183] width 923 height 212
click at [789, 424] on div "27 Eldorado Dr, Spring Valley, NY Main Door - Upstairs of a shul 0 Likes Share" at bounding box center [718, 381] width 485 height 105
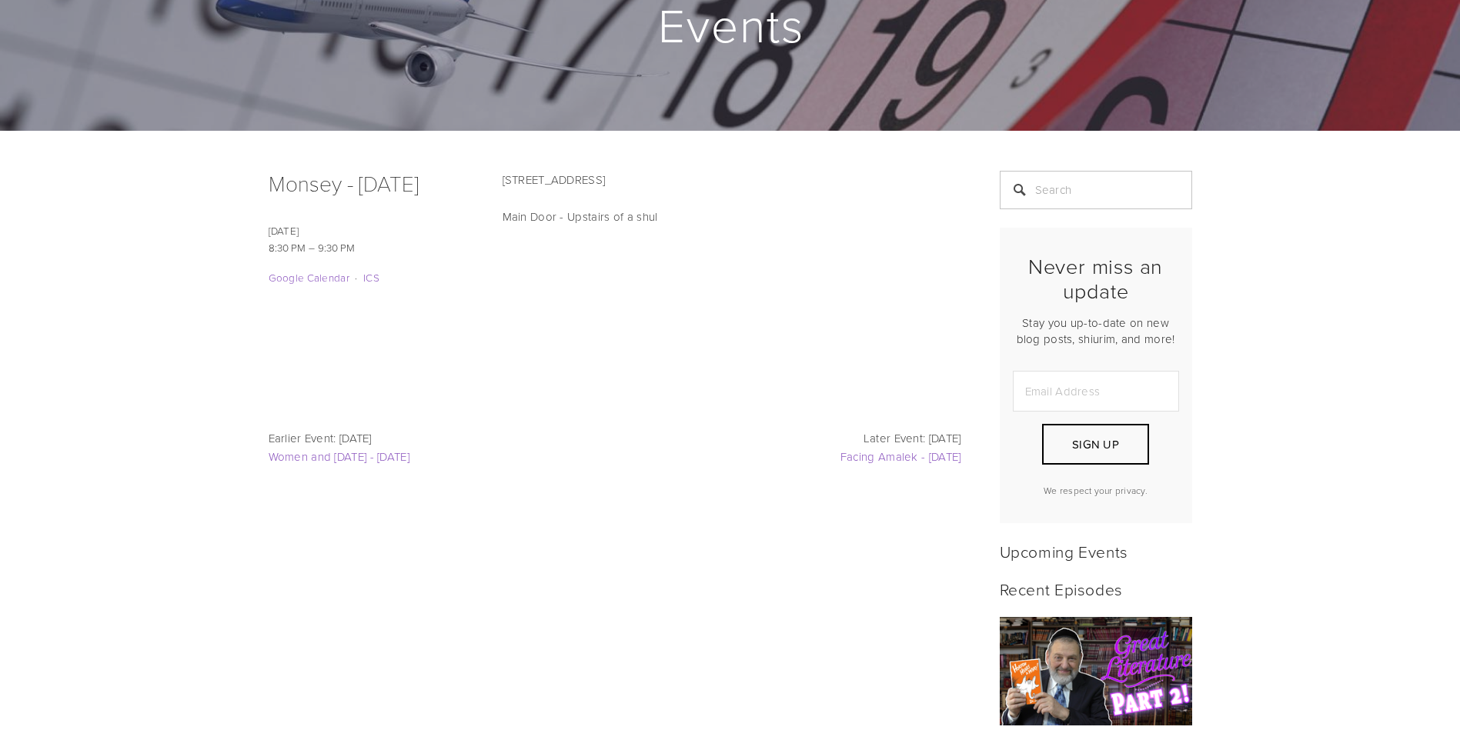
scroll to position [539, 0]
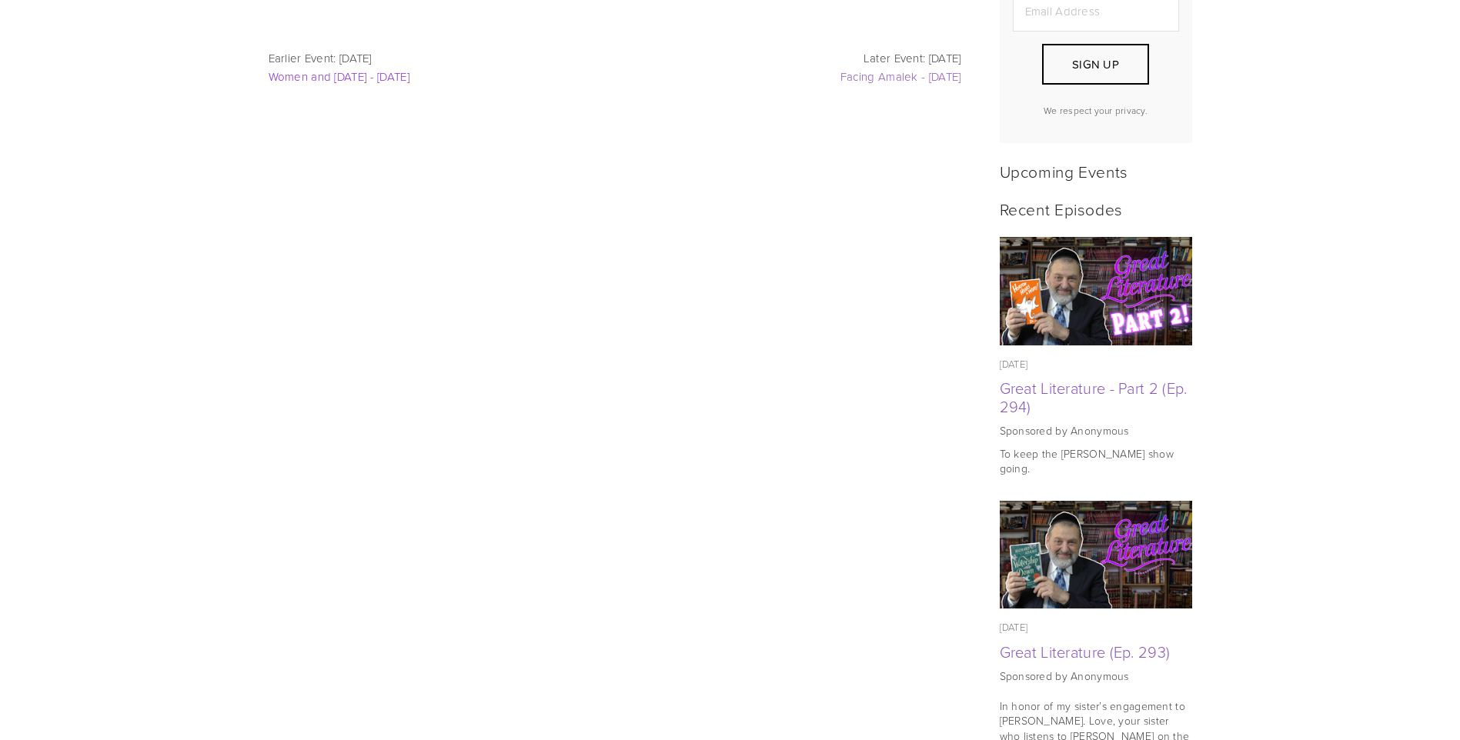
click at [399, 85] on span "Women and [DATE] - [DATE]" at bounding box center [340, 76] width 142 height 16
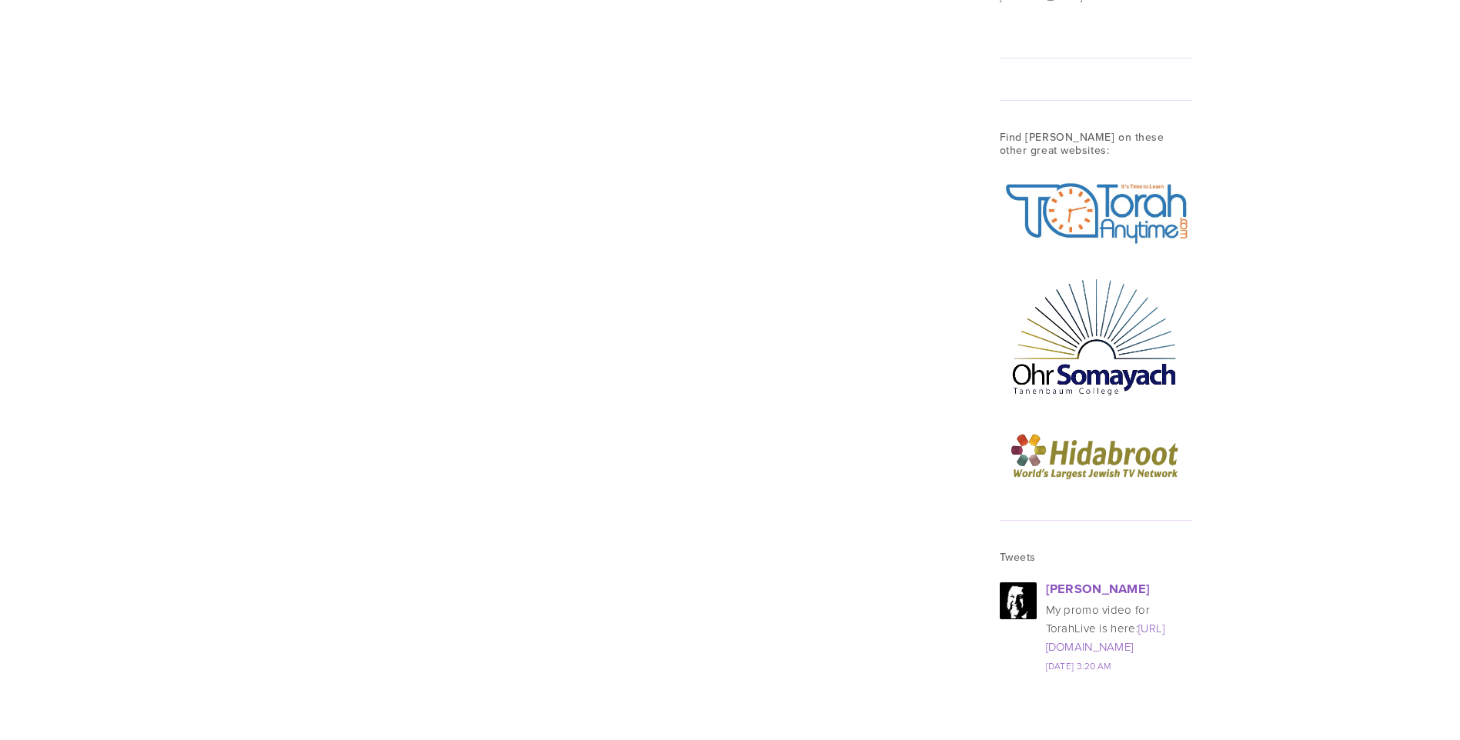
scroll to position [1924, 0]
